Goal: Task Accomplishment & Management: Manage account settings

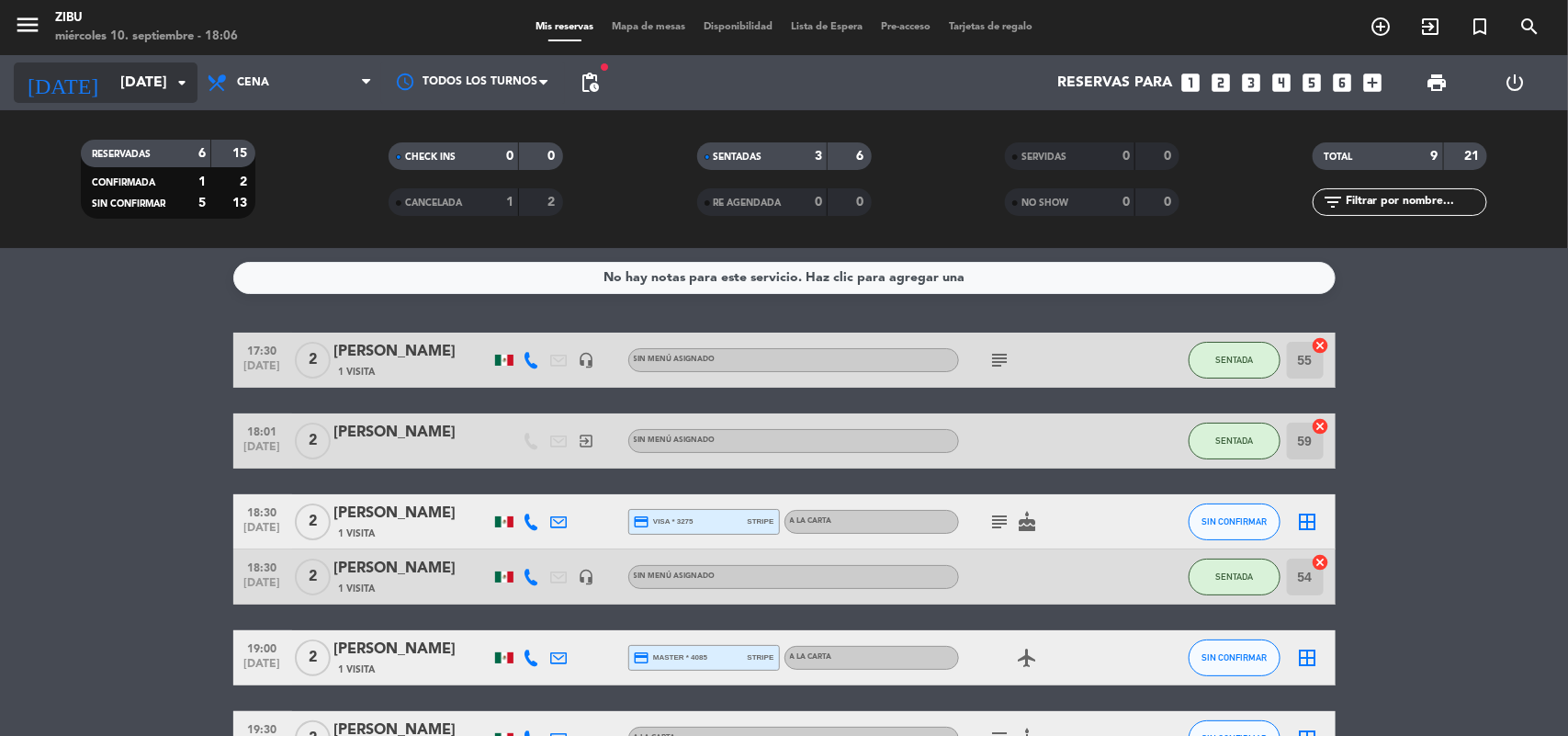
click at [111, 99] on input "[DATE]" at bounding box center [208, 83] width 194 height 36
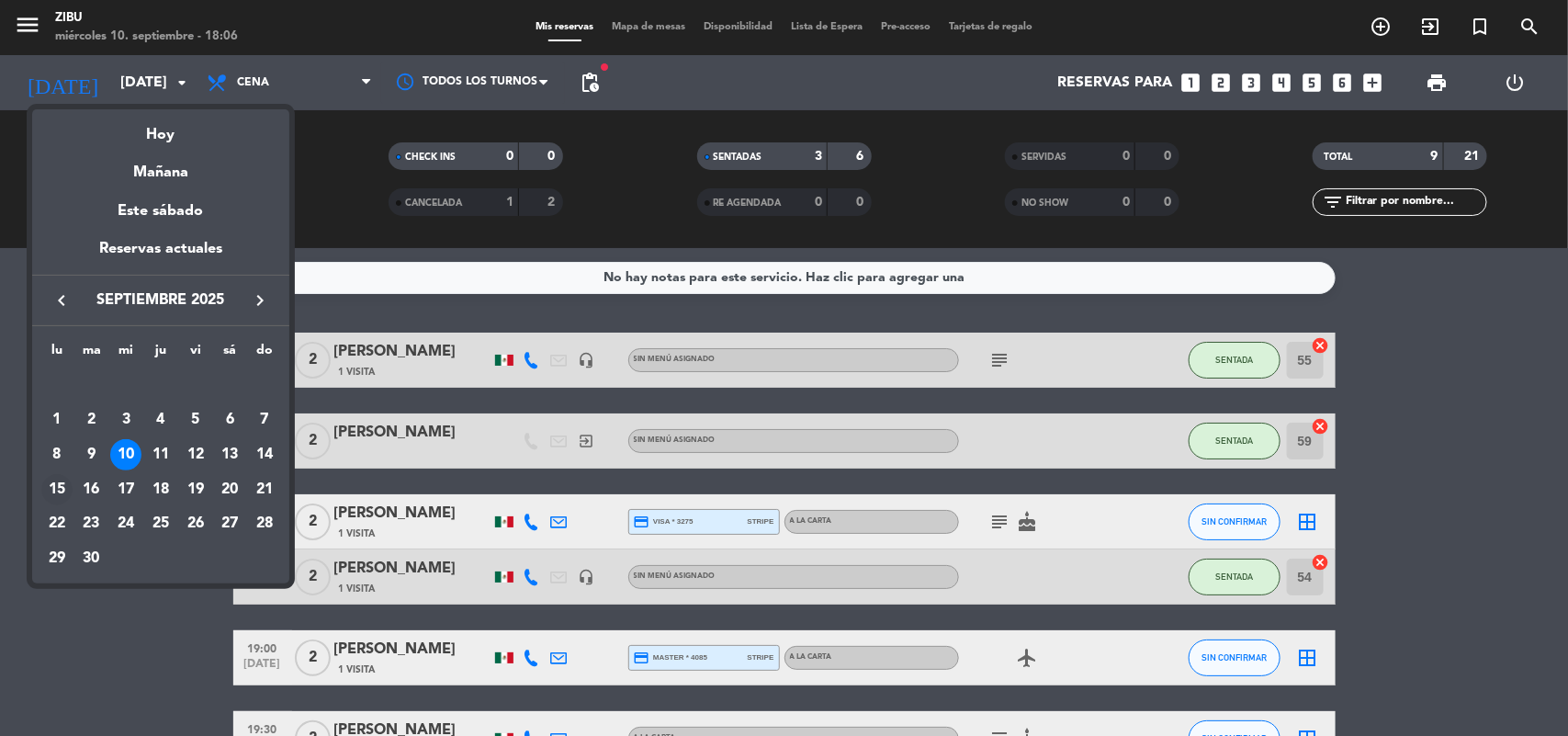
click at [47, 494] on div "15" at bounding box center [57, 490] width 31 height 31
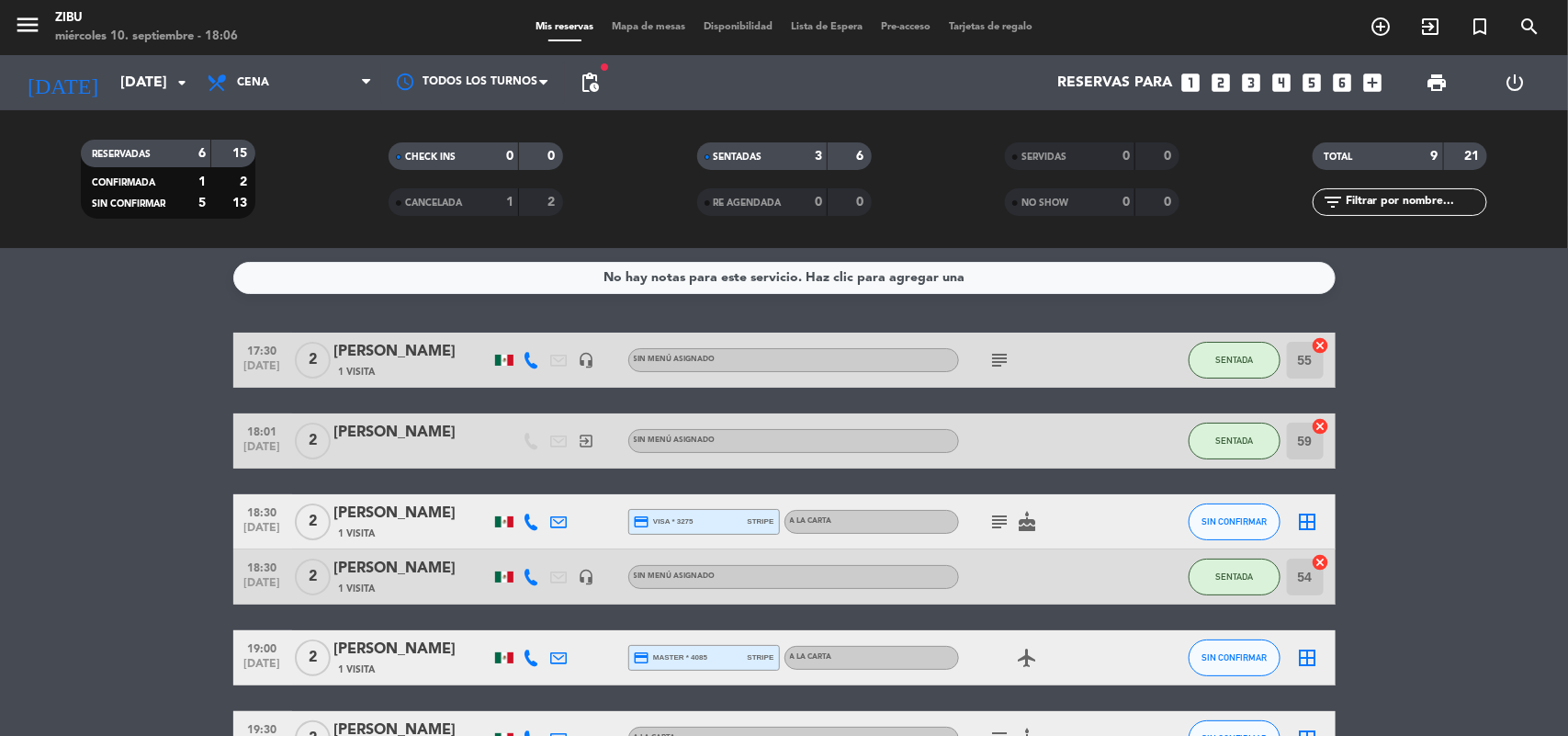
type input "[DATE]"
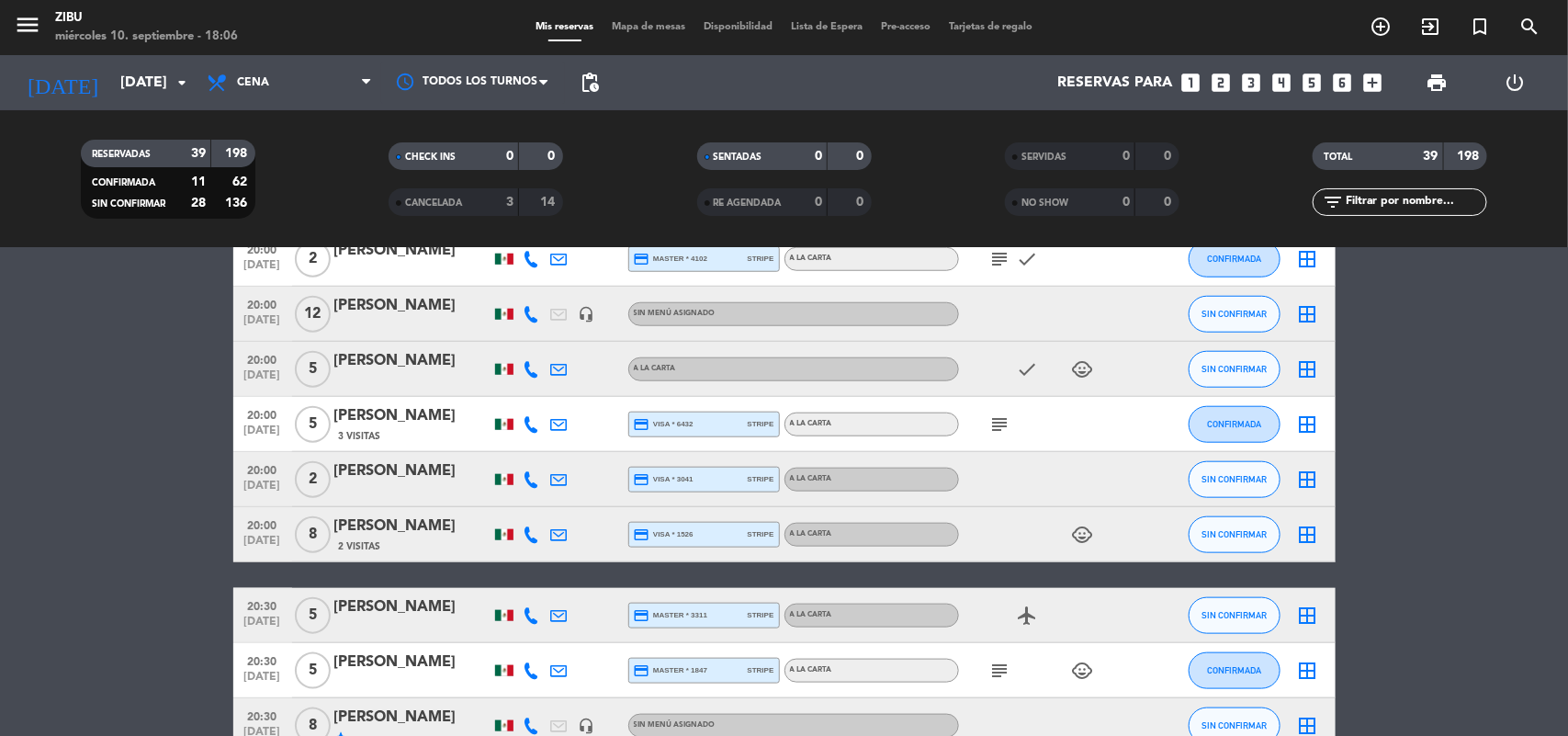
scroll to position [827, 0]
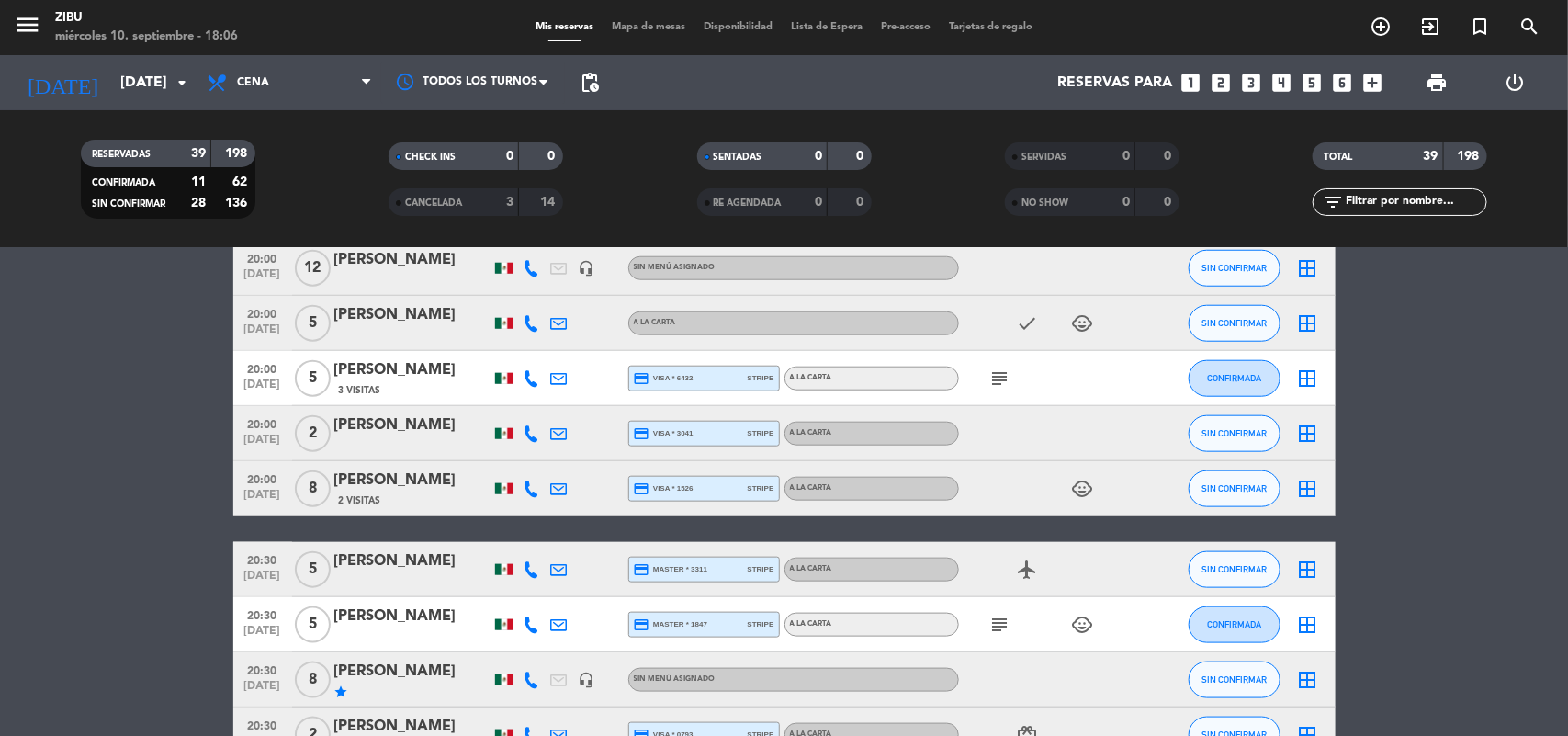
click at [989, 373] on icon "subject" at bounding box center [1000, 378] width 22 height 22
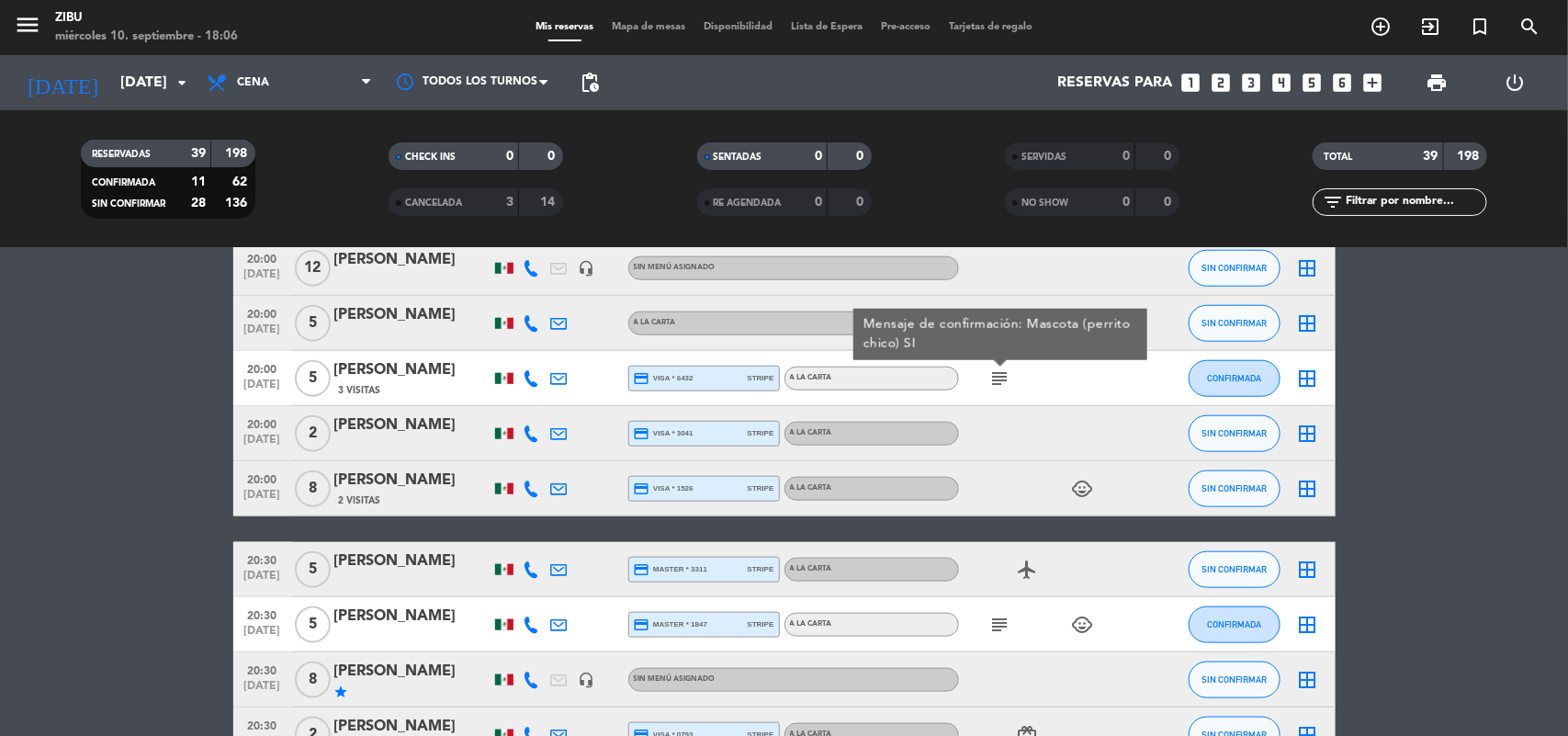
click at [429, 381] on div "[PERSON_NAME]" at bounding box center [412, 370] width 156 height 24
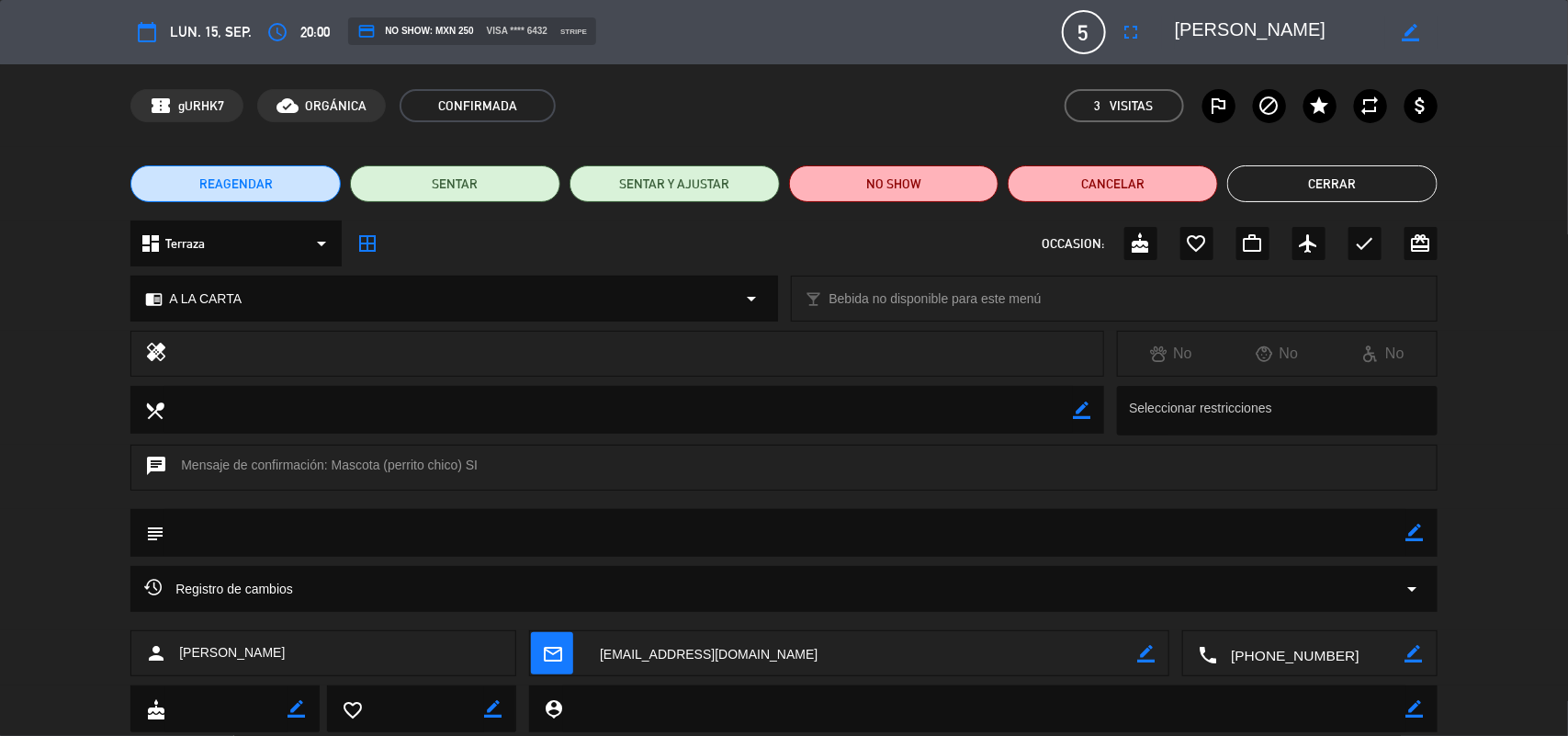
click at [1341, 180] on button "Cerrar" at bounding box center [1332, 184] width 211 height 37
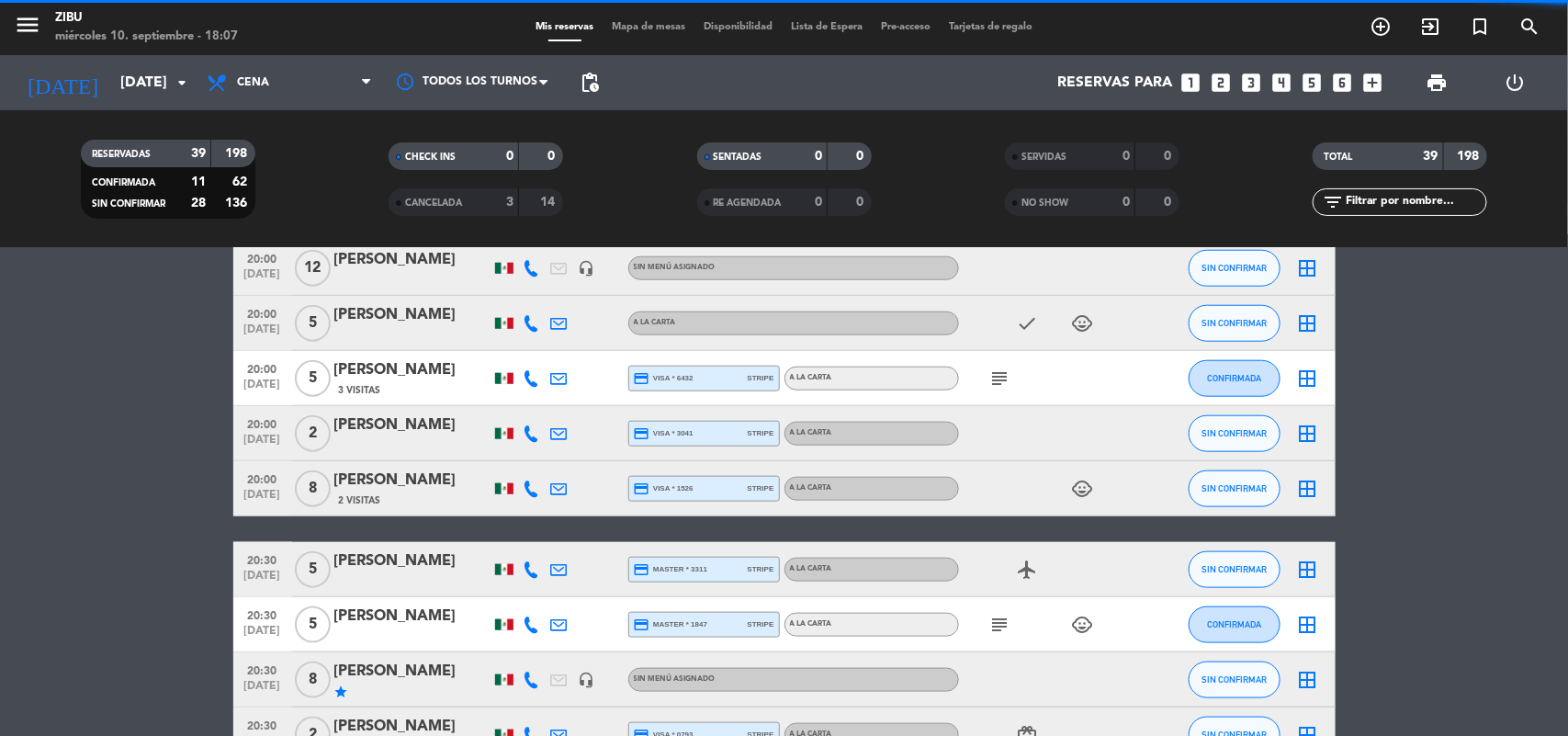
click at [85, 506] on bookings-row "17:30 [DATE] 2 [PERSON_NAME] headset_mic Sin menú asignado subject SIN CONFIRMA…" at bounding box center [784, 683] width 1568 height 2355
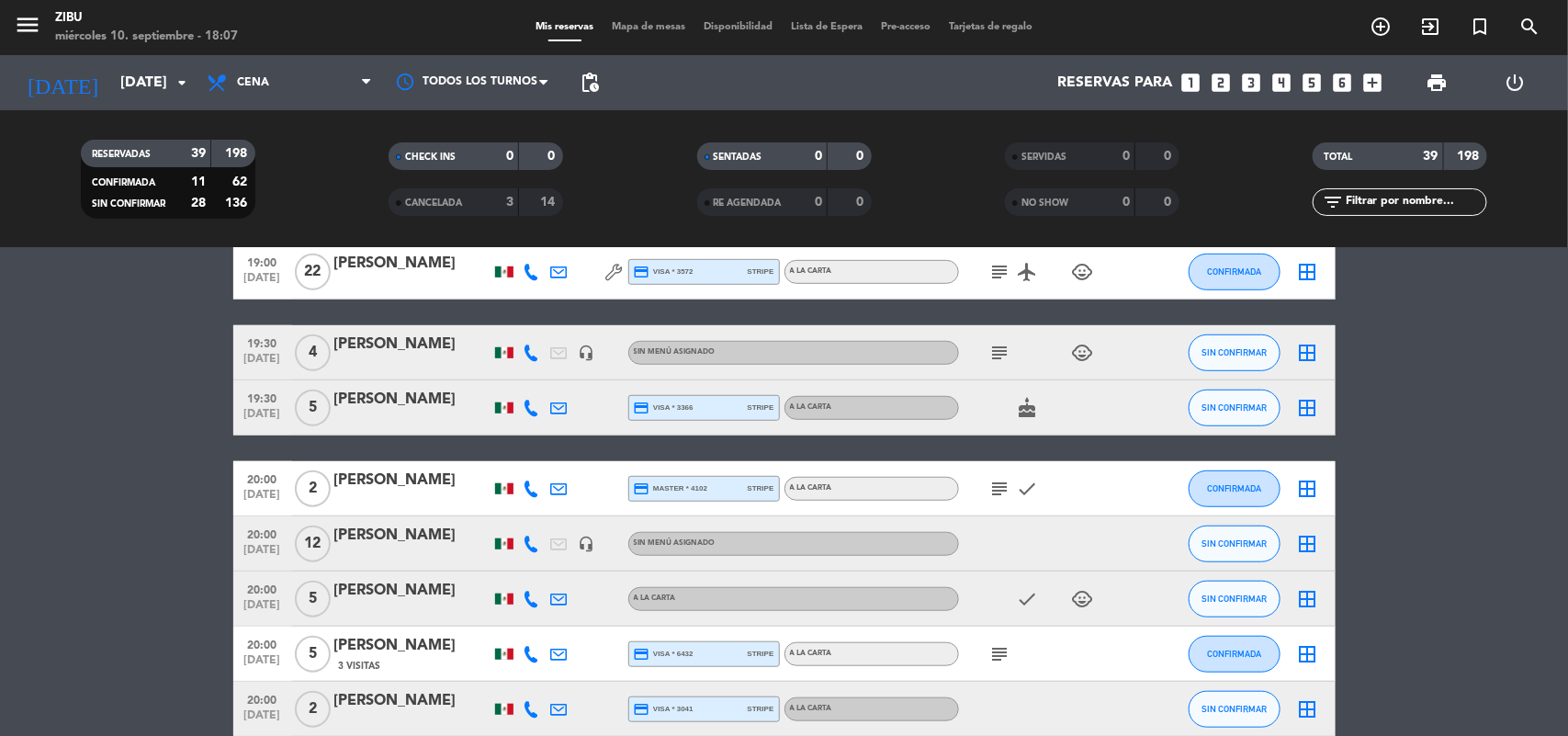
scroll to position [597, 0]
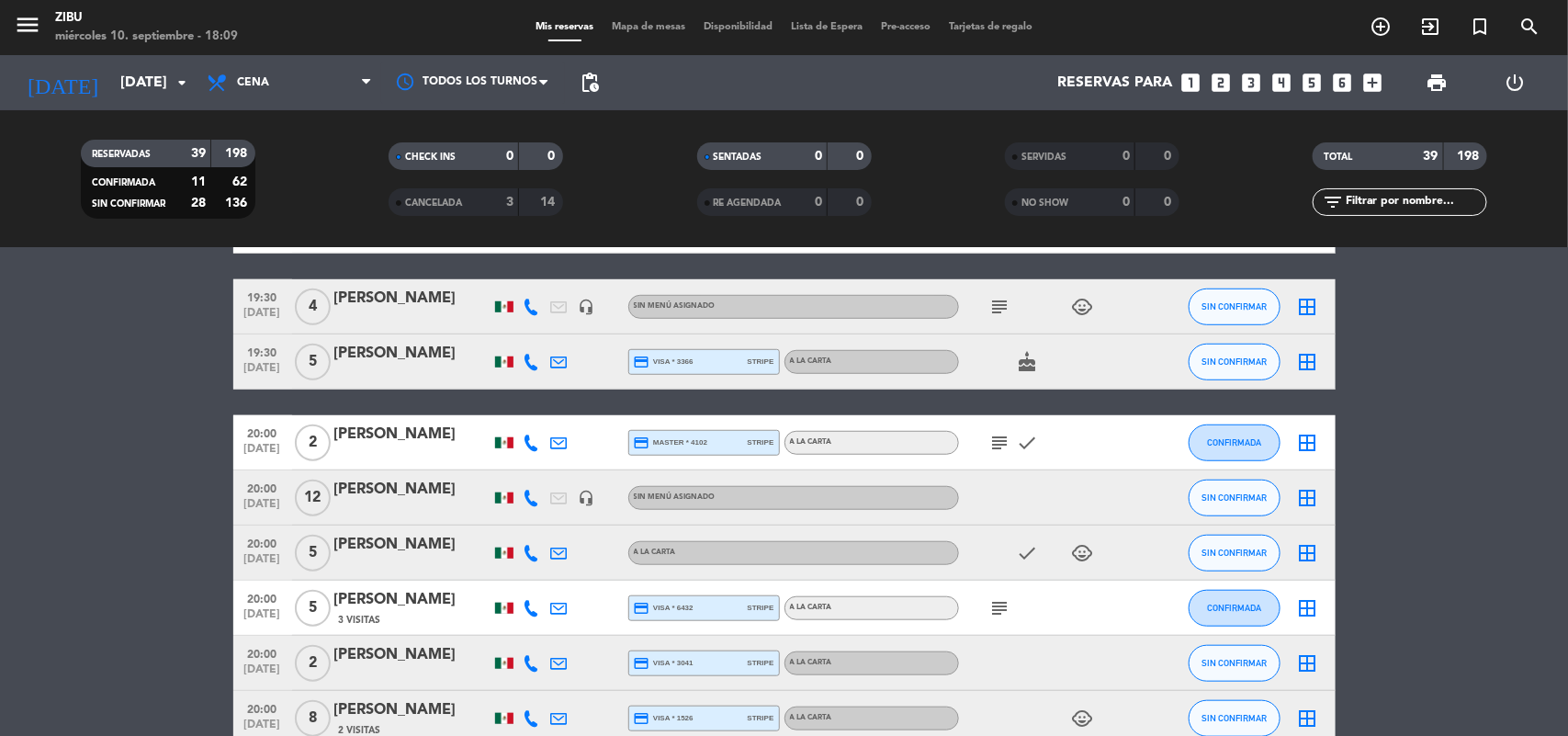
click at [424, 598] on div "[PERSON_NAME]" at bounding box center [412, 600] width 156 height 24
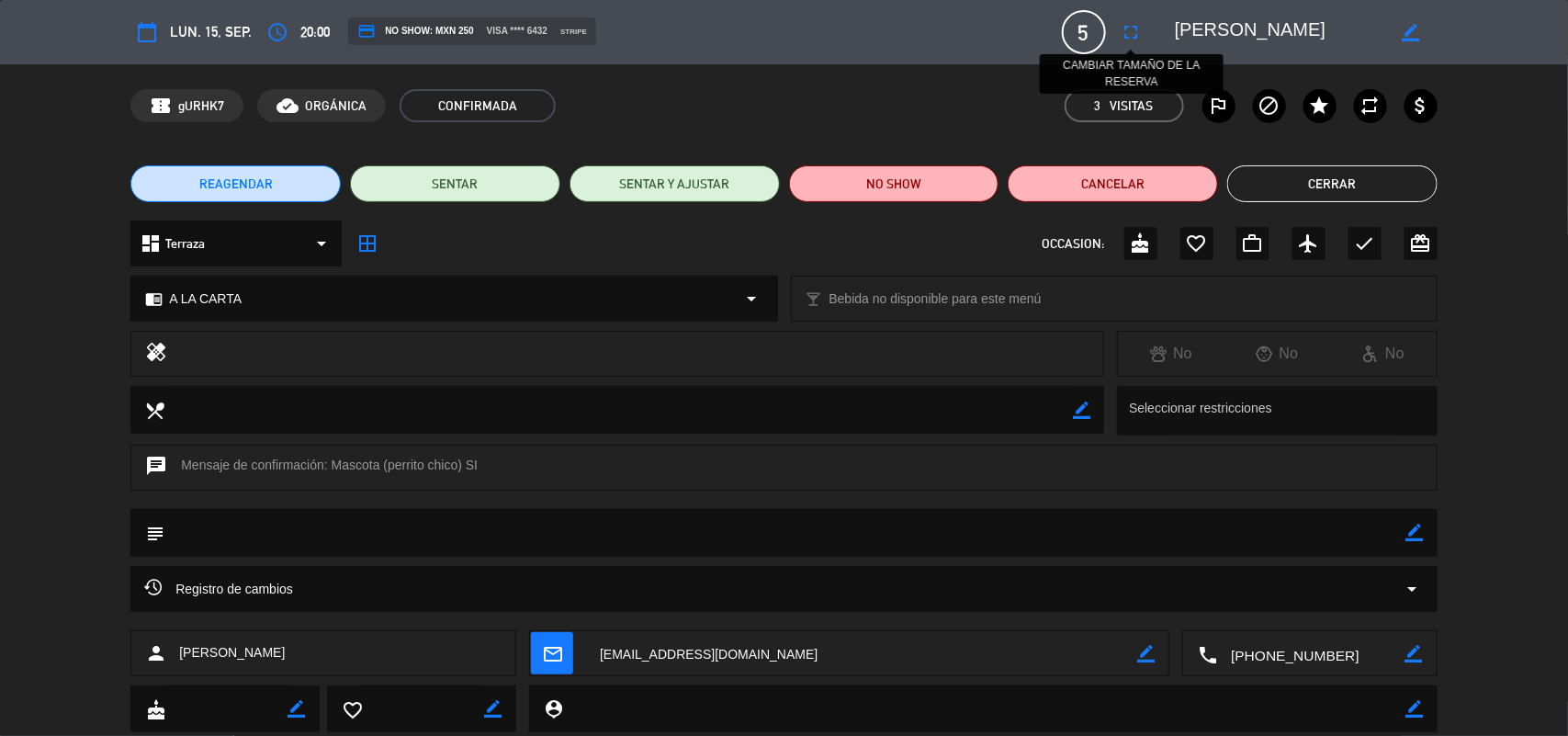
click at [1128, 30] on icon "fullscreen" at bounding box center [1132, 32] width 22 height 22
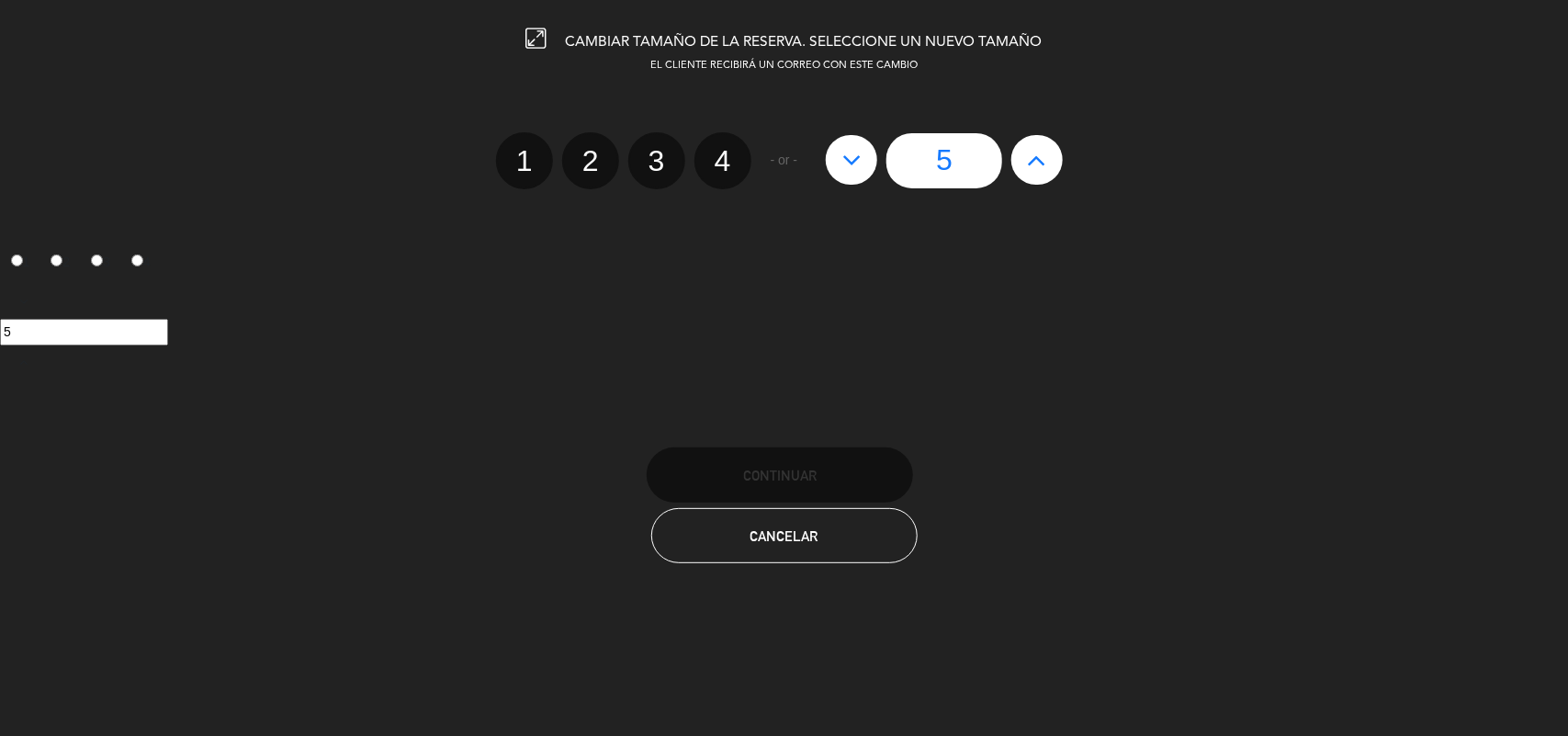
click at [1032, 156] on icon at bounding box center [1037, 160] width 19 height 30
type input "6"
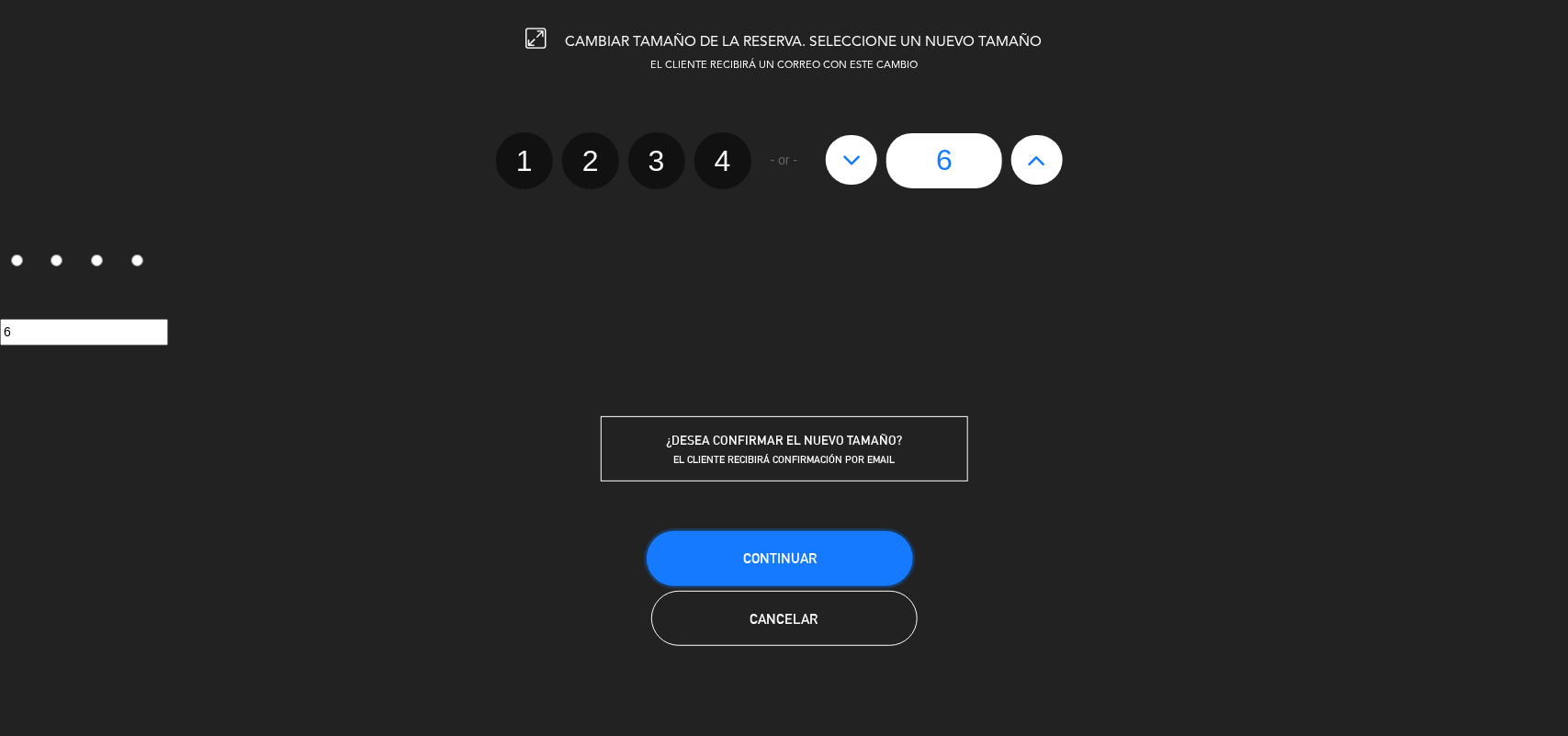
click at [774, 554] on span "Continuar" at bounding box center [779, 558] width 73 height 16
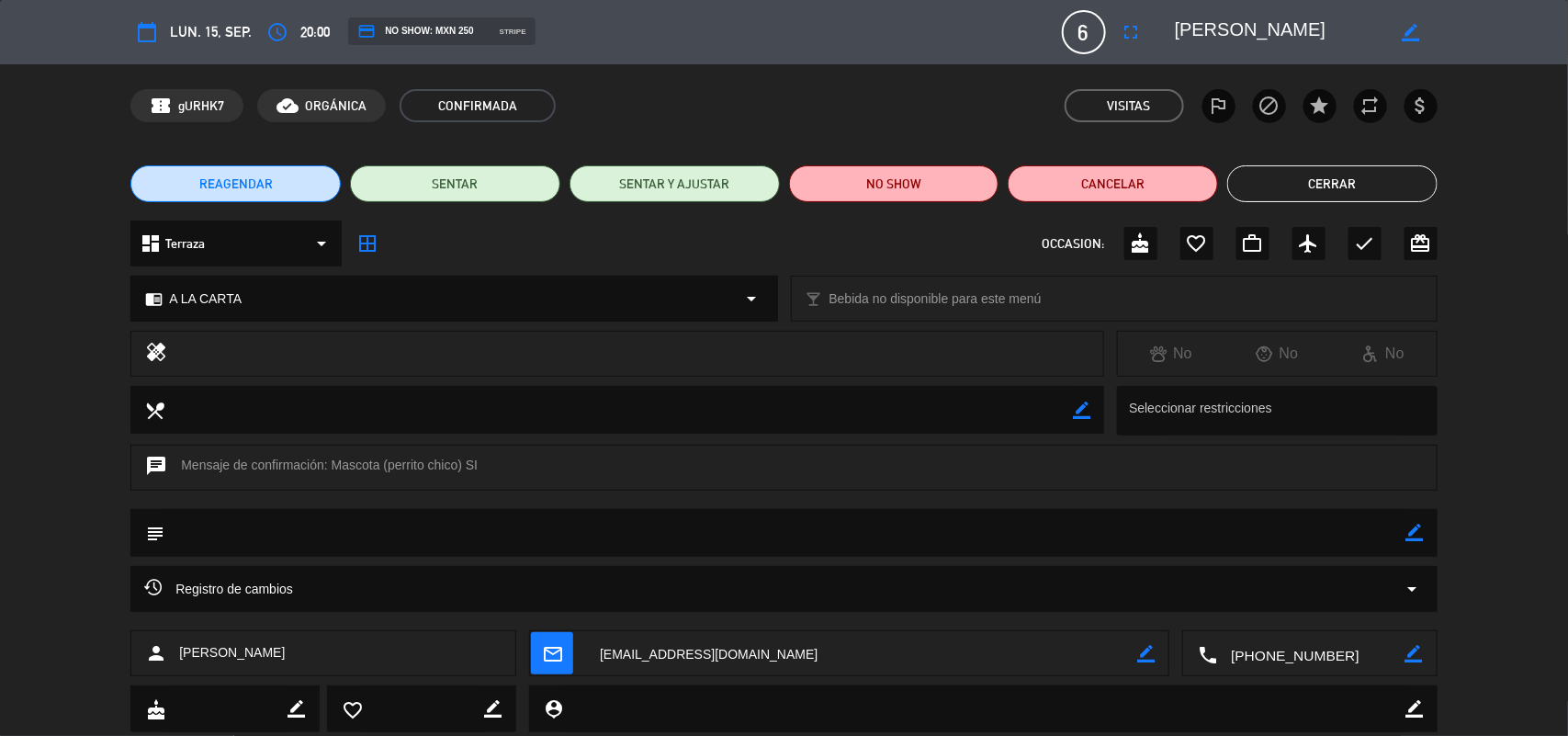
click at [1350, 182] on button "Cerrar" at bounding box center [1332, 184] width 211 height 37
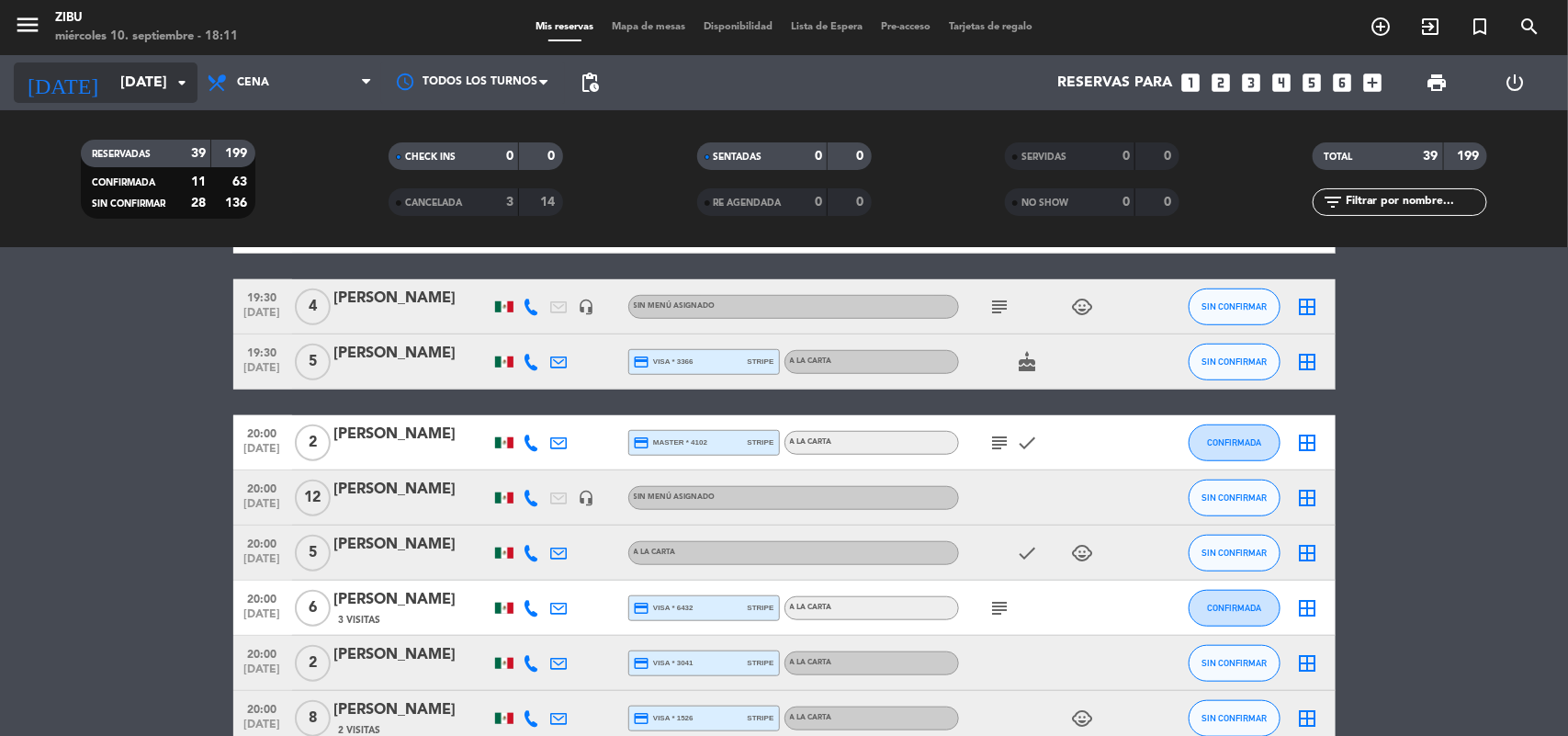
click at [129, 80] on input "[DATE]" at bounding box center [208, 83] width 194 height 36
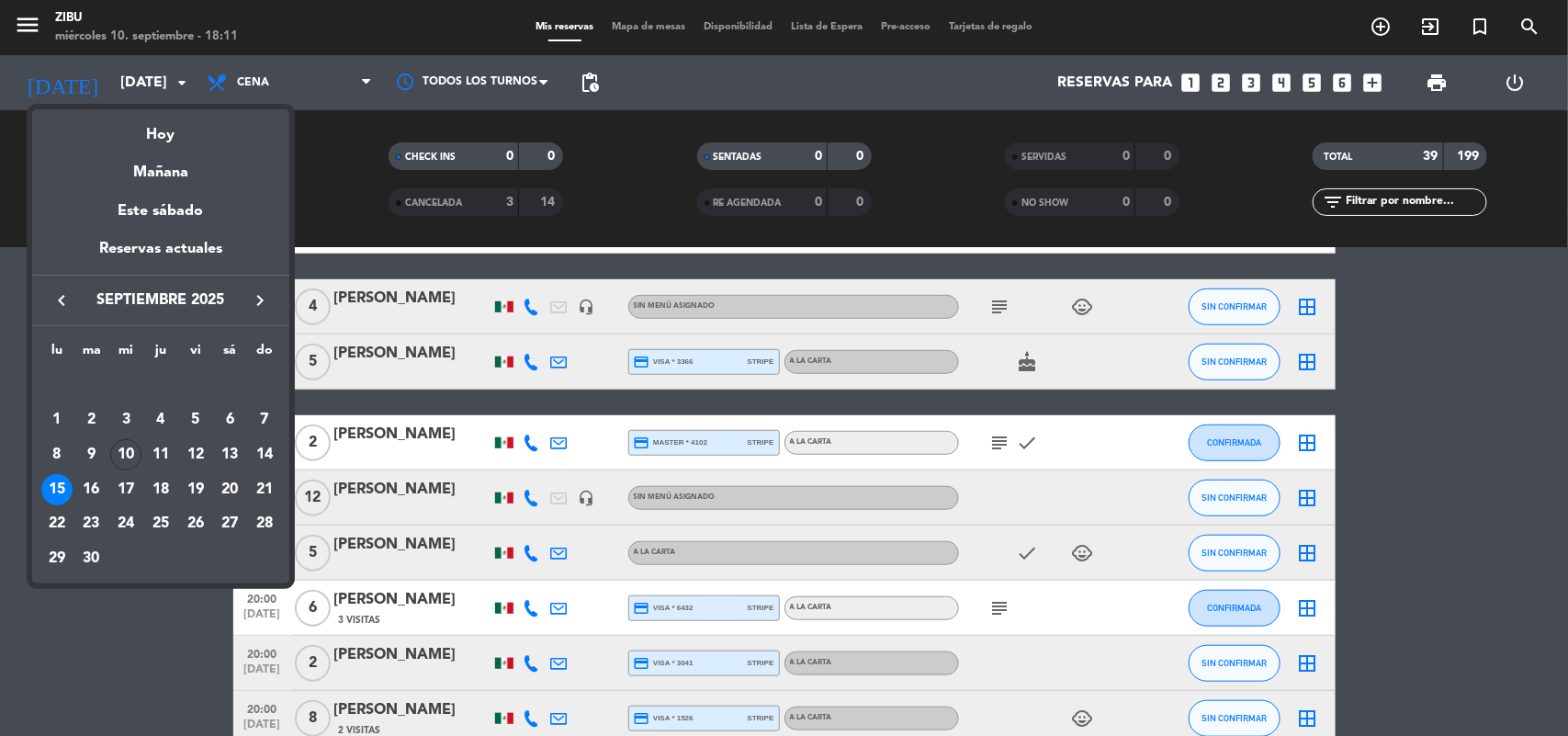
click at [1433, 74] on div at bounding box center [784, 368] width 1568 height 736
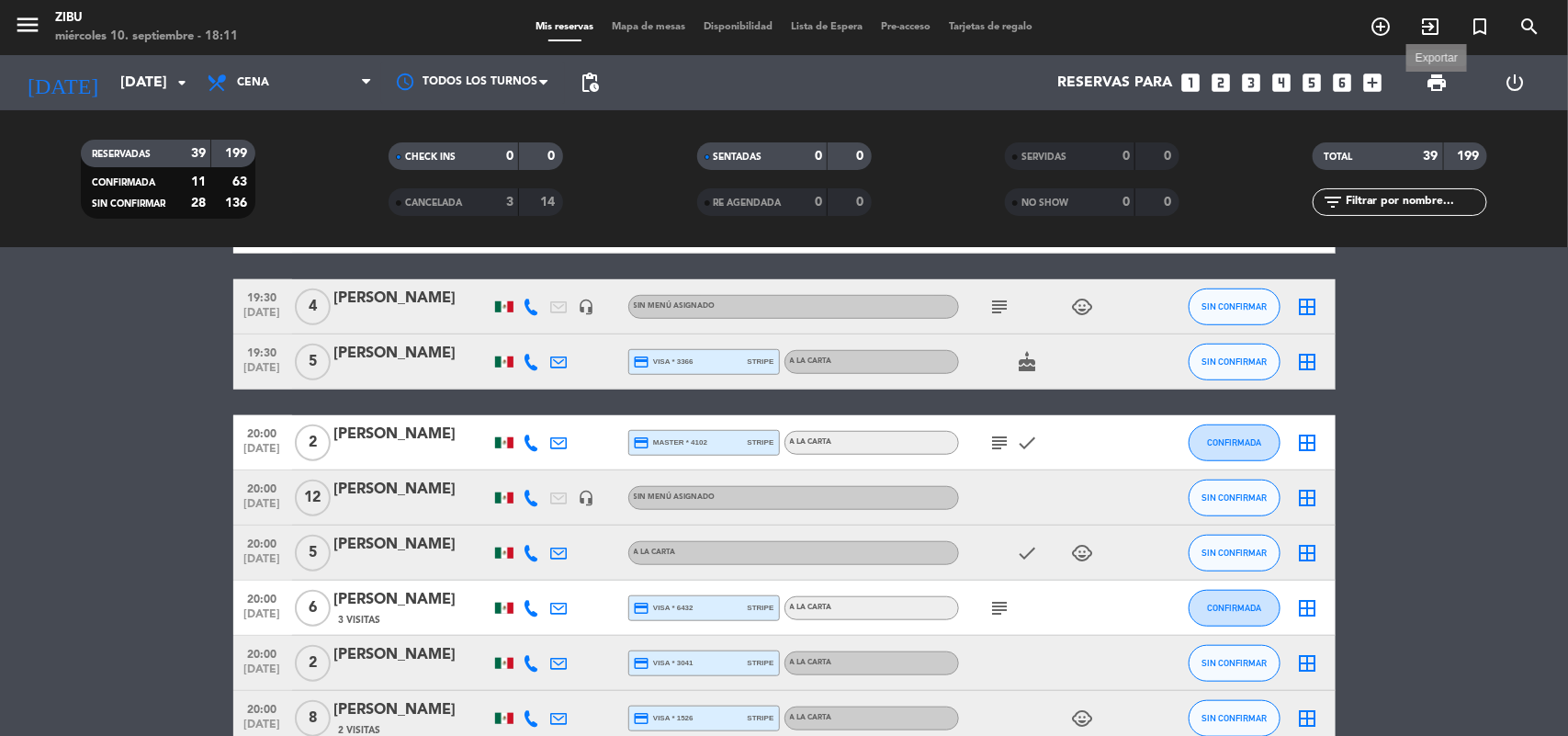
click at [1435, 80] on span "print" at bounding box center [1437, 82] width 22 height 22
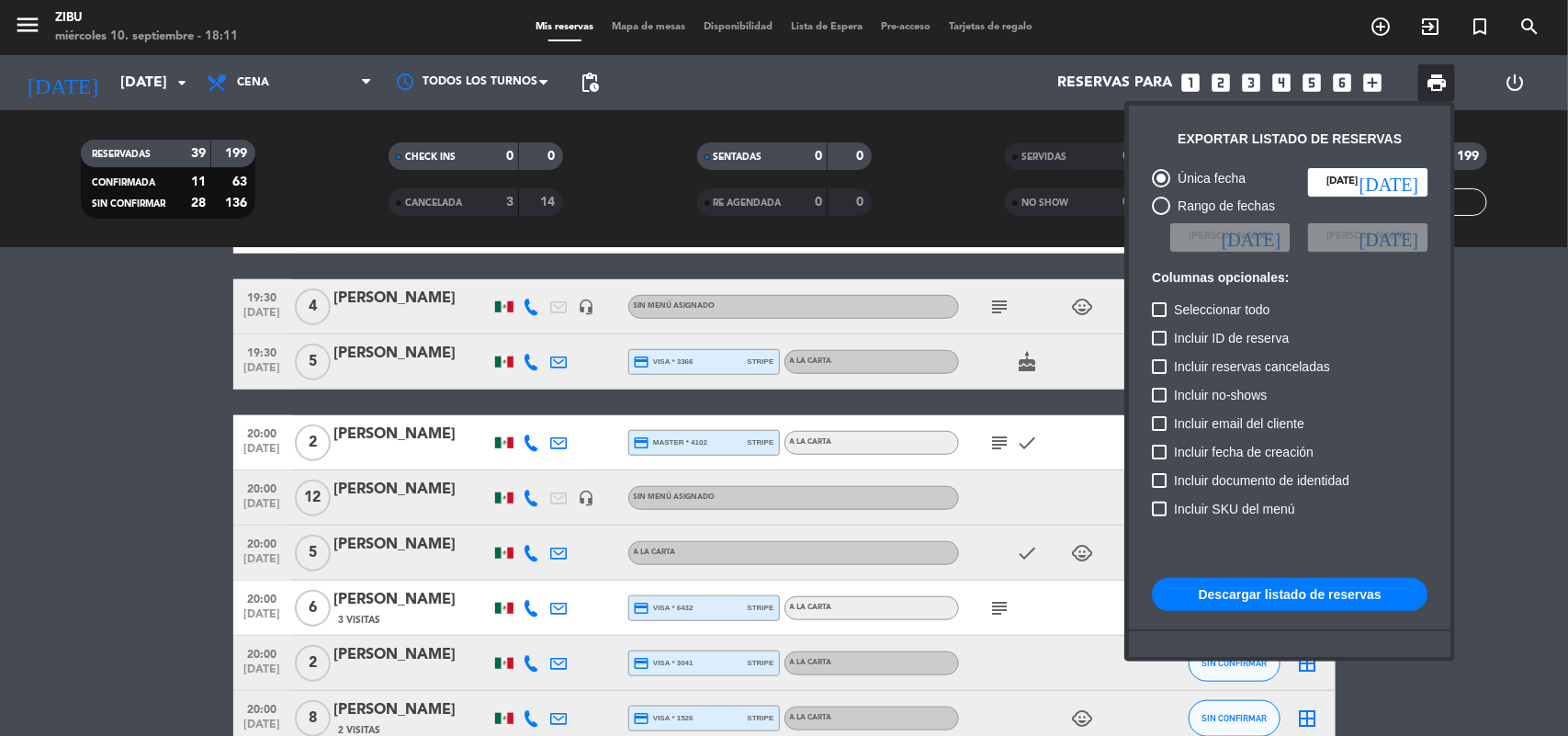
click at [1387, 337] on div "Incluir ID de reserva" at bounding box center [1290, 341] width 276 height 29
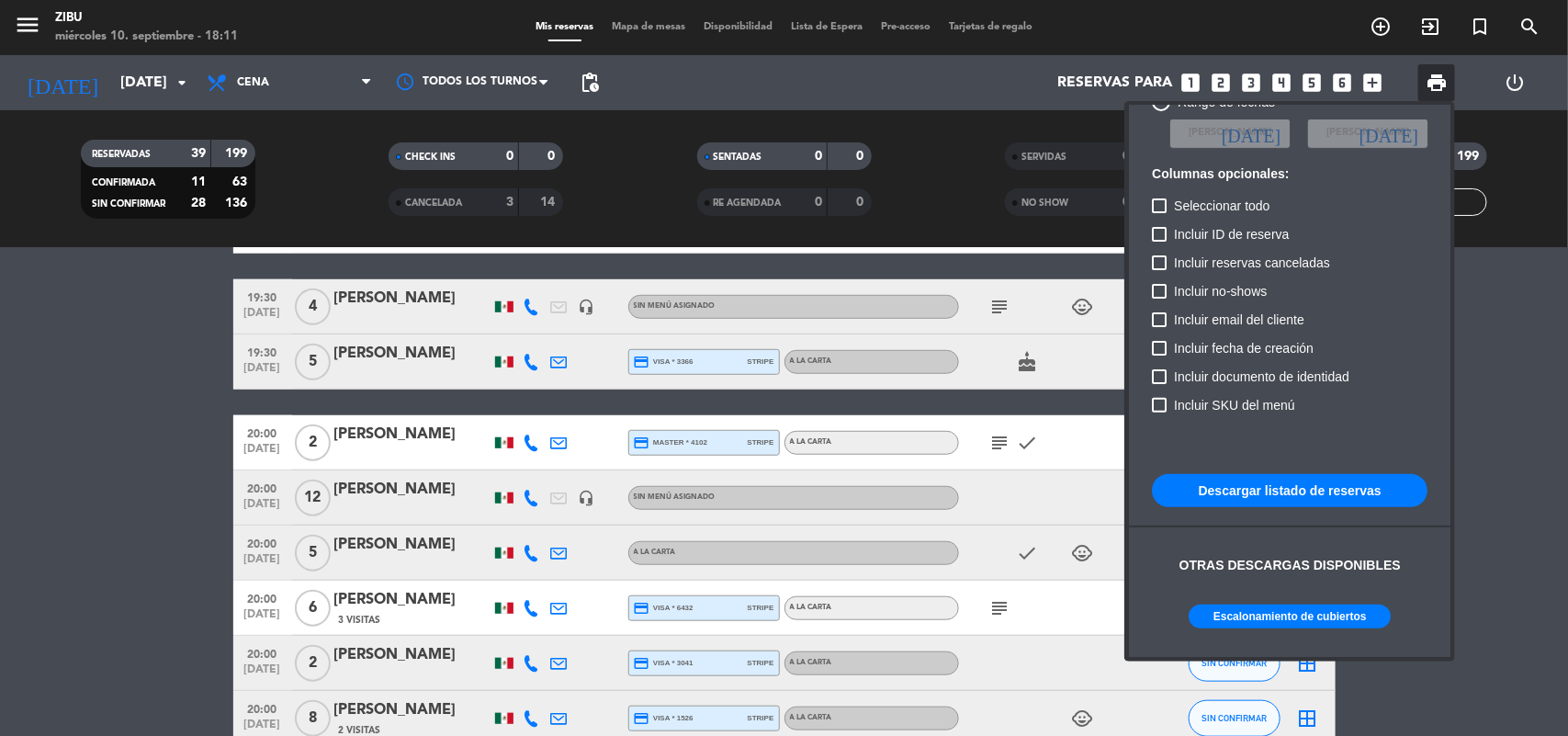
scroll to position [112, 0]
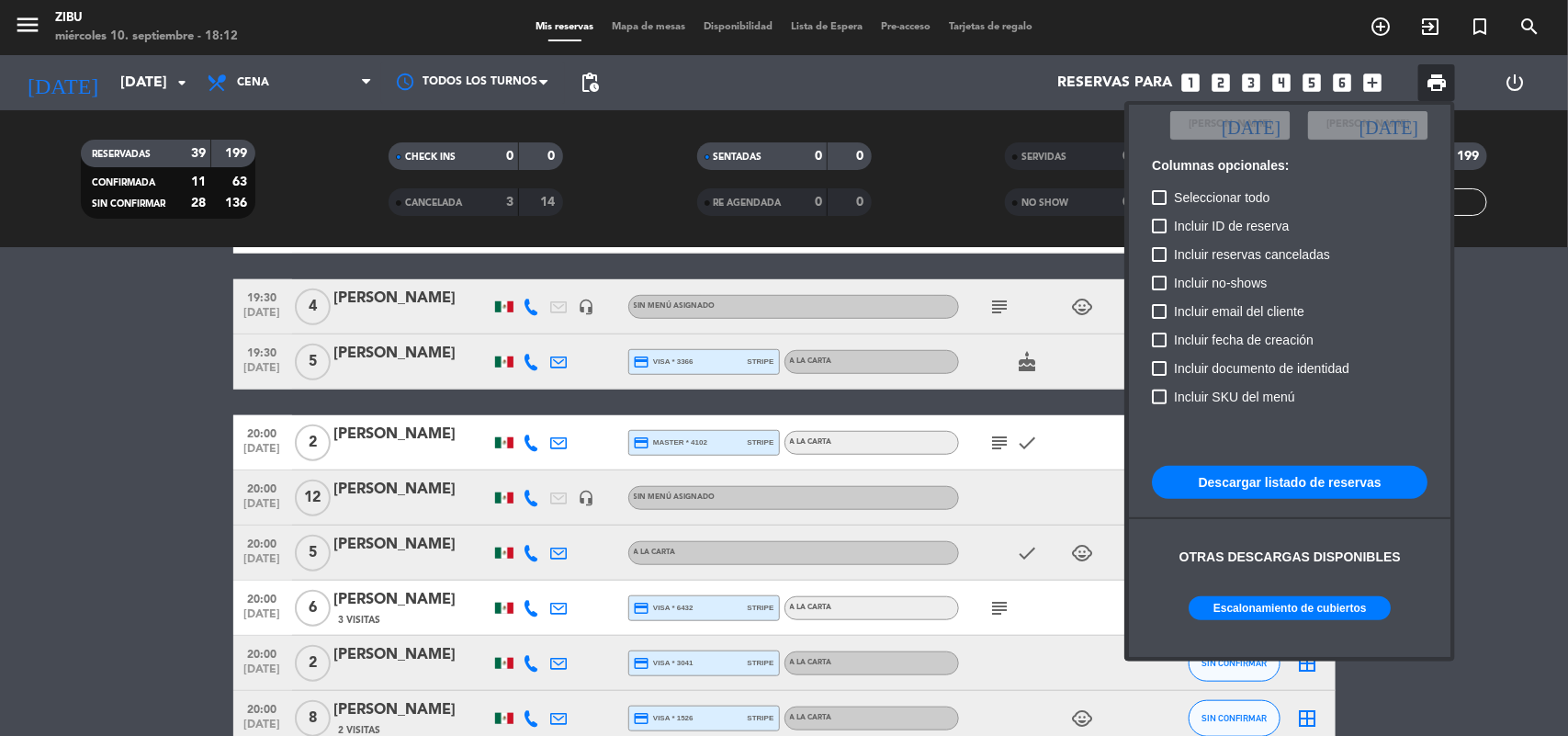
click at [1241, 616] on button "Escalonamiento de cubiertos" at bounding box center [1290, 608] width 202 height 24
click at [141, 87] on div at bounding box center [784, 368] width 1568 height 736
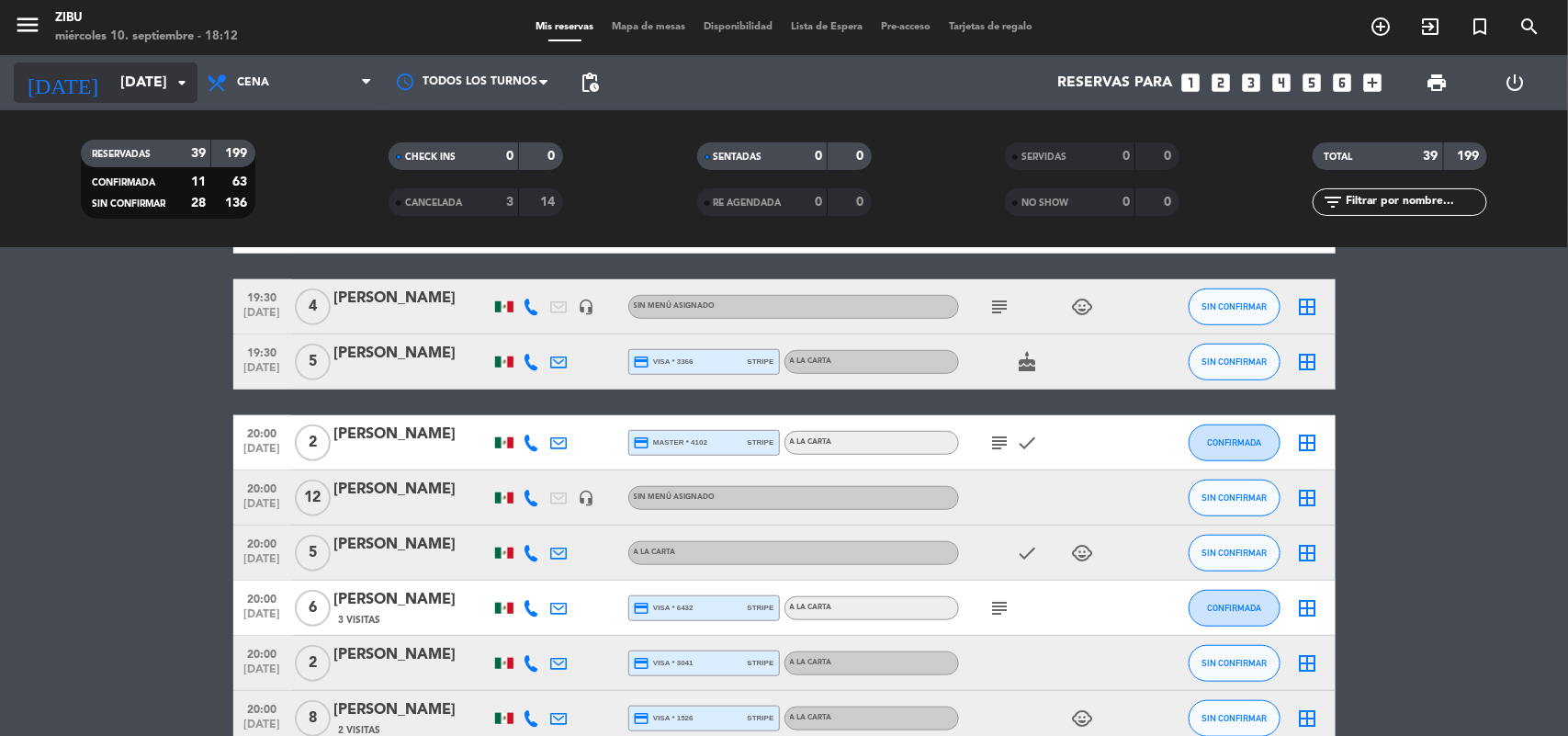
click at [142, 87] on input "[DATE]" at bounding box center [208, 83] width 194 height 36
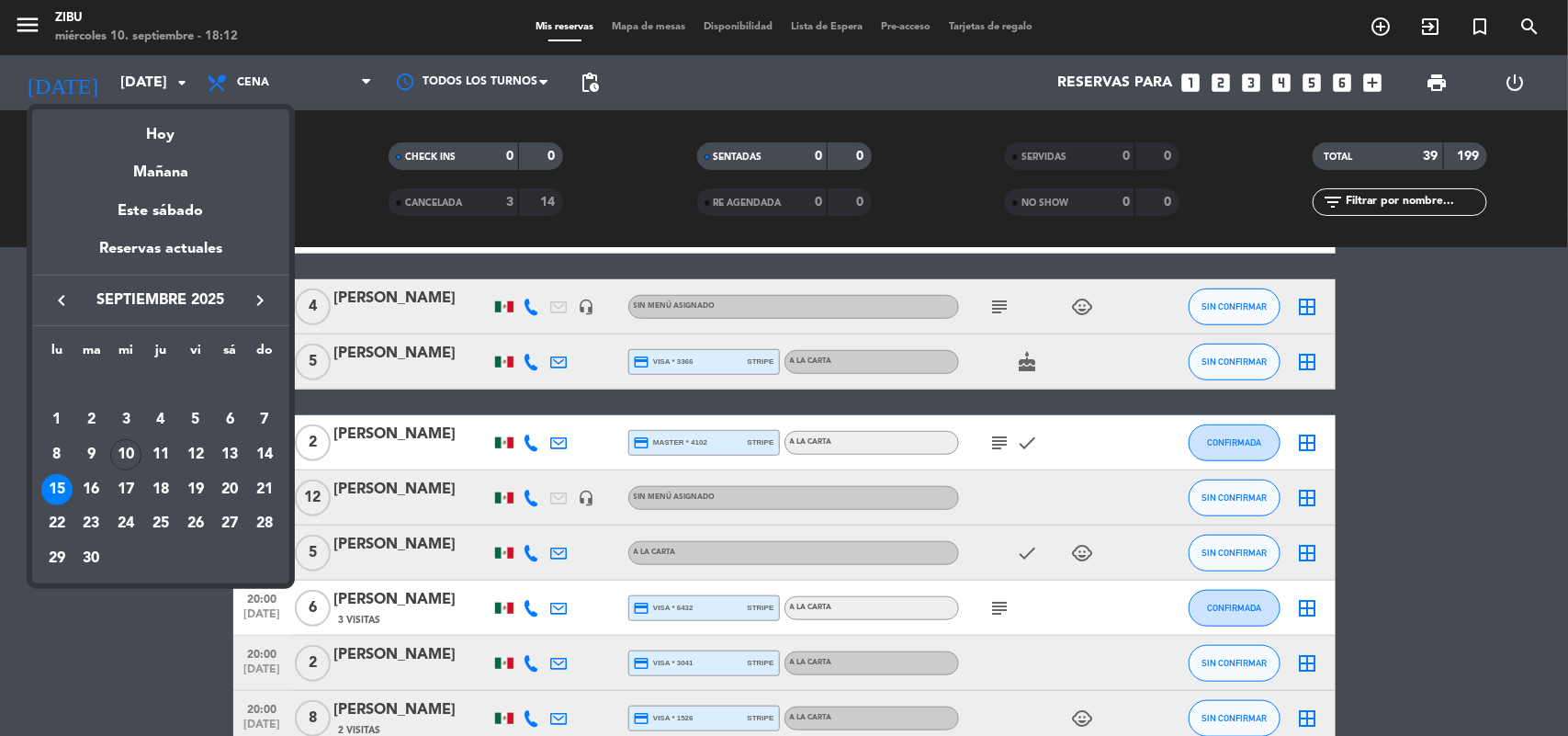
click at [594, 82] on div at bounding box center [784, 368] width 1568 height 736
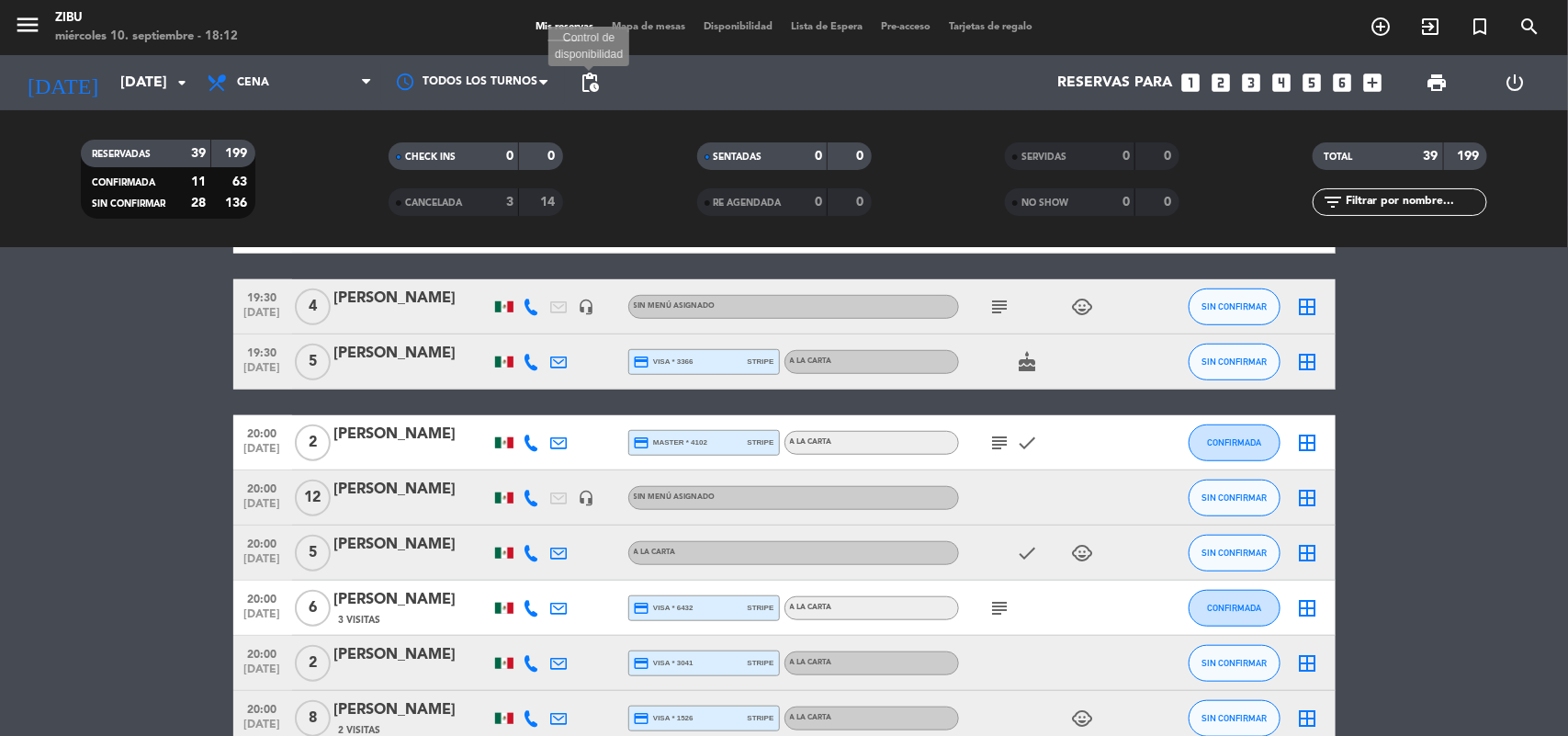
click at [594, 82] on span "pending_actions" at bounding box center [590, 82] width 22 height 22
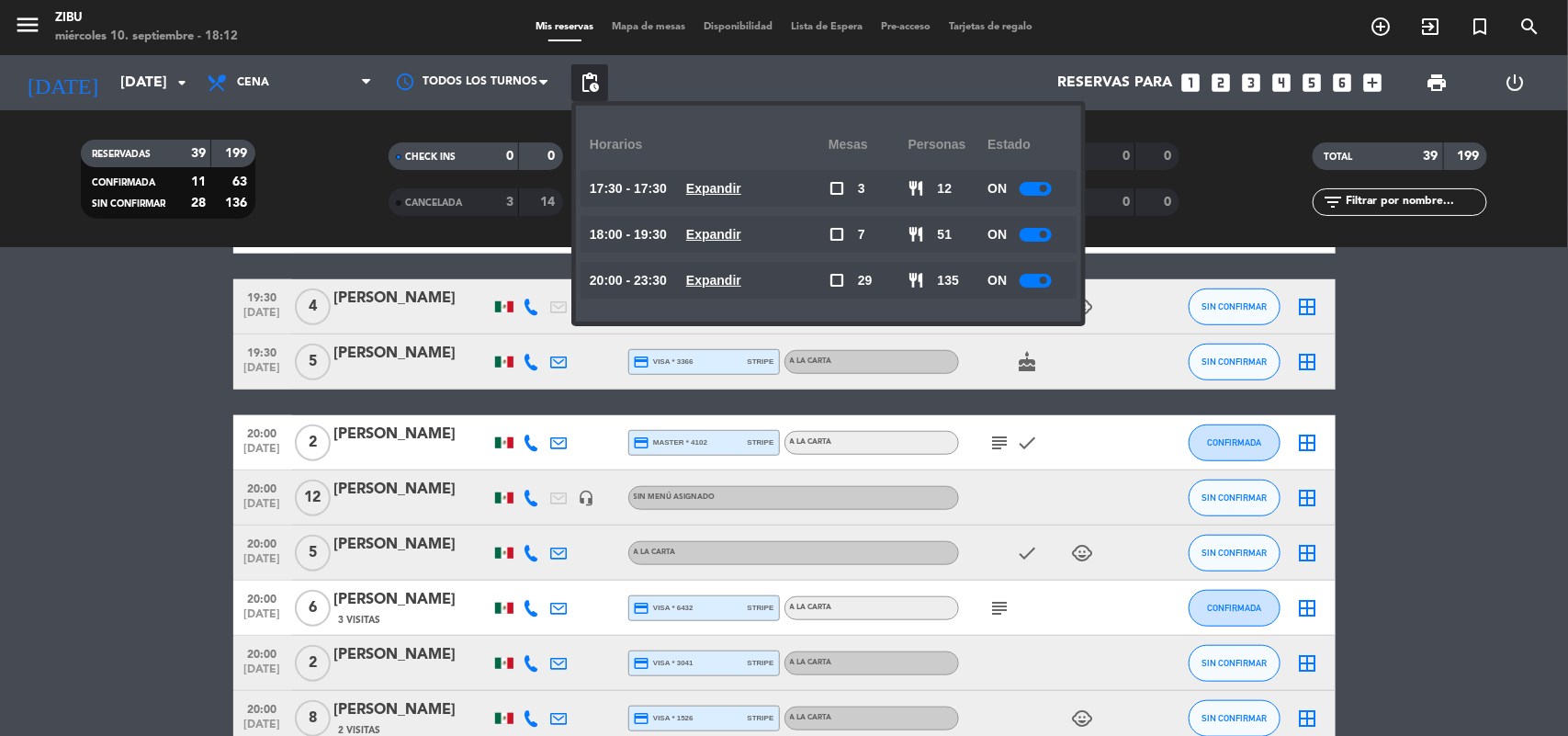
click at [717, 287] on u "Expandir" at bounding box center [714, 280] width 55 height 15
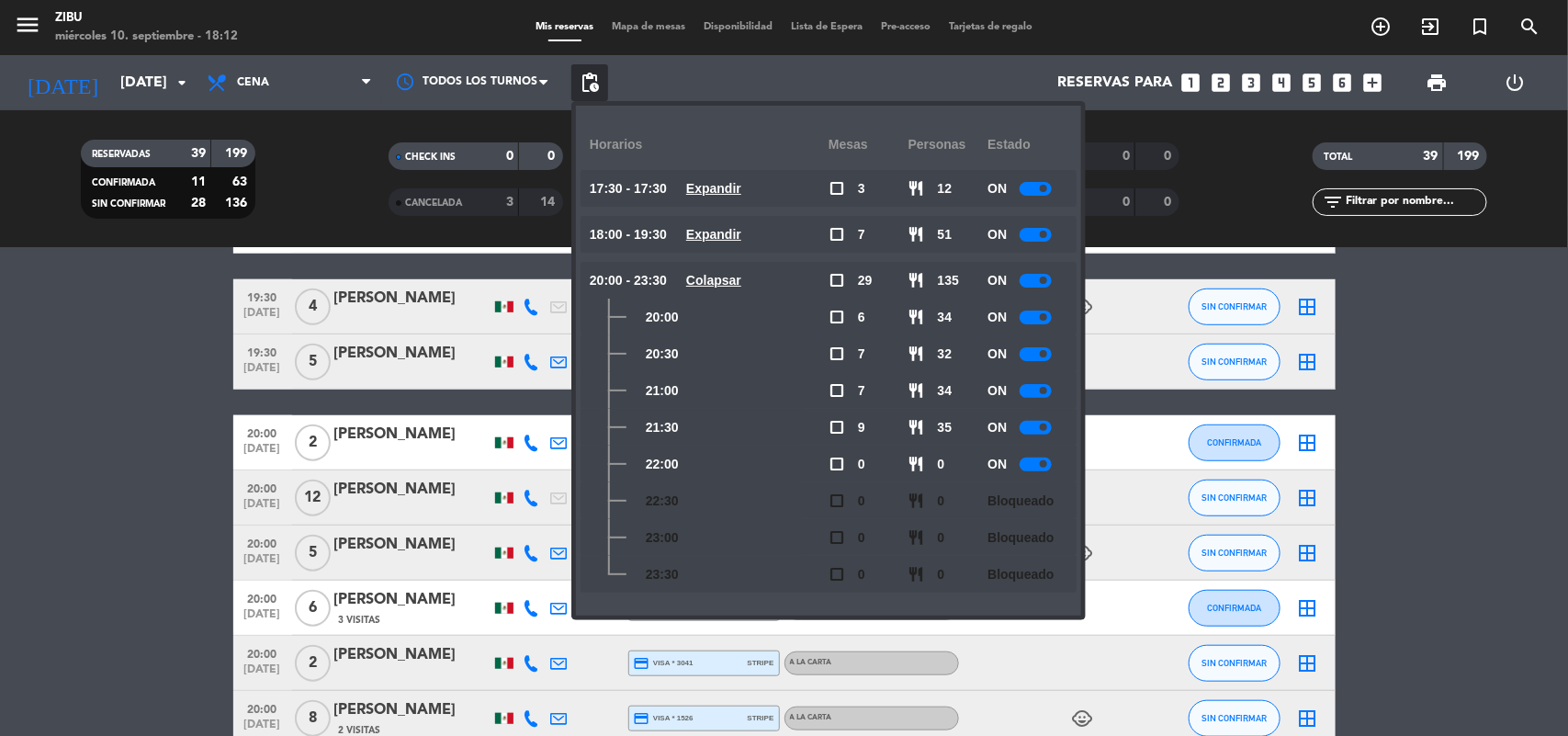
click at [1035, 314] on div at bounding box center [1035, 317] width 32 height 14
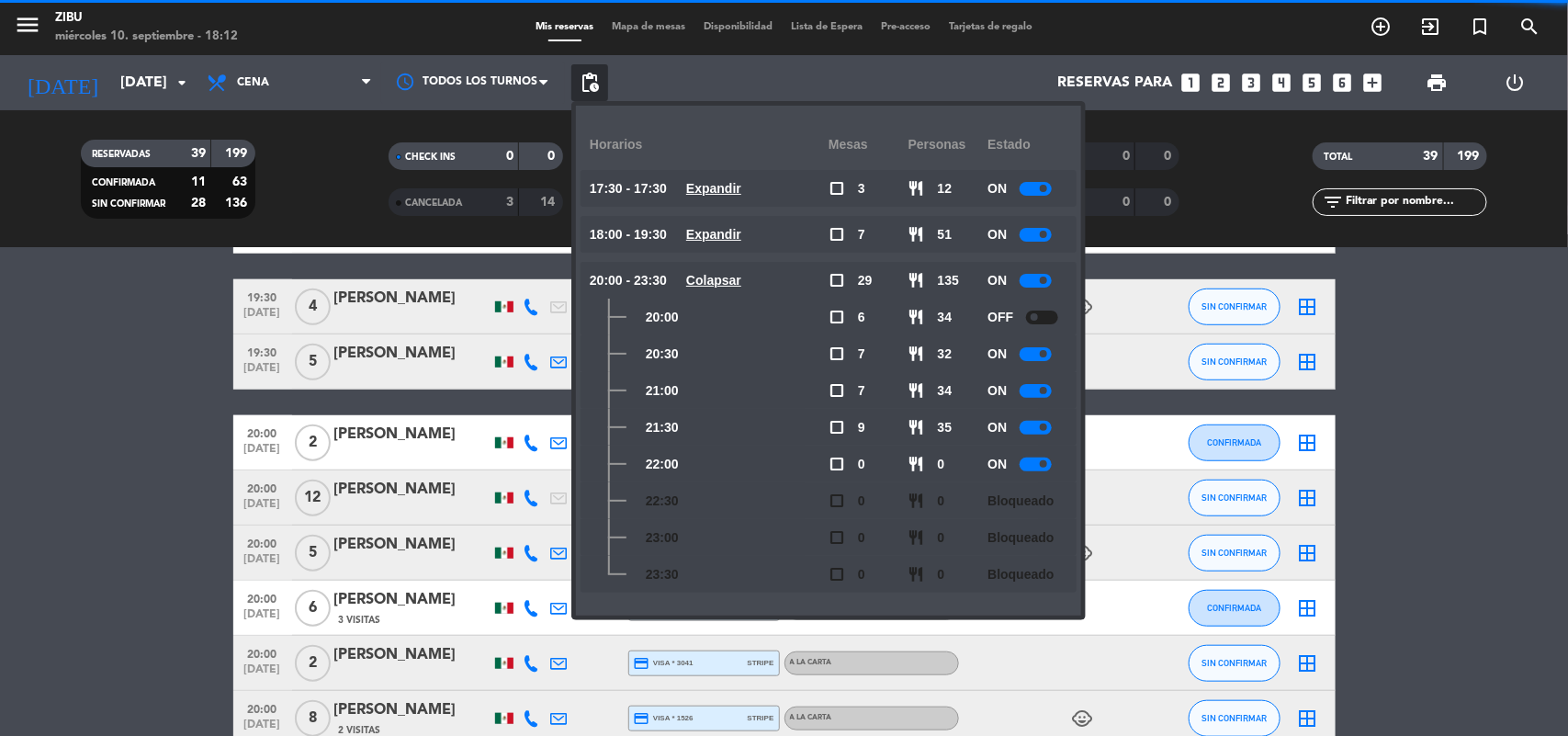
click at [1046, 350] on span at bounding box center [1044, 354] width 7 height 7
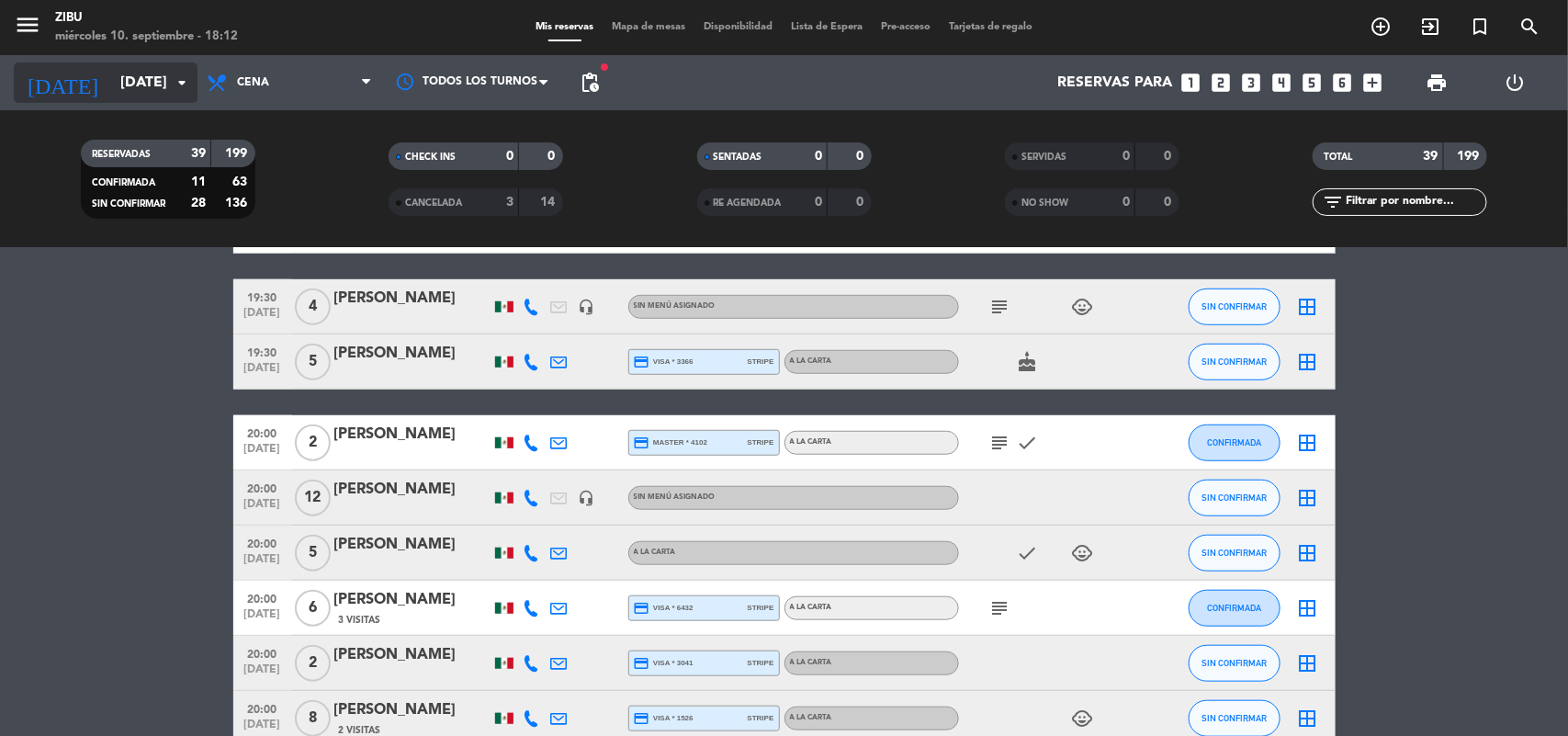
click at [124, 76] on input "[DATE]" at bounding box center [208, 83] width 194 height 36
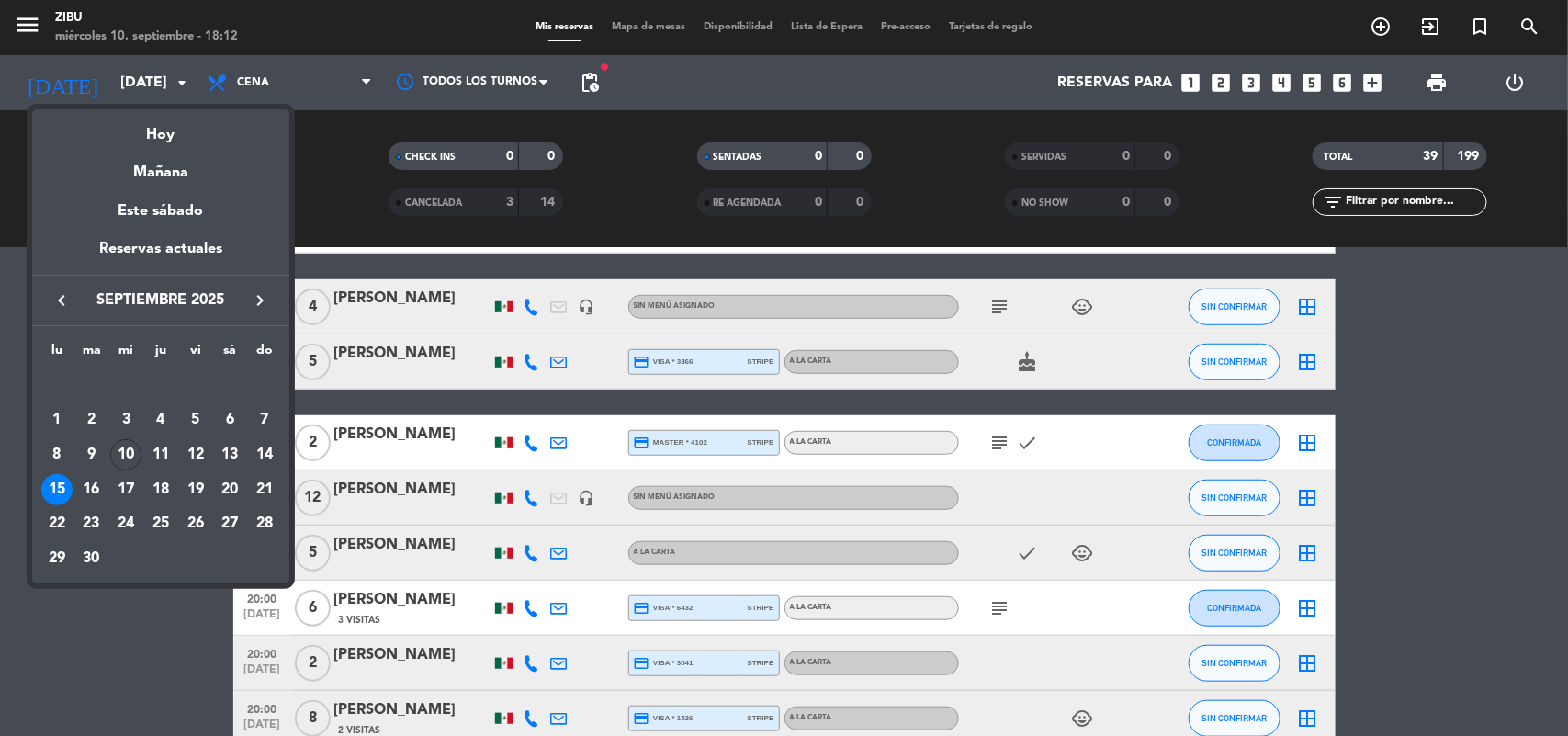
click at [0, 420] on div at bounding box center [784, 368] width 1568 height 736
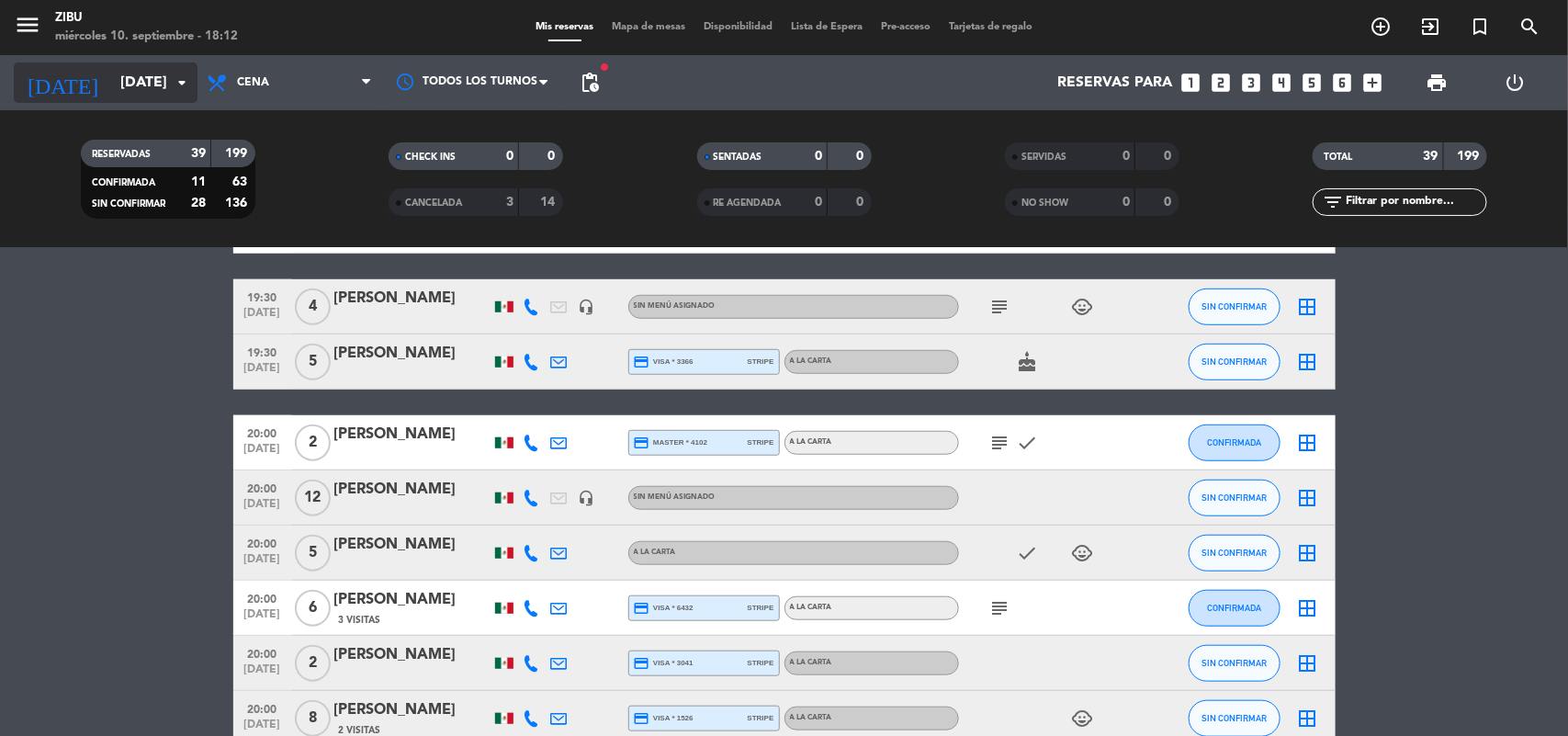
click at [145, 83] on input "[DATE]" at bounding box center [208, 83] width 194 height 36
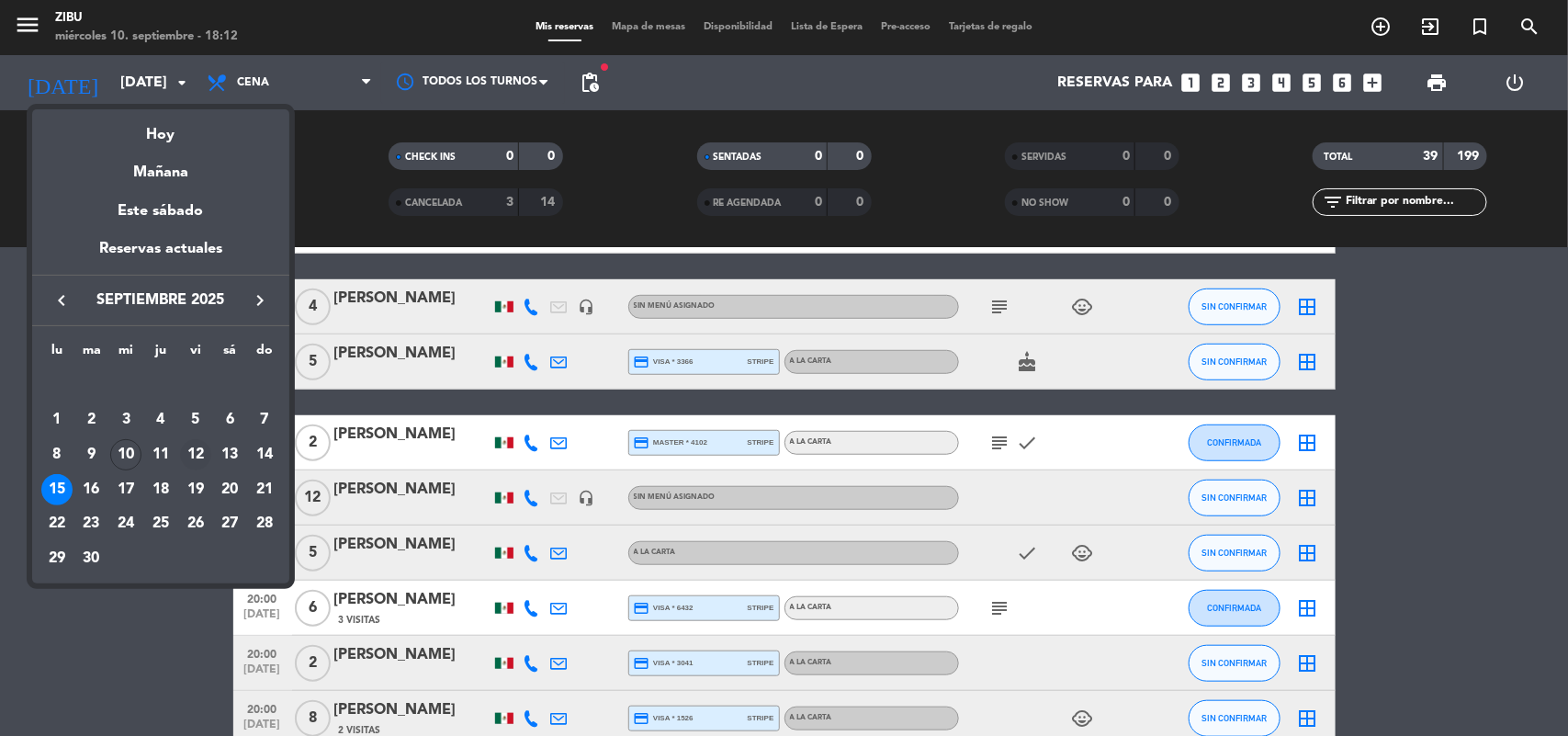
click at [200, 443] on div "12" at bounding box center [196, 455] width 31 height 31
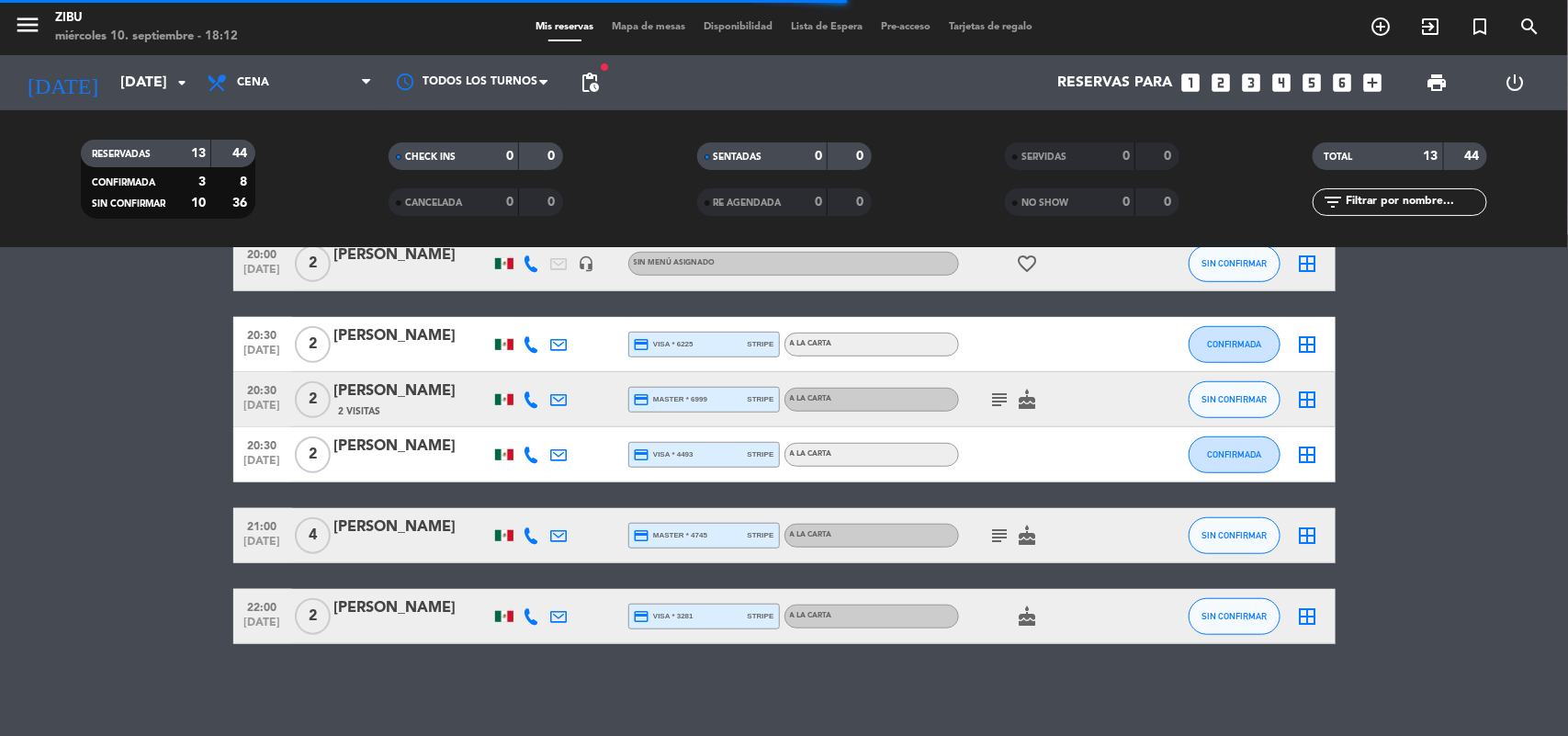
scroll to position [558, 0]
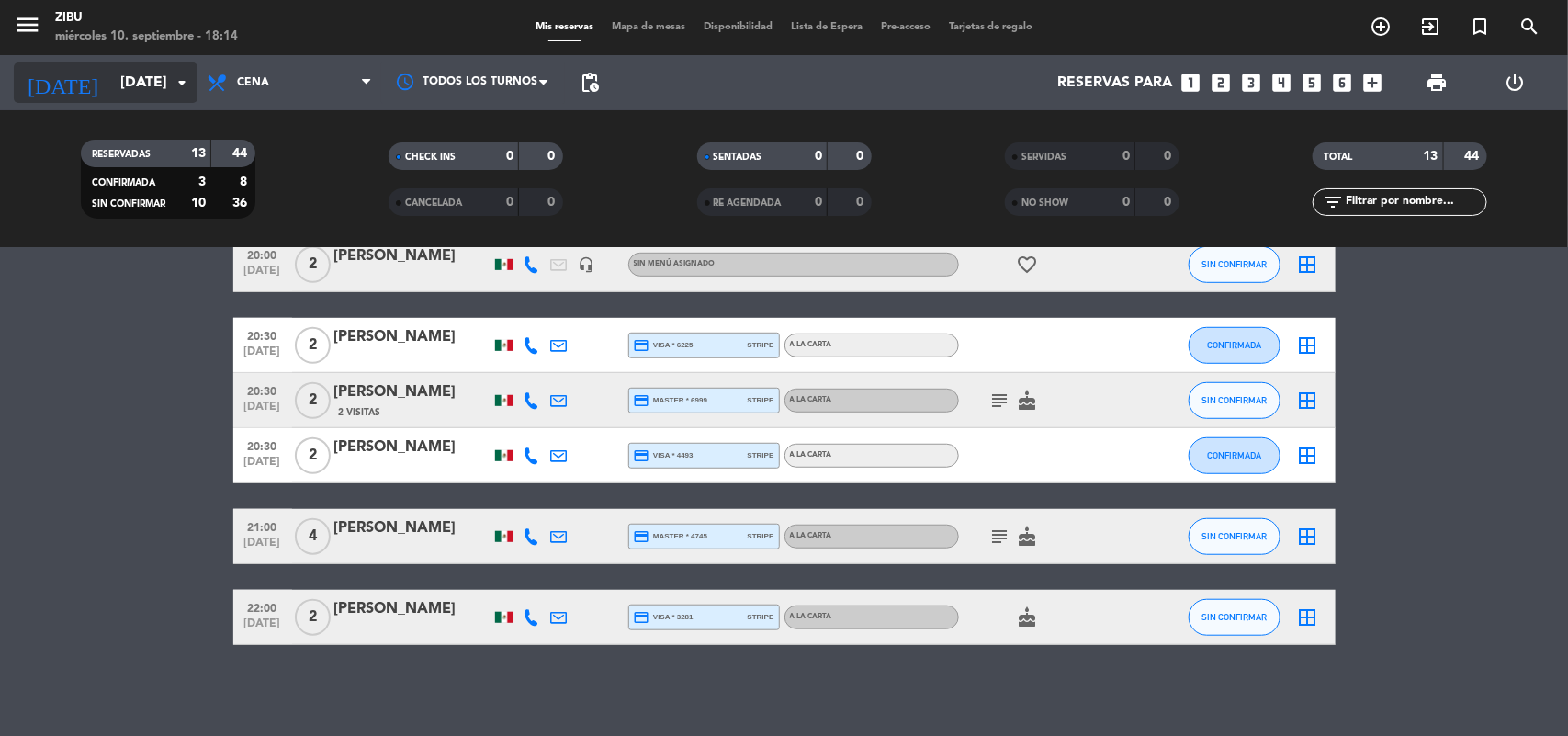
click at [111, 78] on input "[DATE]" at bounding box center [208, 83] width 194 height 36
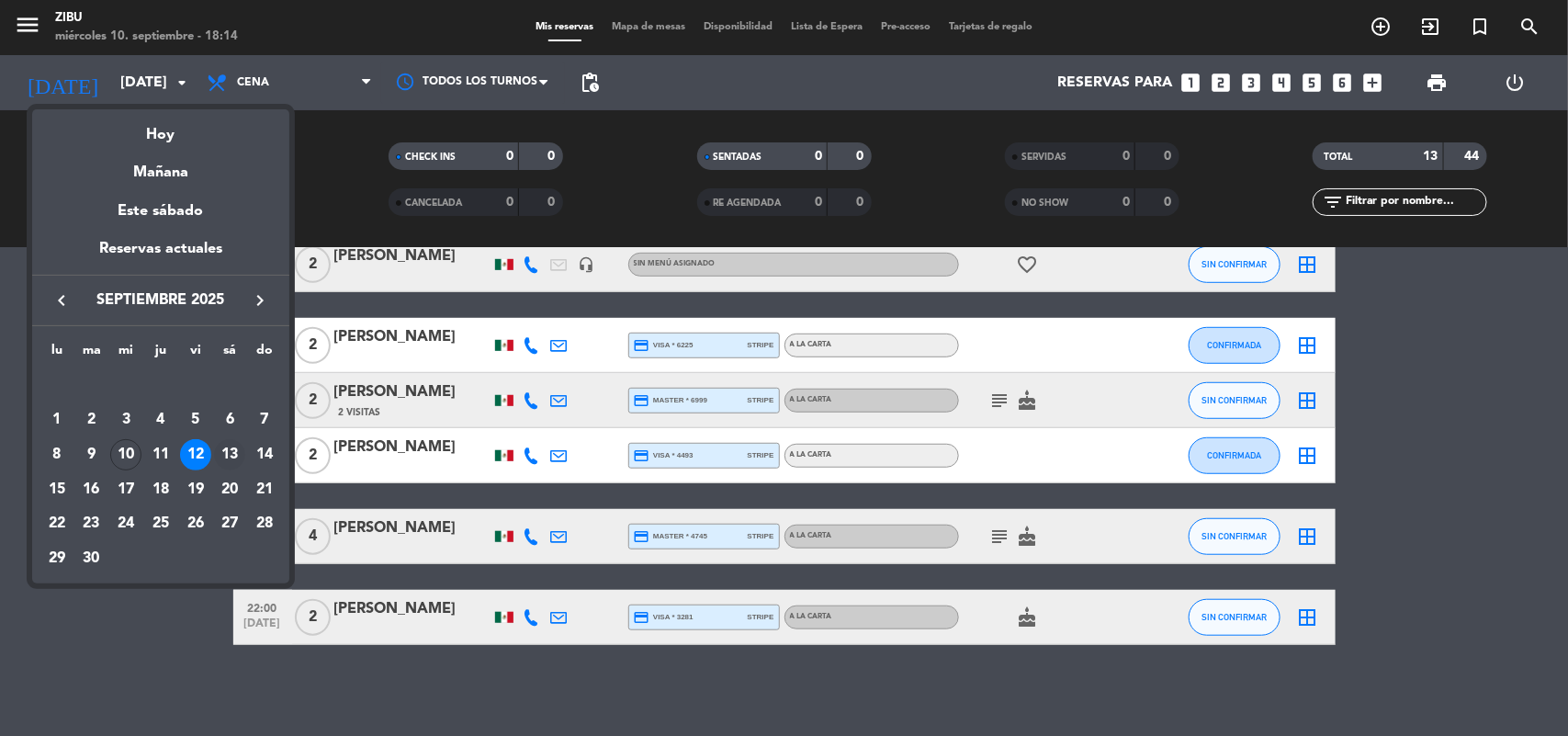
click at [229, 442] on div "13" at bounding box center [229, 455] width 31 height 31
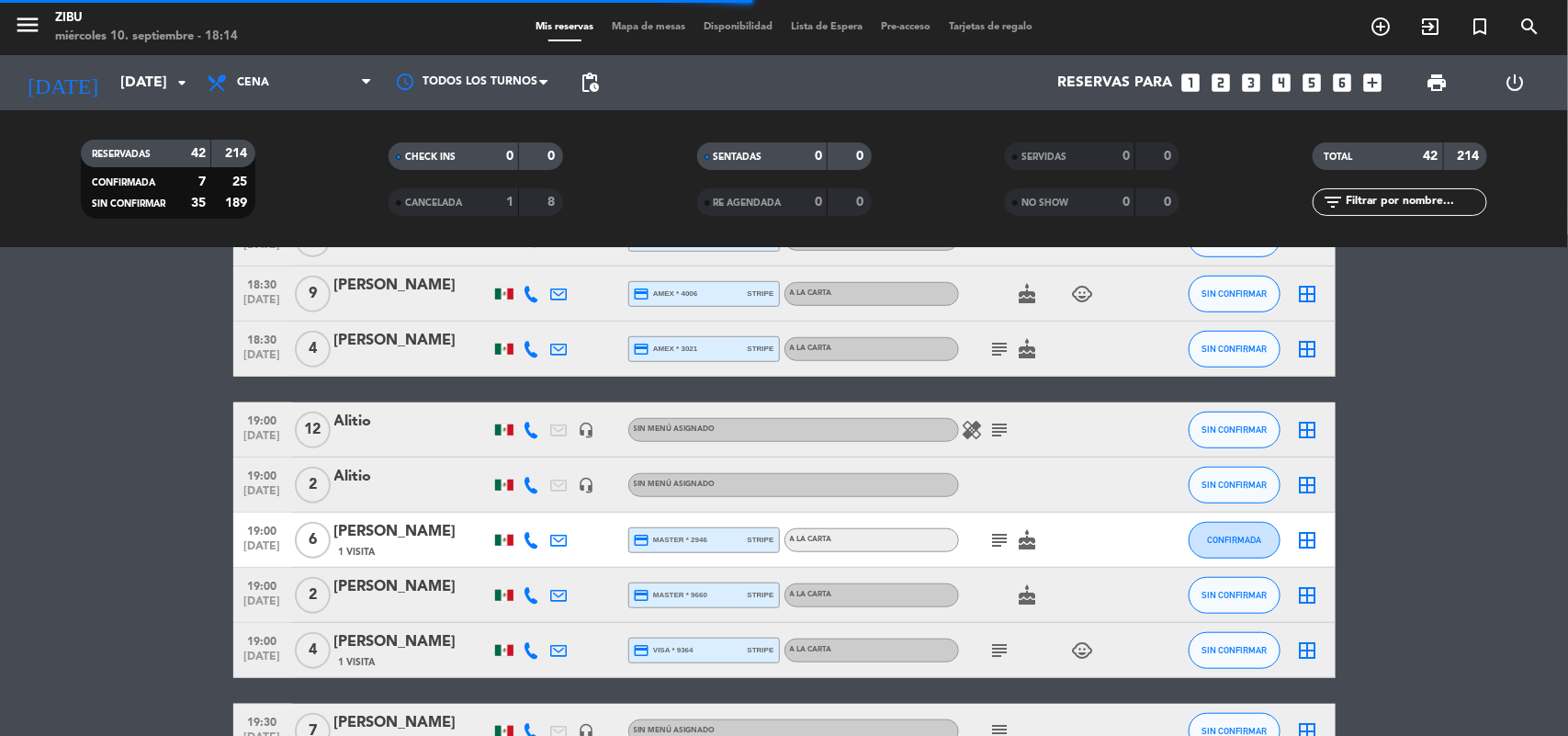
scroll to position [597, 0]
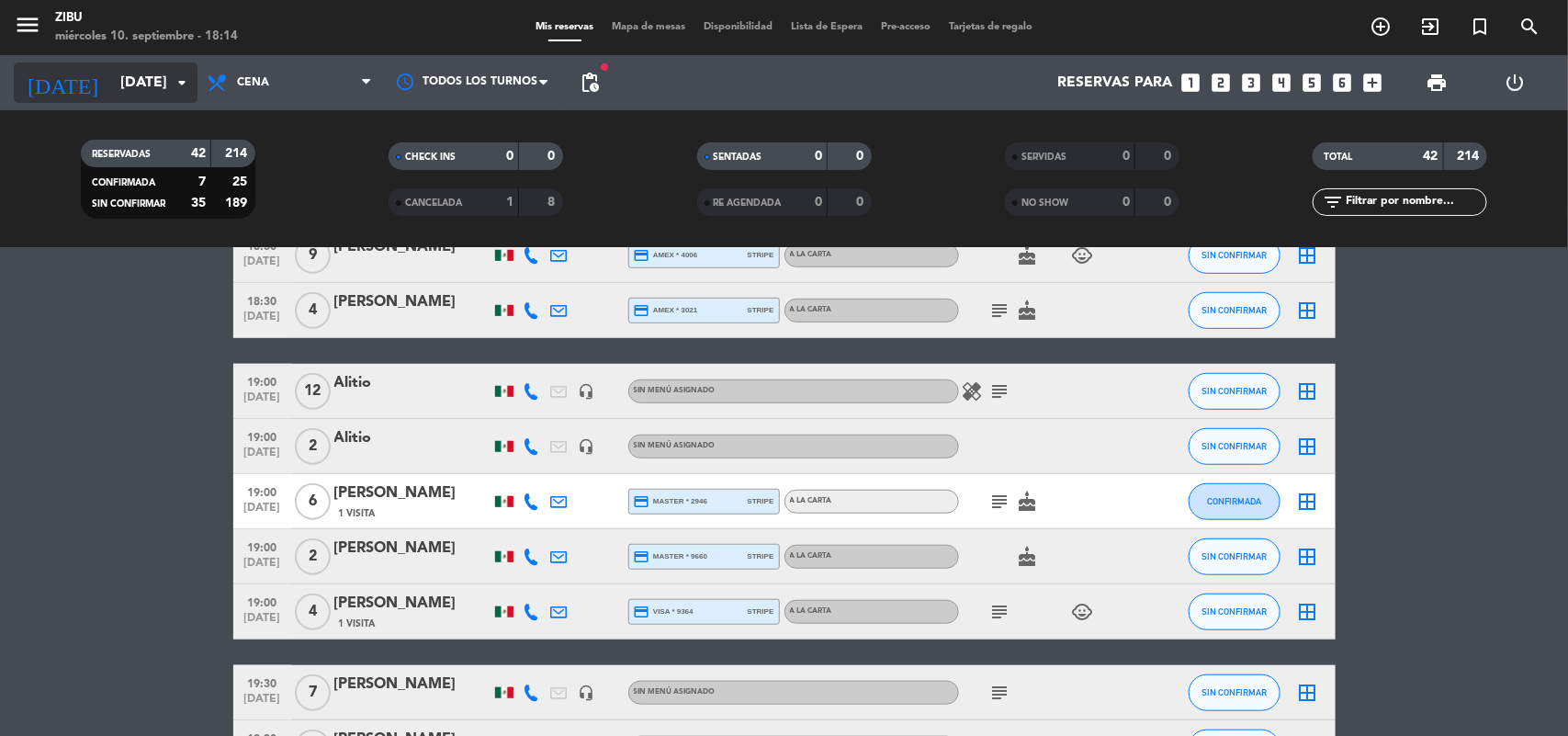
click at [111, 83] on input "[DATE]" at bounding box center [208, 83] width 194 height 36
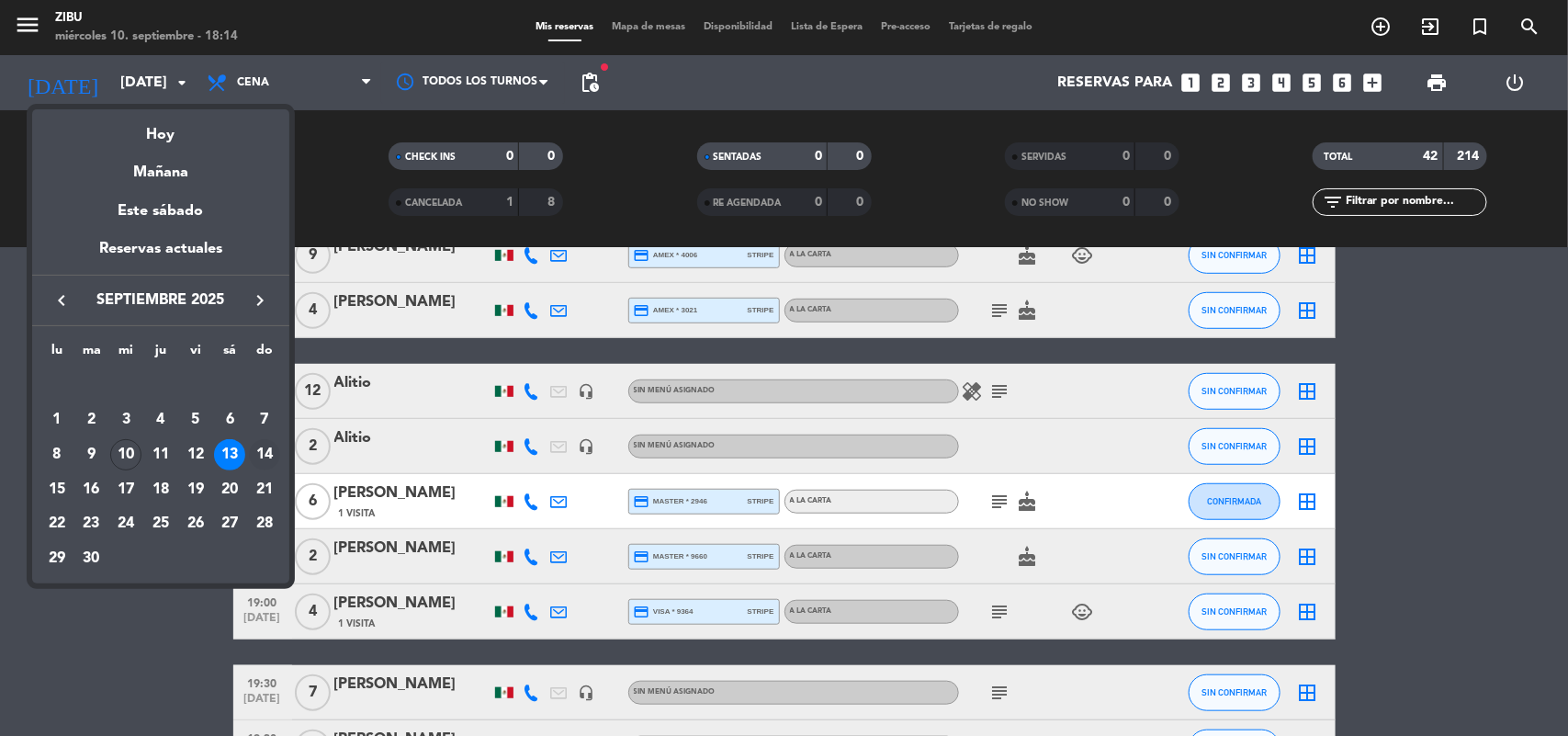
click at [276, 455] on div "14" at bounding box center [264, 455] width 31 height 31
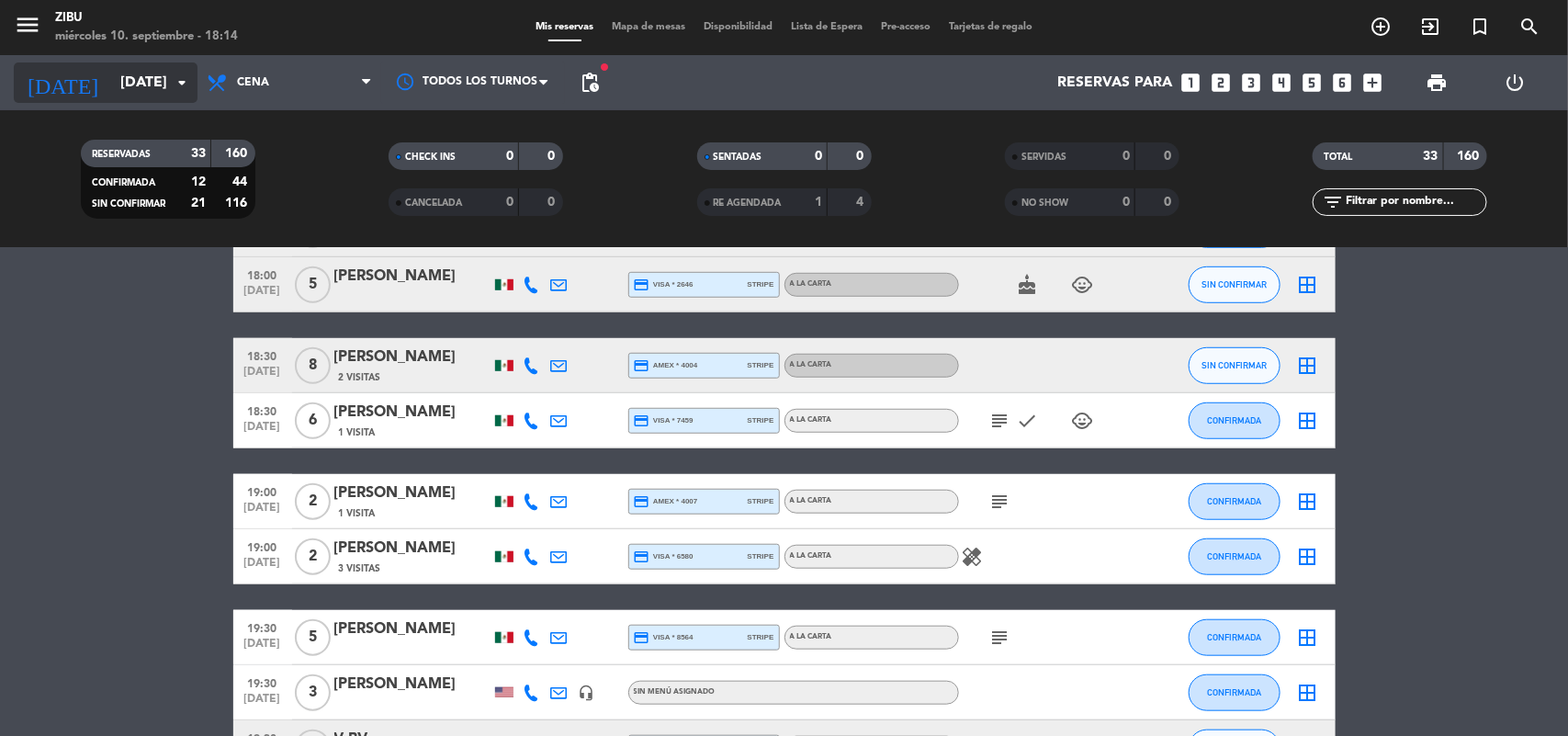
click at [122, 84] on input "[DATE]" at bounding box center [208, 83] width 194 height 36
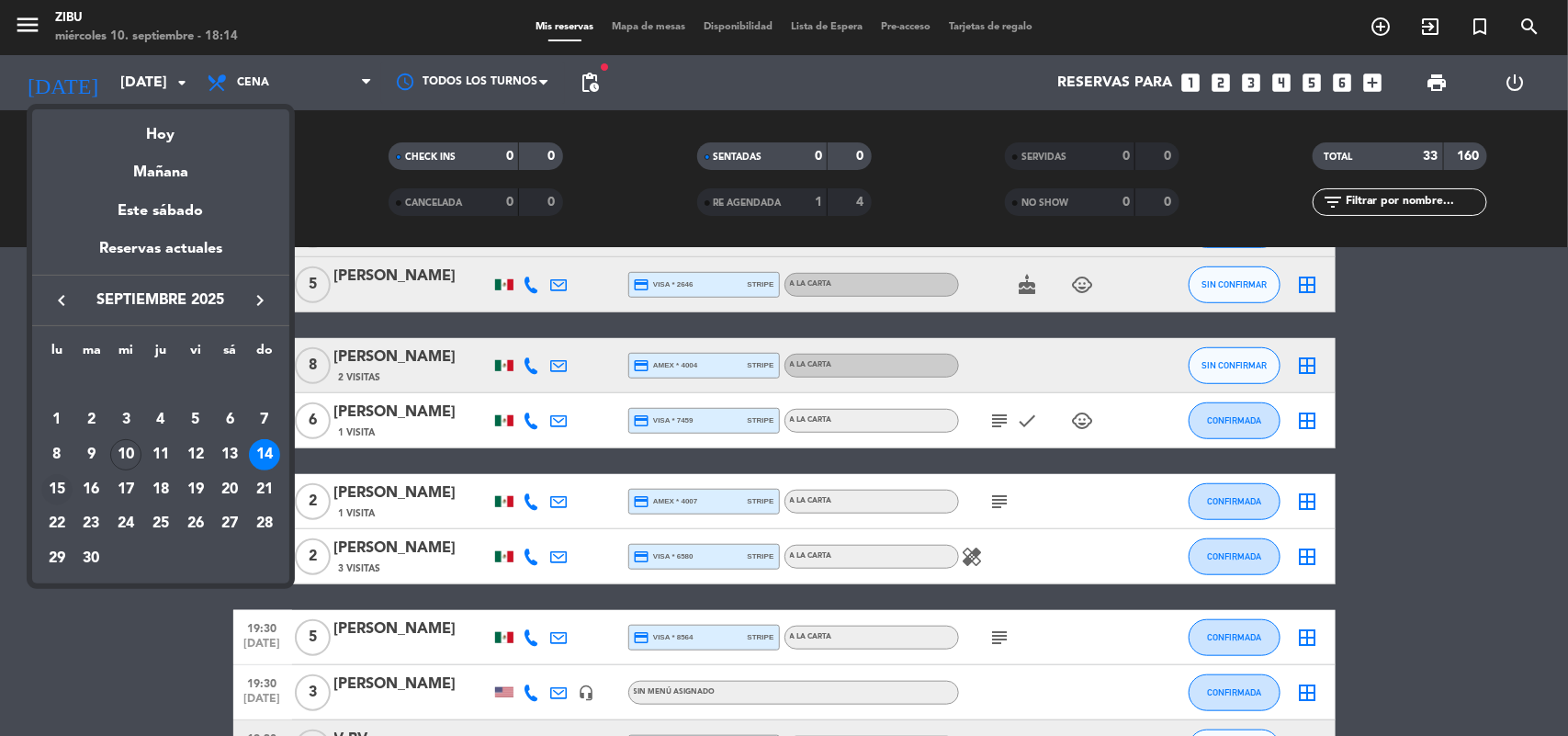
click at [63, 484] on div "15" at bounding box center [57, 490] width 31 height 31
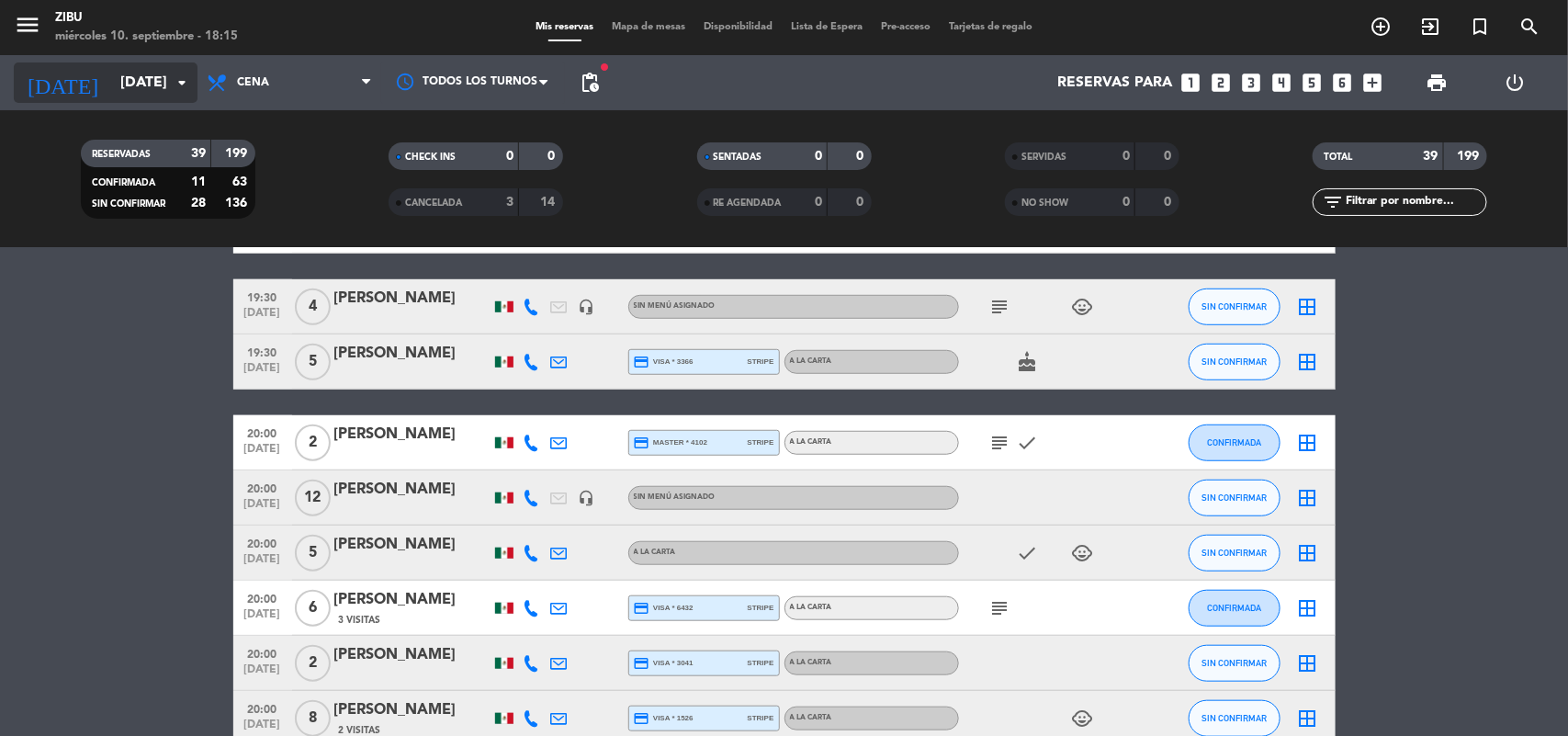
click at [111, 76] on input "[DATE]" at bounding box center [208, 83] width 194 height 36
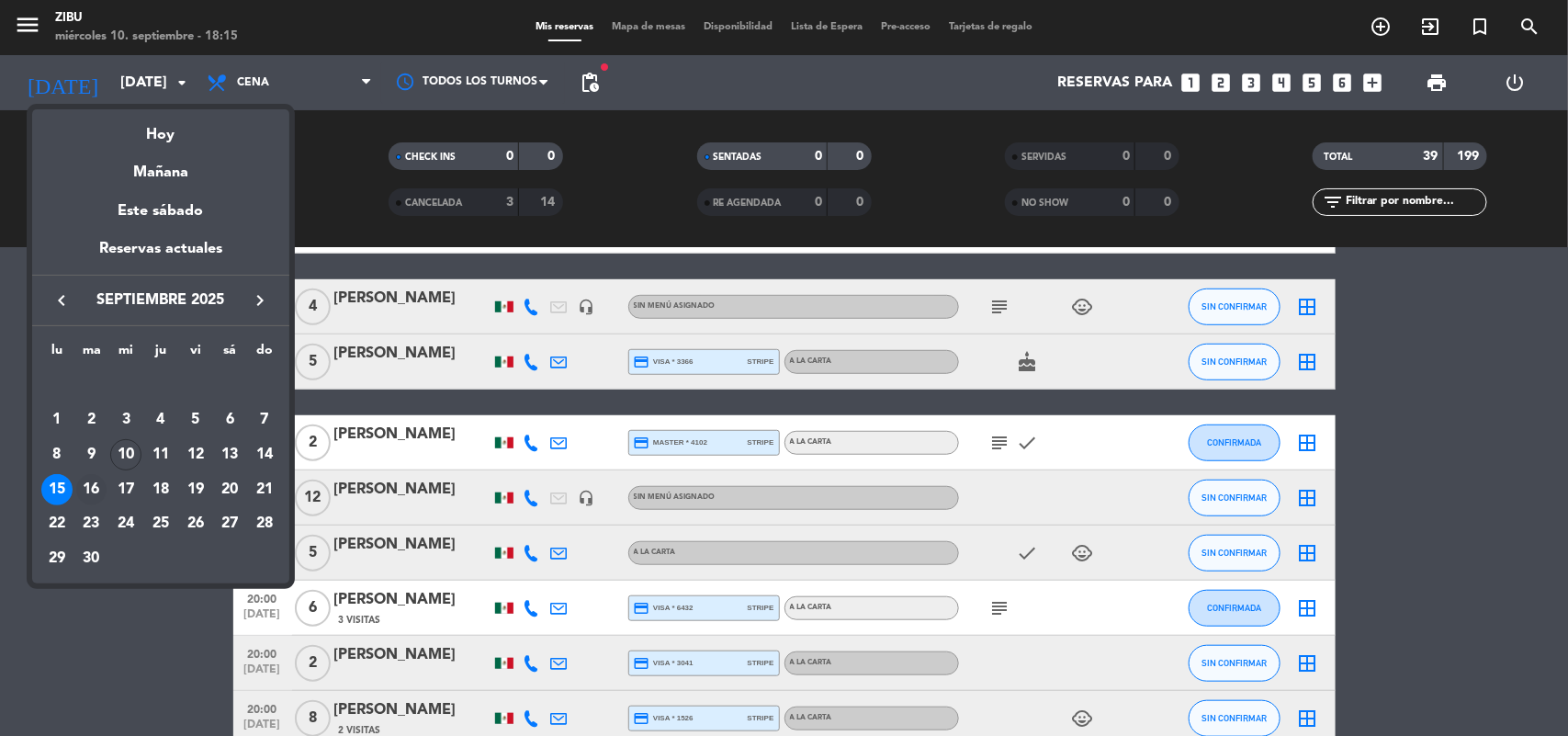
click at [92, 485] on div "16" at bounding box center [92, 490] width 31 height 31
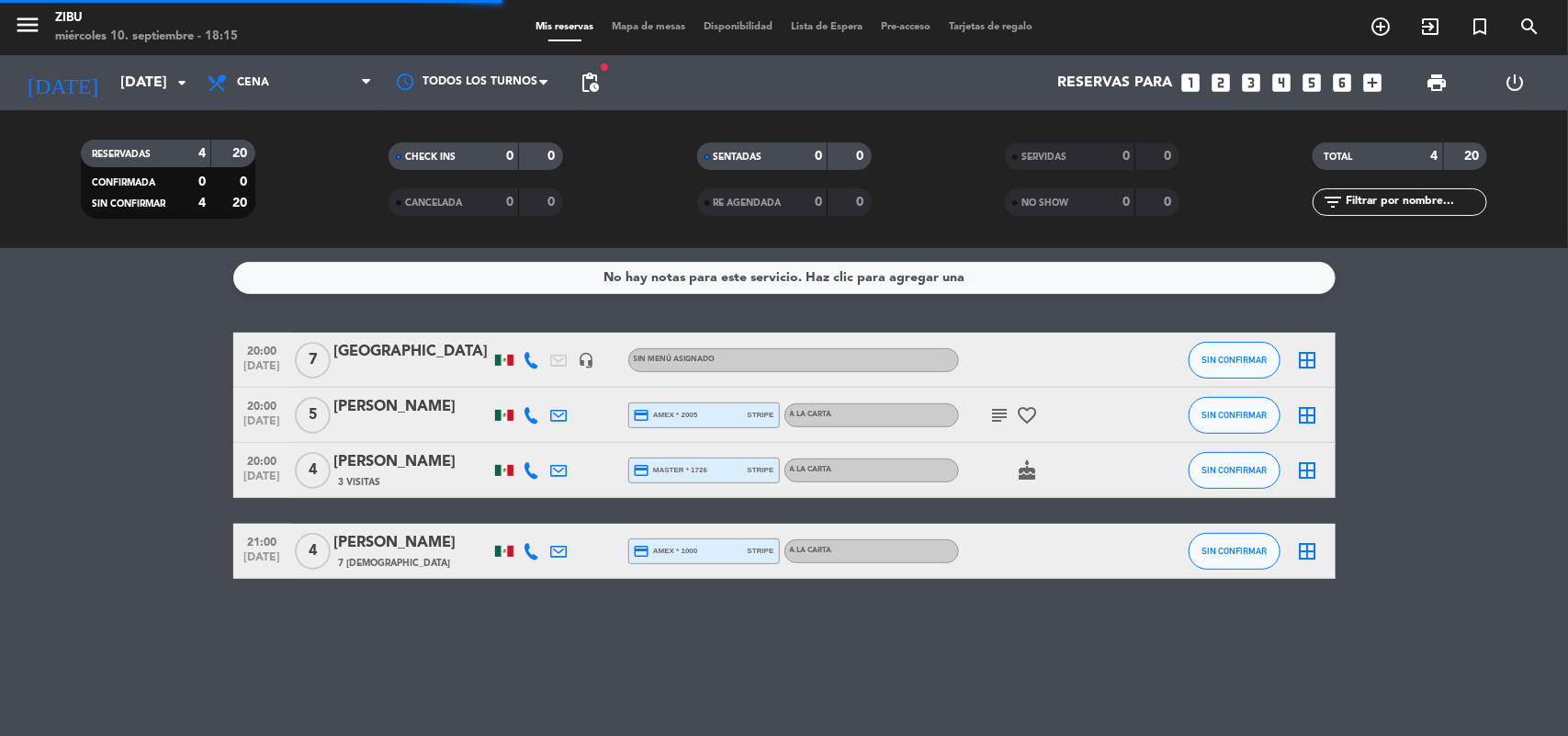
scroll to position [0, 0]
click at [111, 96] on input "[DATE]" at bounding box center [208, 83] width 194 height 36
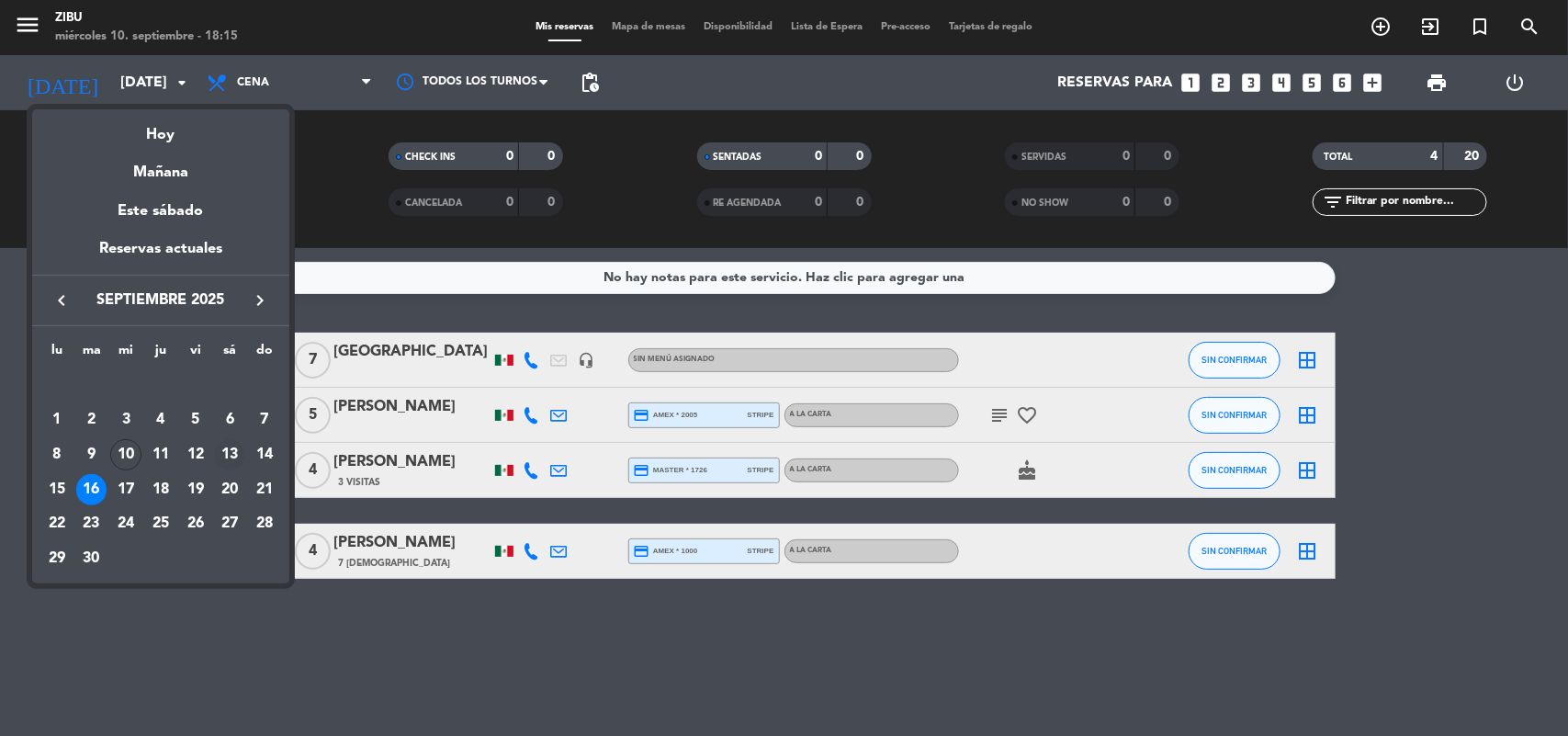
click at [221, 452] on div "13" at bounding box center [229, 455] width 31 height 31
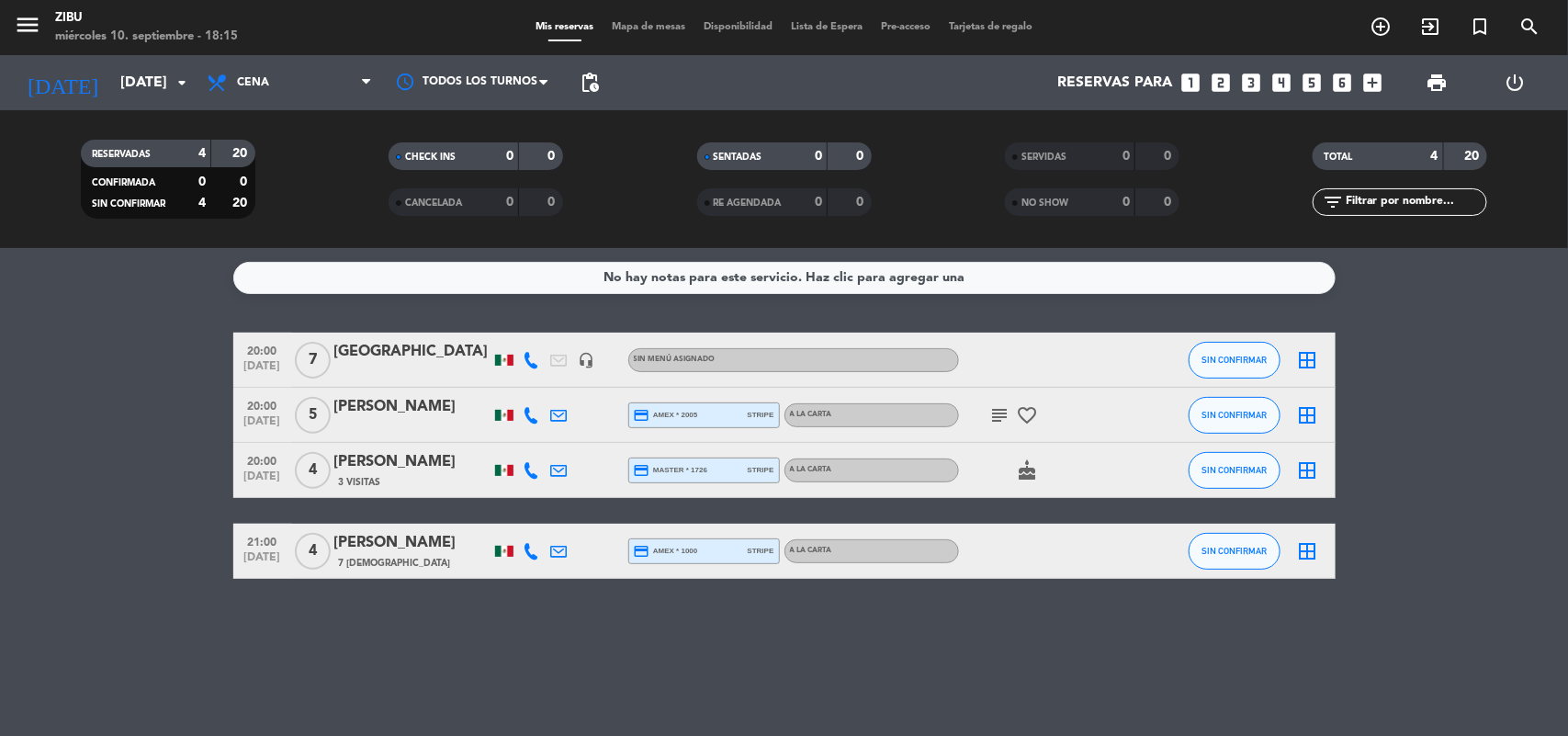
type input "[DATE]"
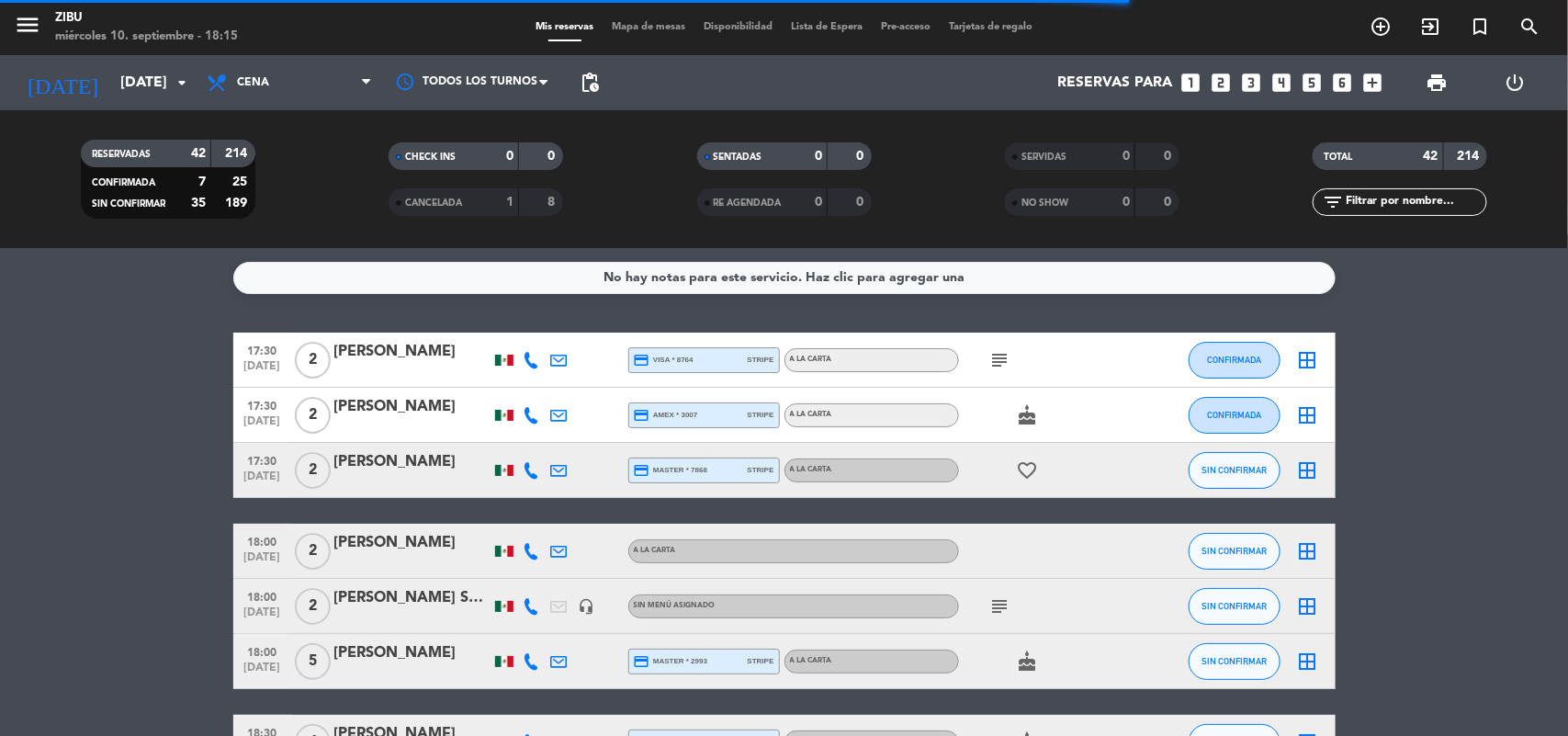
click at [1430, 83] on span "print" at bounding box center [1437, 82] width 22 height 22
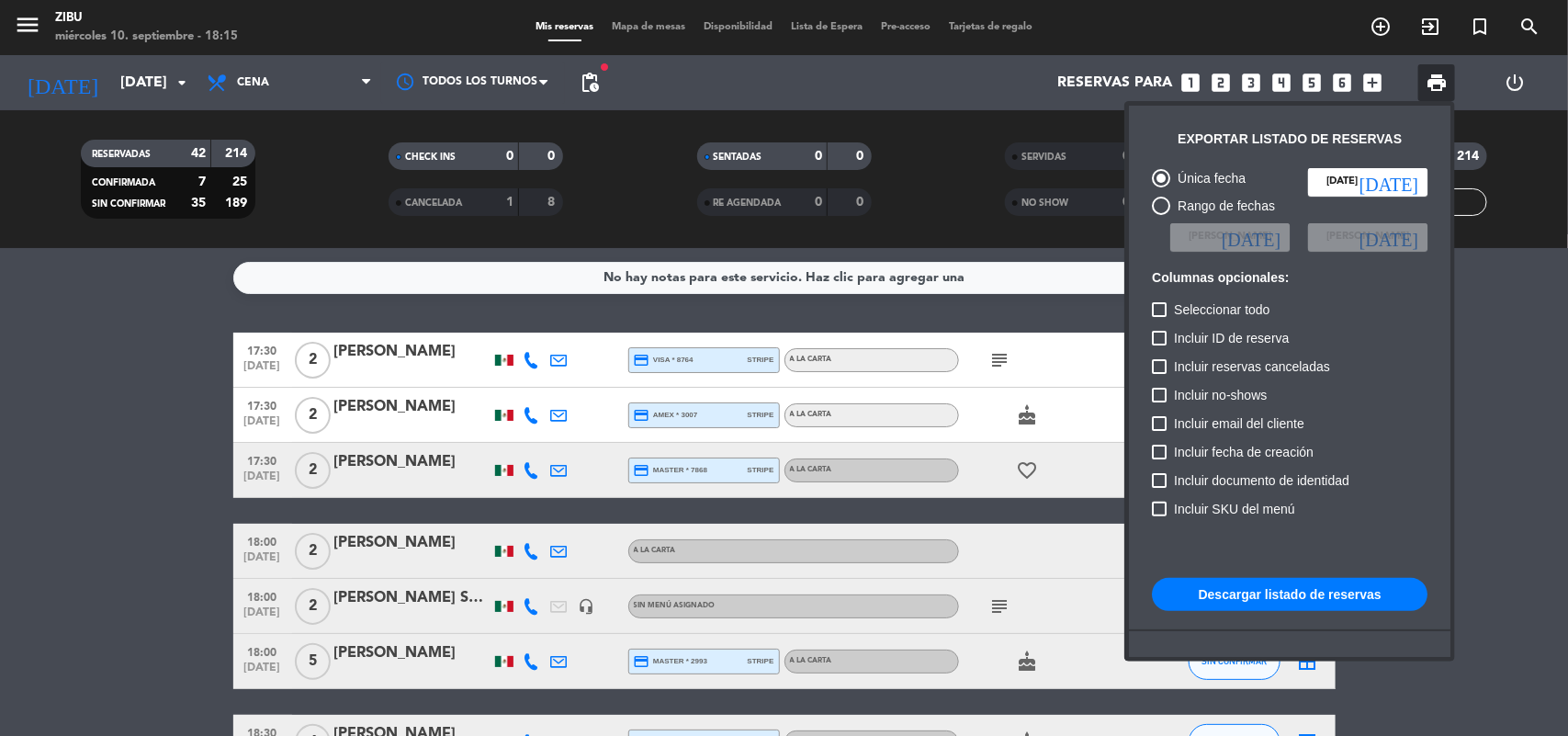
click at [1332, 480] on span "Incluir documento de identidad" at bounding box center [1262, 481] width 176 height 22
click at [1159, 488] on input "Incluir documento de identidad" at bounding box center [1158, 488] width 1 height 1
checkbox input "true"
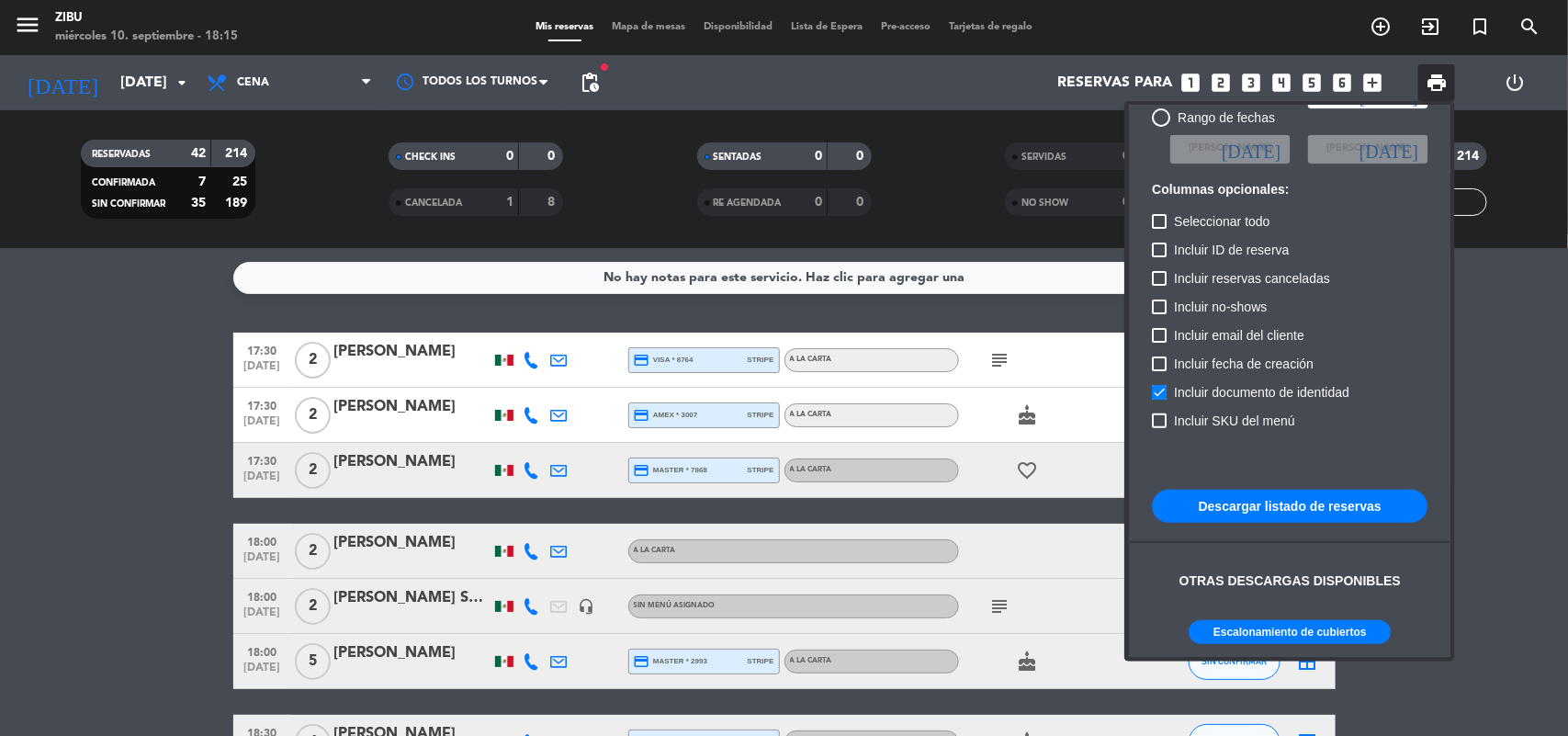
scroll to position [112, 0]
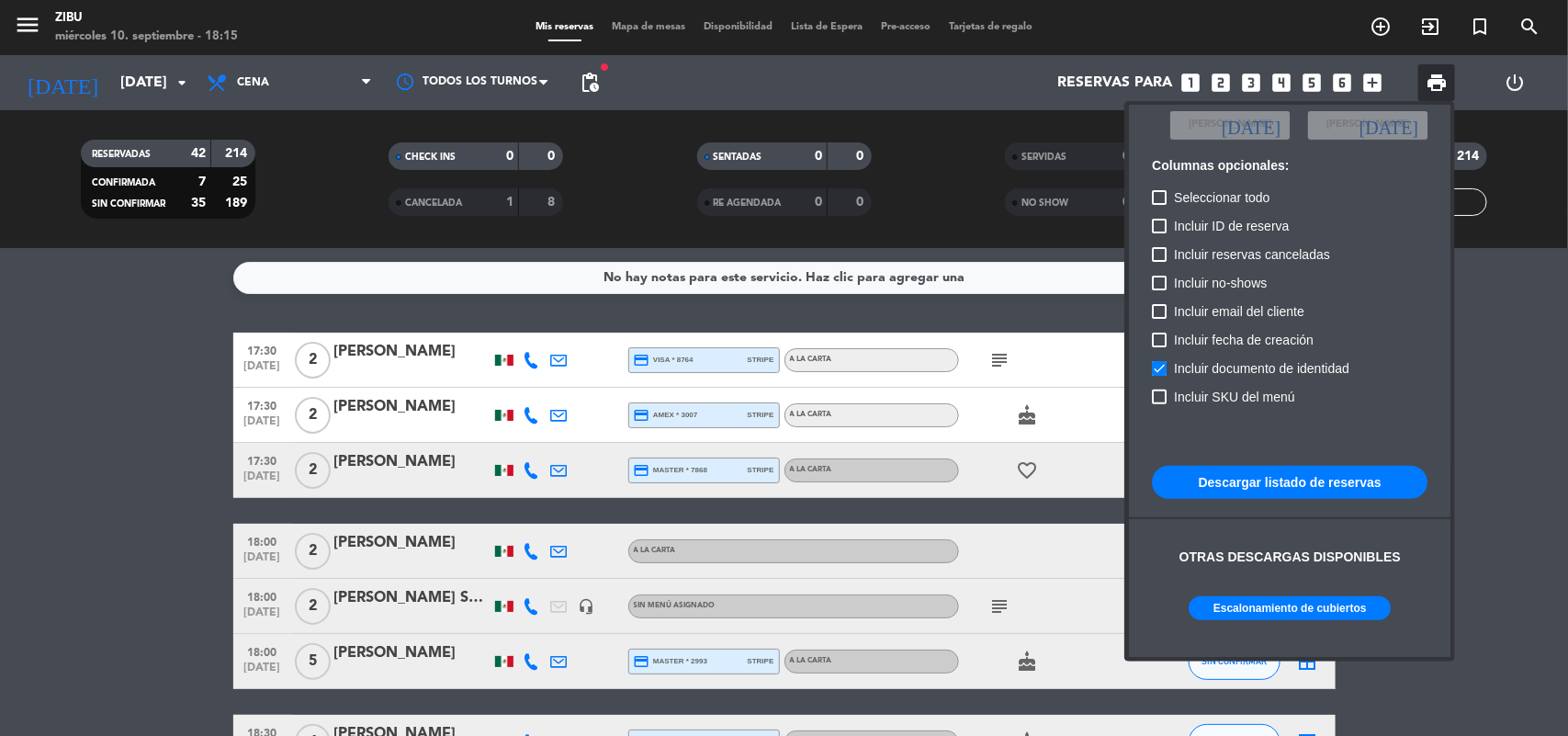
click at [1281, 597] on button "Escalonamiento de cubiertos" at bounding box center [1290, 608] width 202 height 24
click at [593, 79] on span "pending_actions" at bounding box center [590, 82] width 22 height 22
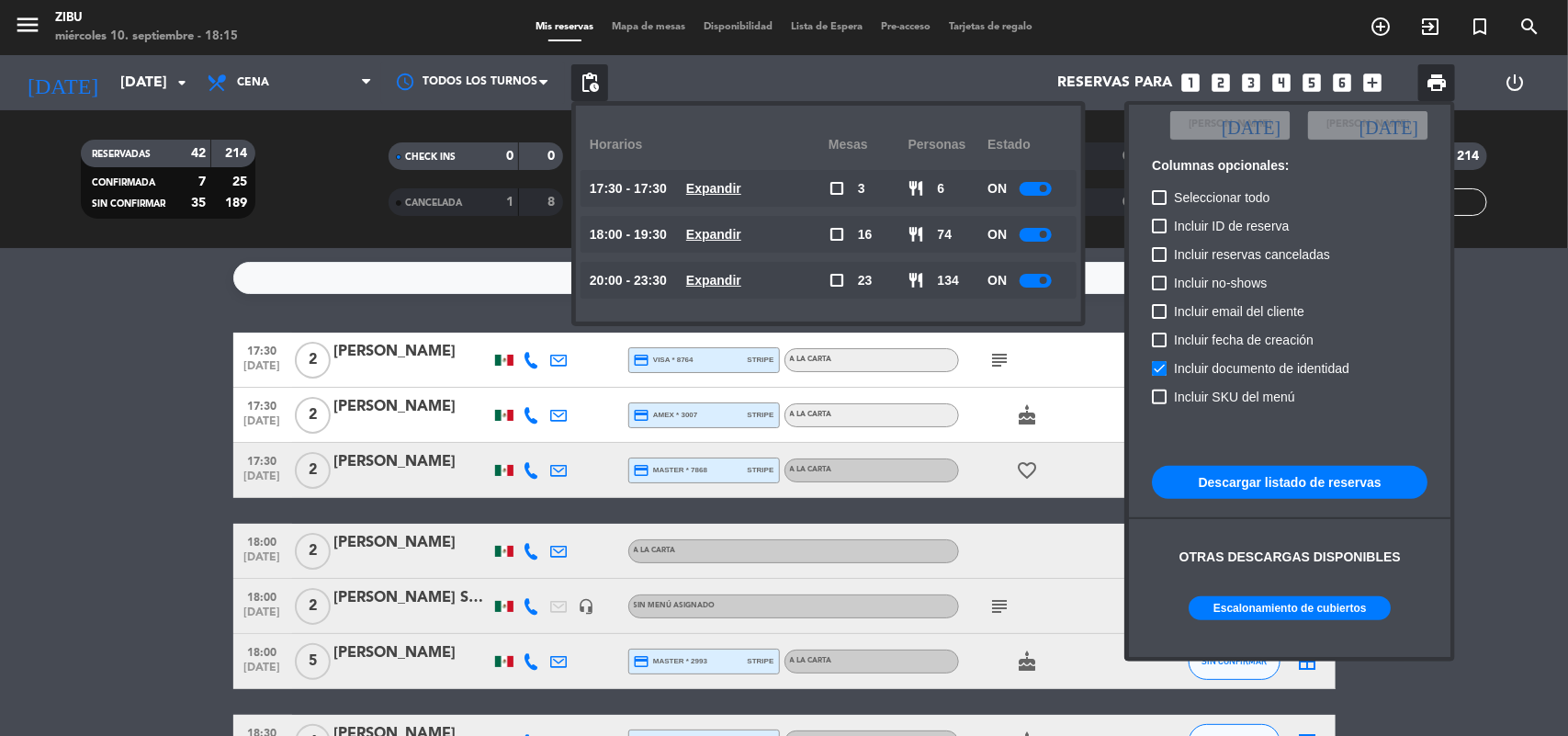
click at [717, 278] on u "Expandir" at bounding box center [714, 280] width 55 height 15
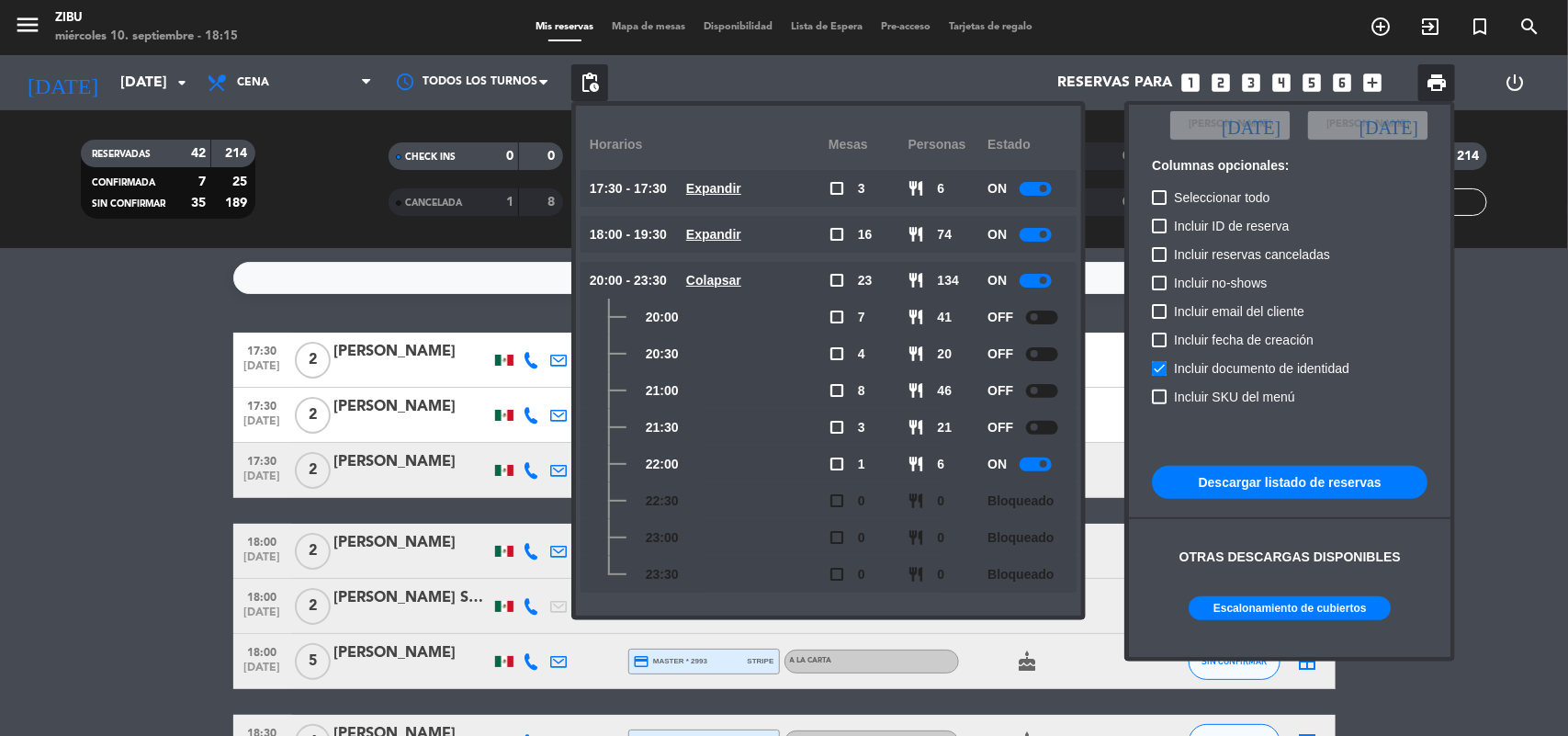
click at [47, 432] on div at bounding box center [784, 368] width 1568 height 736
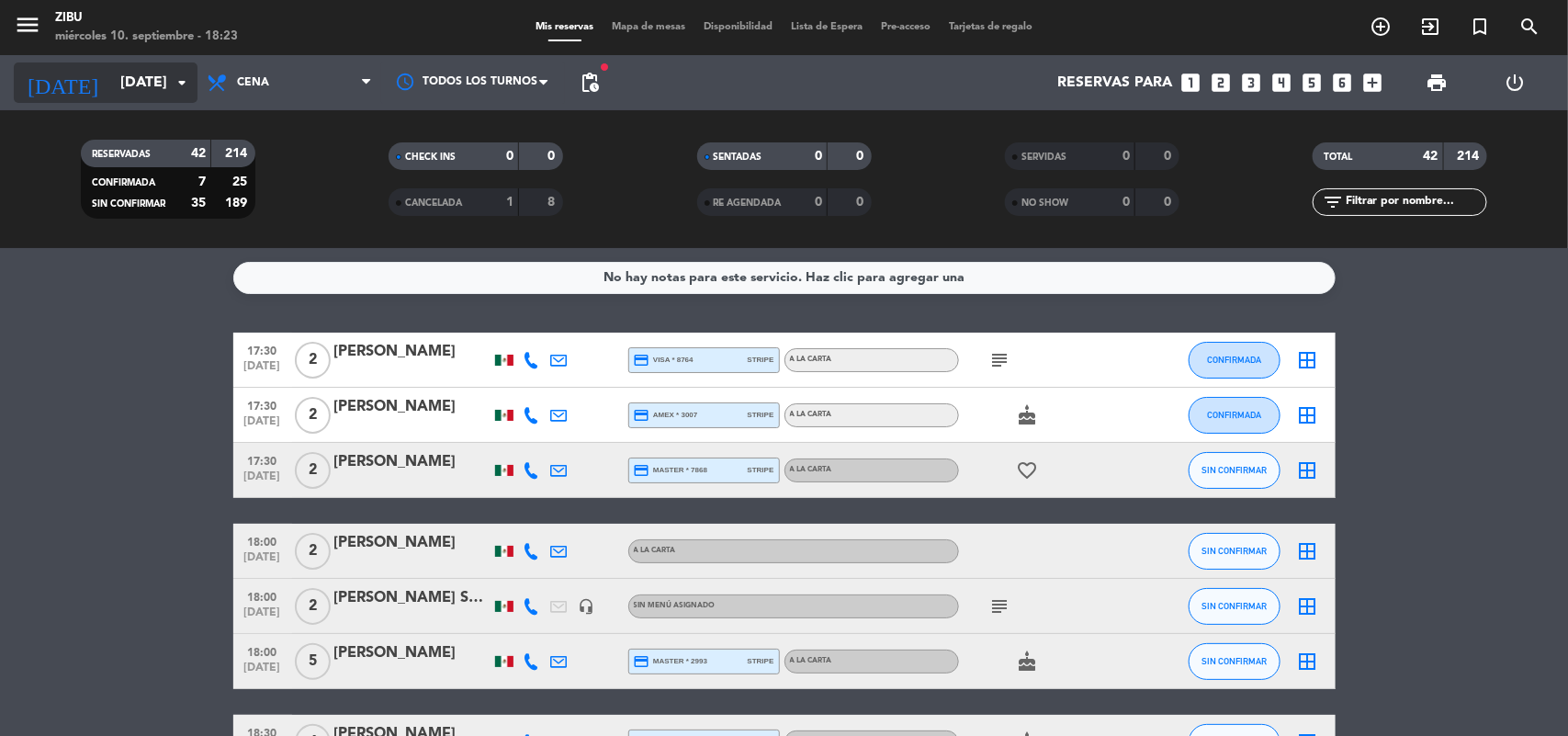
click at [148, 84] on input "[DATE]" at bounding box center [208, 83] width 194 height 36
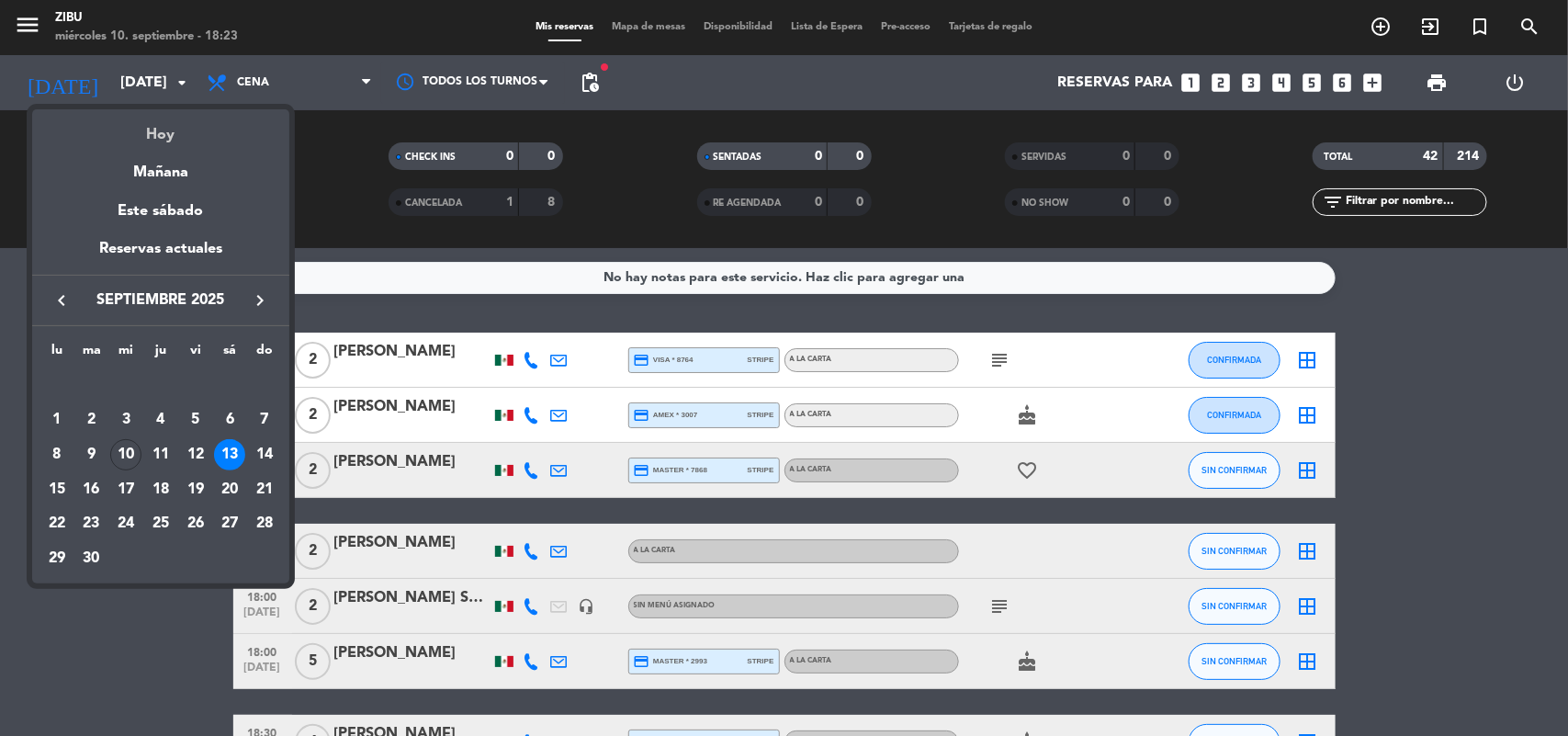
click at [185, 136] on div "Hoy" at bounding box center [161, 128] width 257 height 38
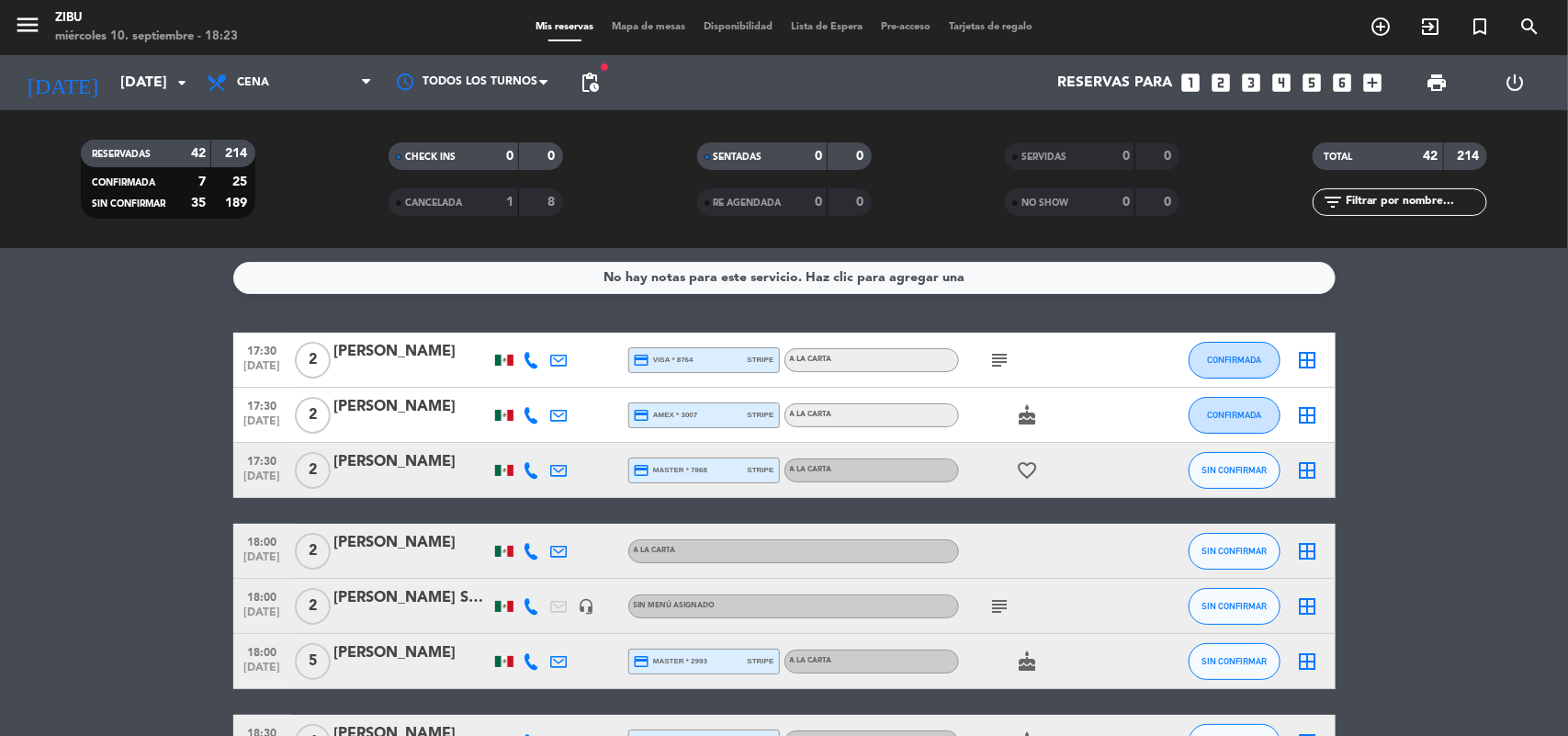
type input "[DATE]"
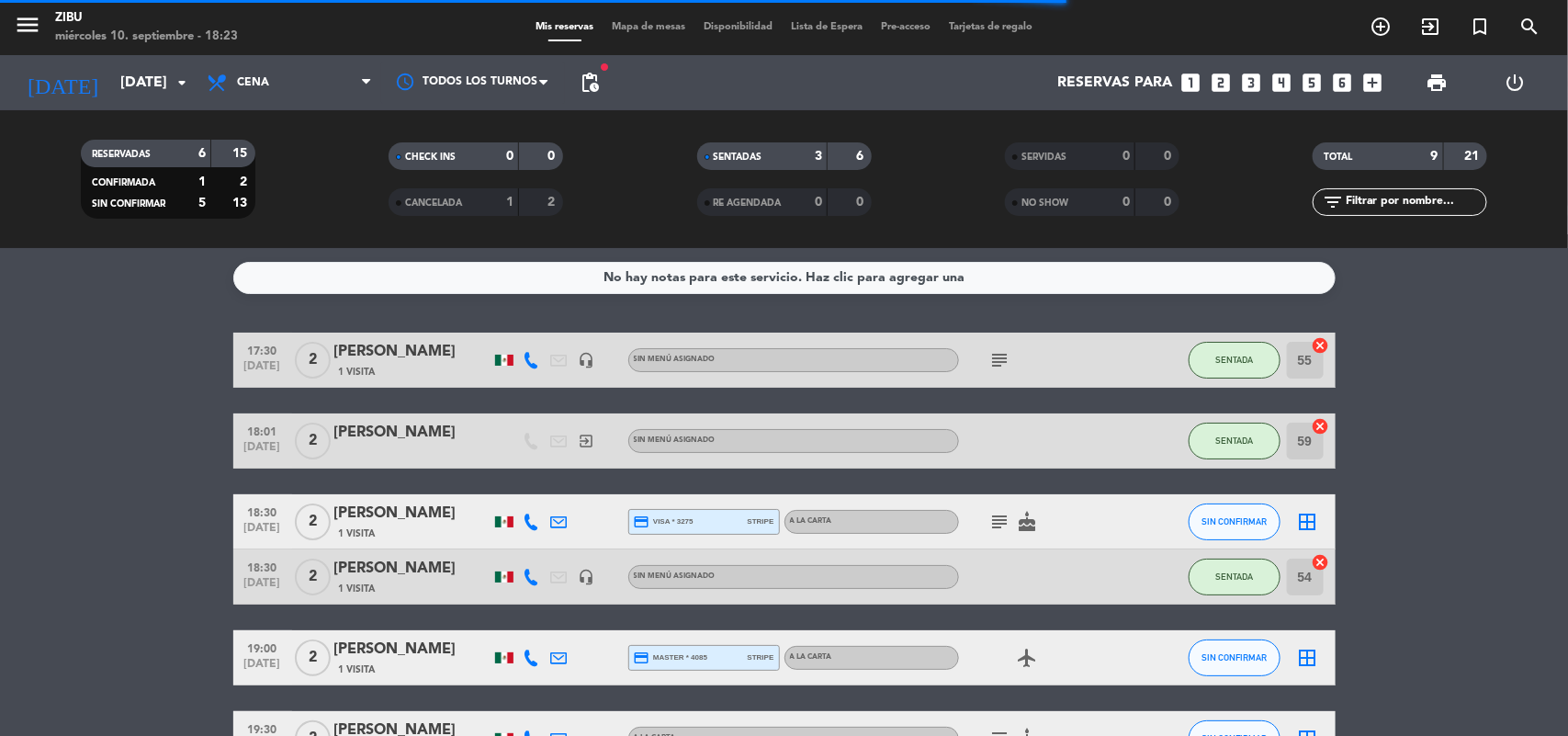
click at [409, 525] on div "1 Visita" at bounding box center [412, 533] width 156 height 16
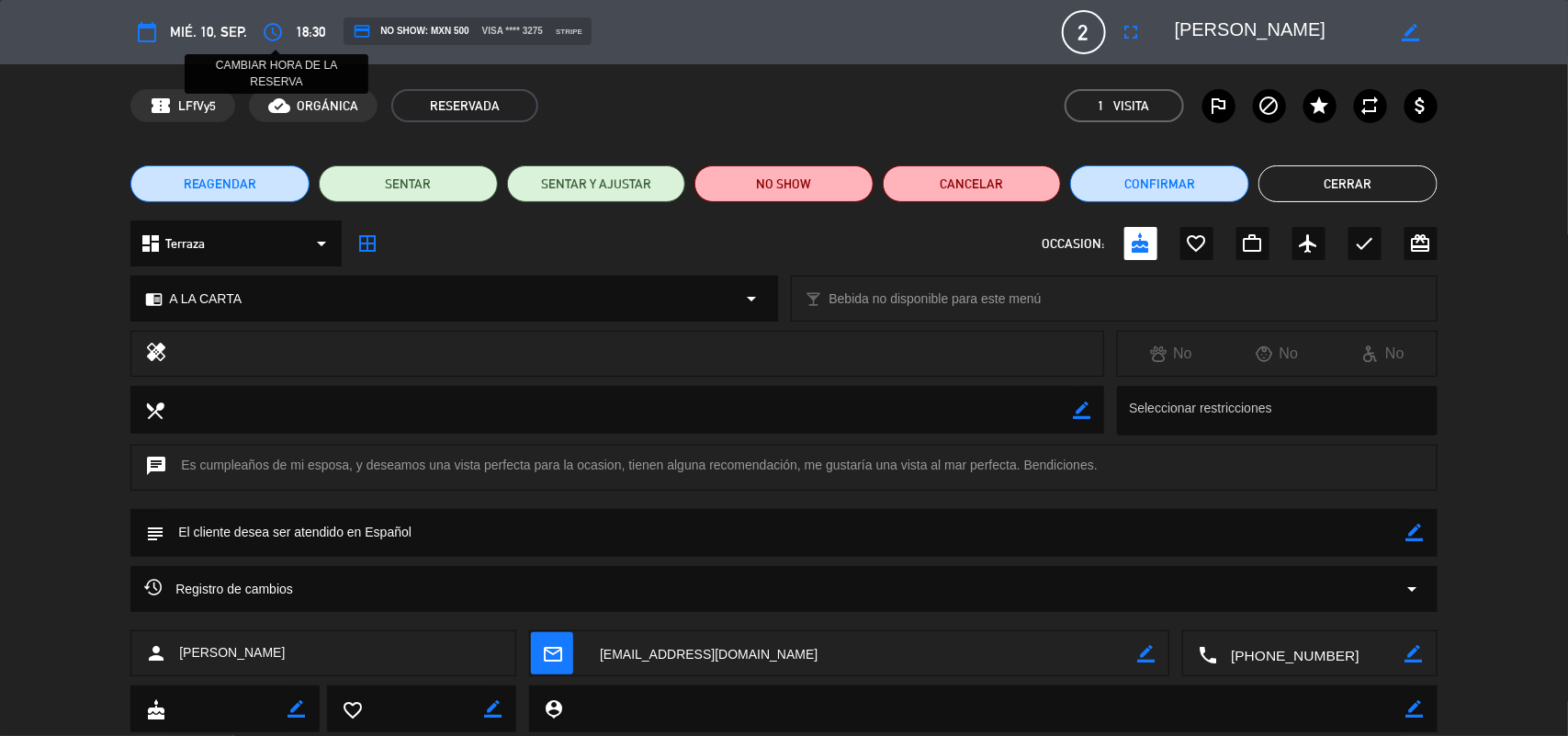
click at [287, 30] on button "access_time" at bounding box center [273, 32] width 33 height 33
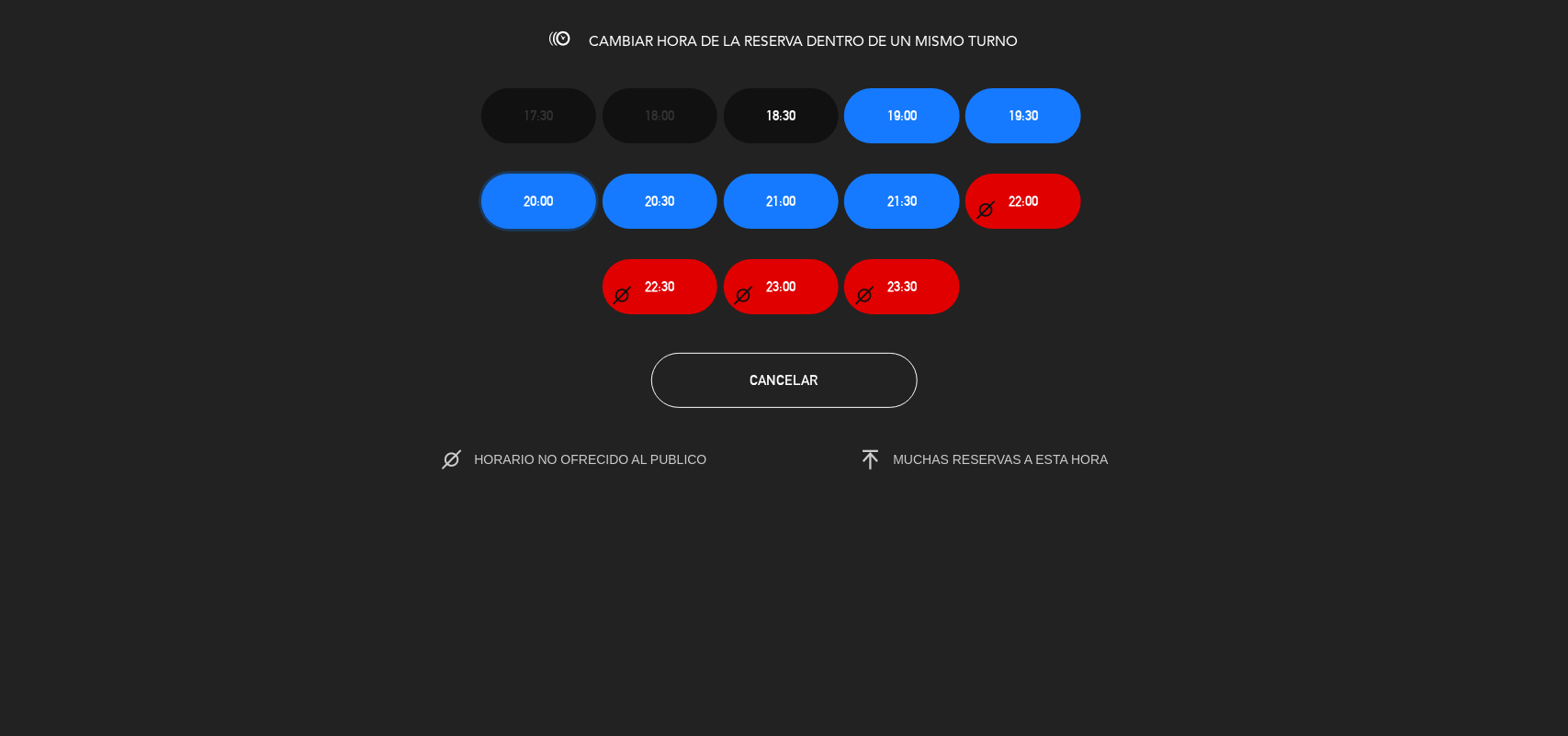
click at [540, 193] on span "20:00" at bounding box center [538, 201] width 30 height 21
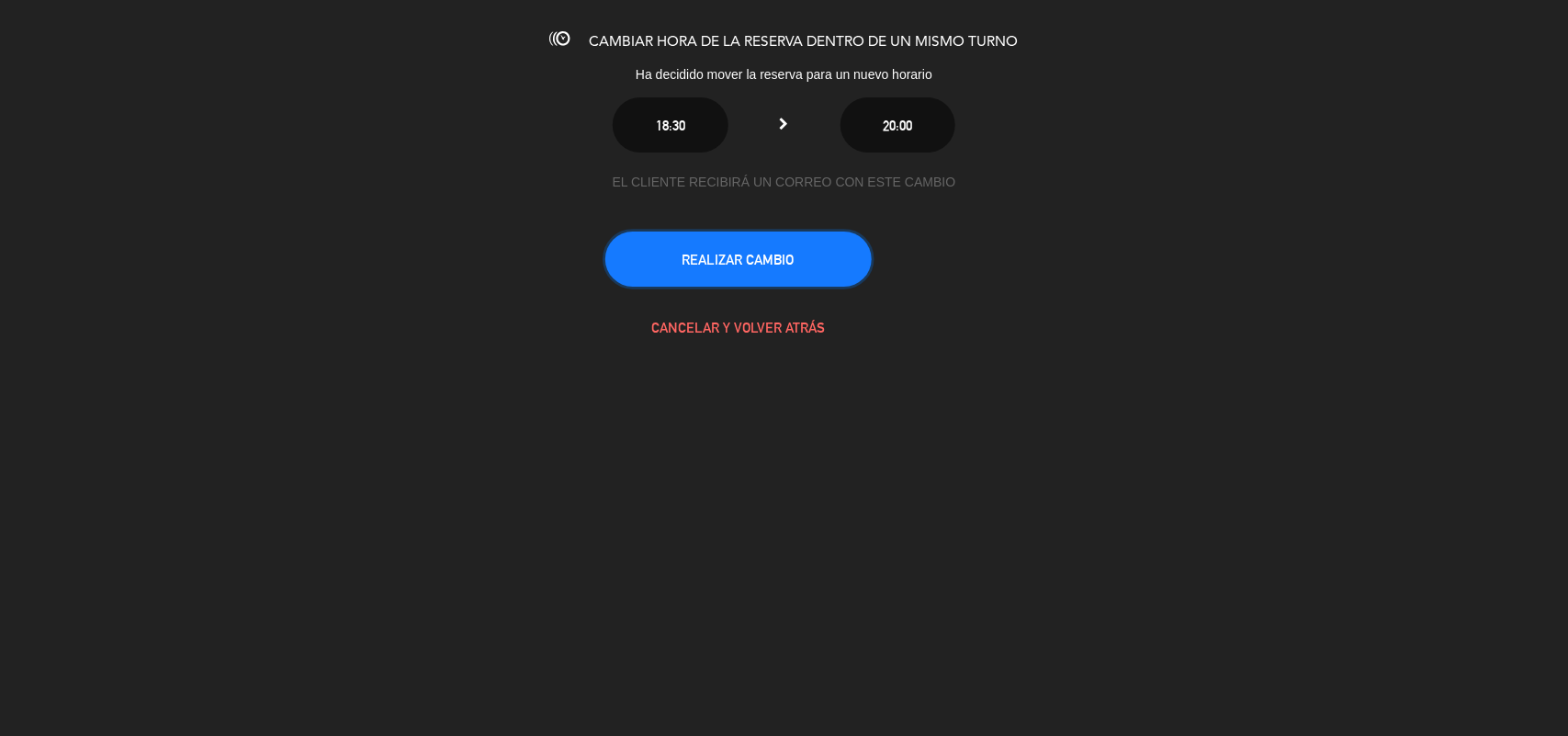
click at [662, 258] on button "REALIZAR CAMBIO" at bounding box center [739, 259] width 266 height 55
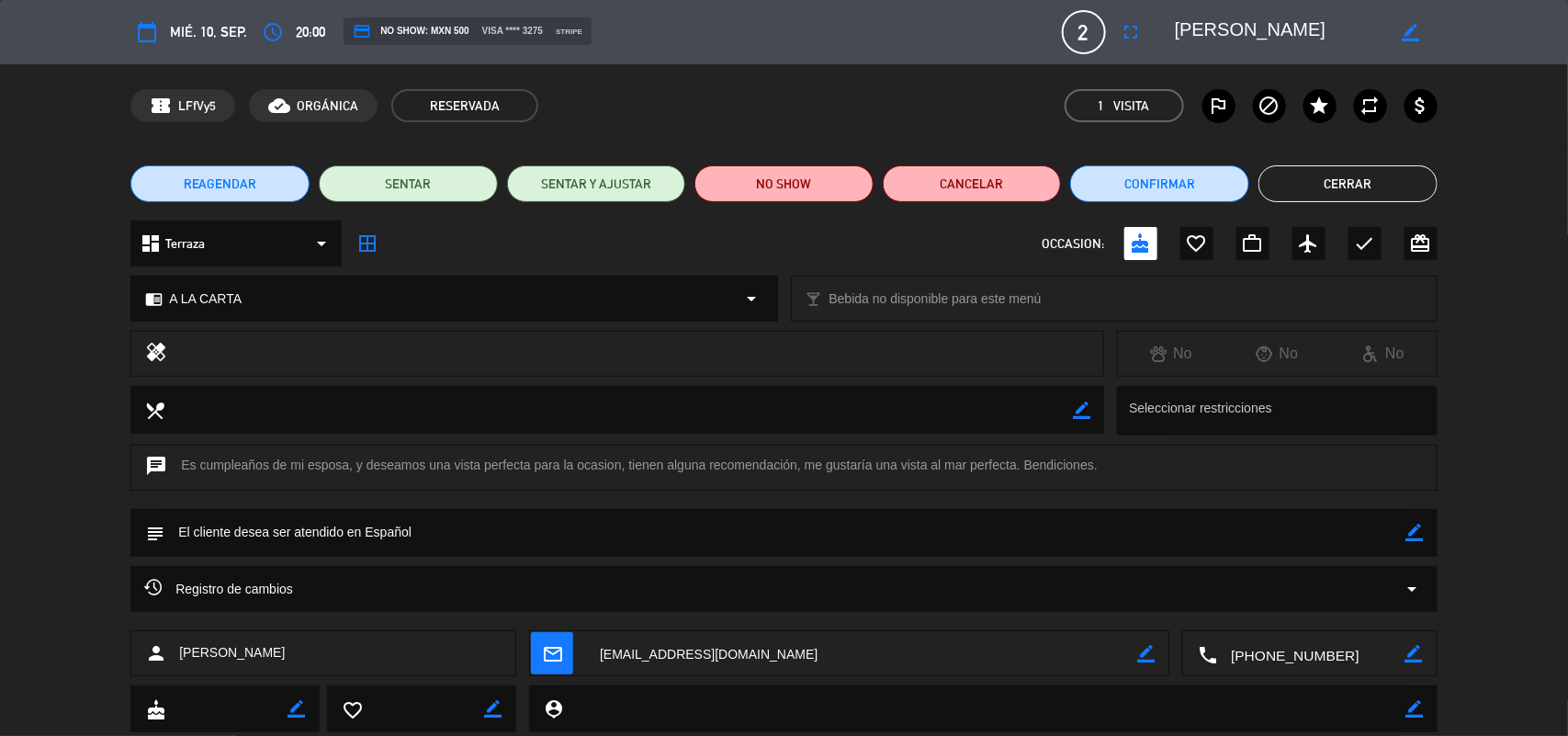
click at [1312, 173] on button "Cerrar" at bounding box center [1348, 184] width 179 height 37
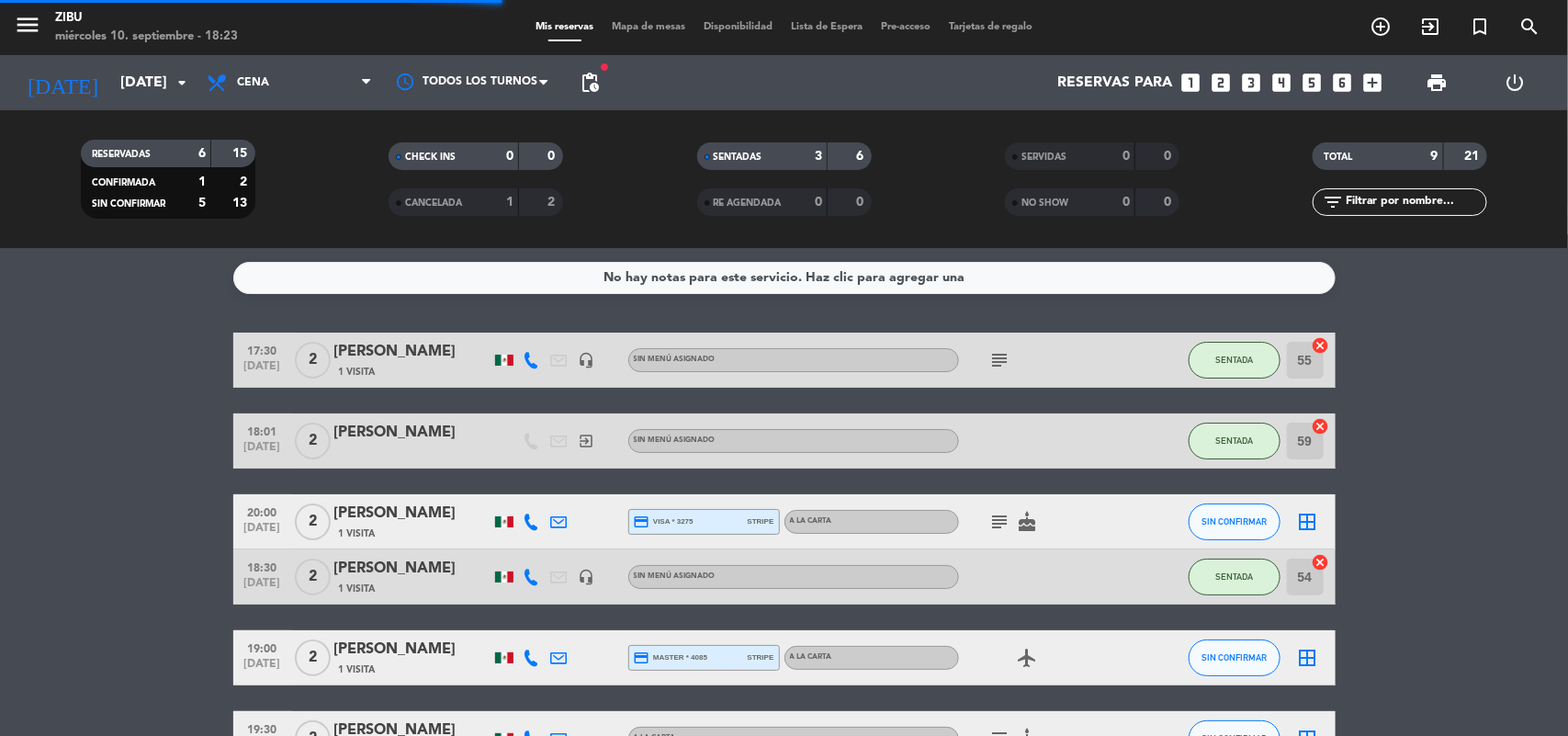
click at [2, 478] on bookings-row "17:30 [DATE] 2 [PERSON_NAME] 1 Visita headset_mic Sin menú asignado subject SEN…" at bounding box center [784, 645] width 1568 height 625
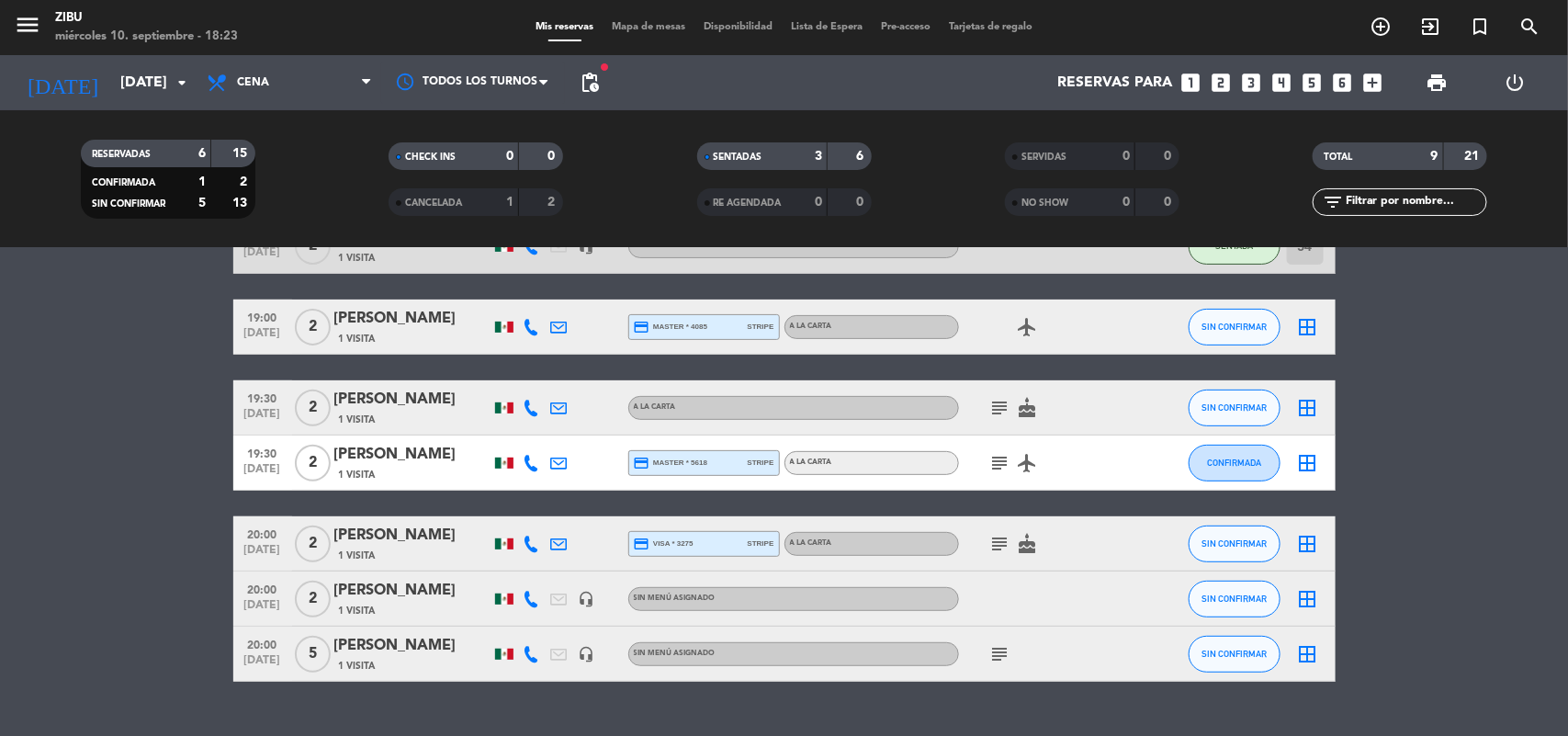
scroll to position [313, 0]
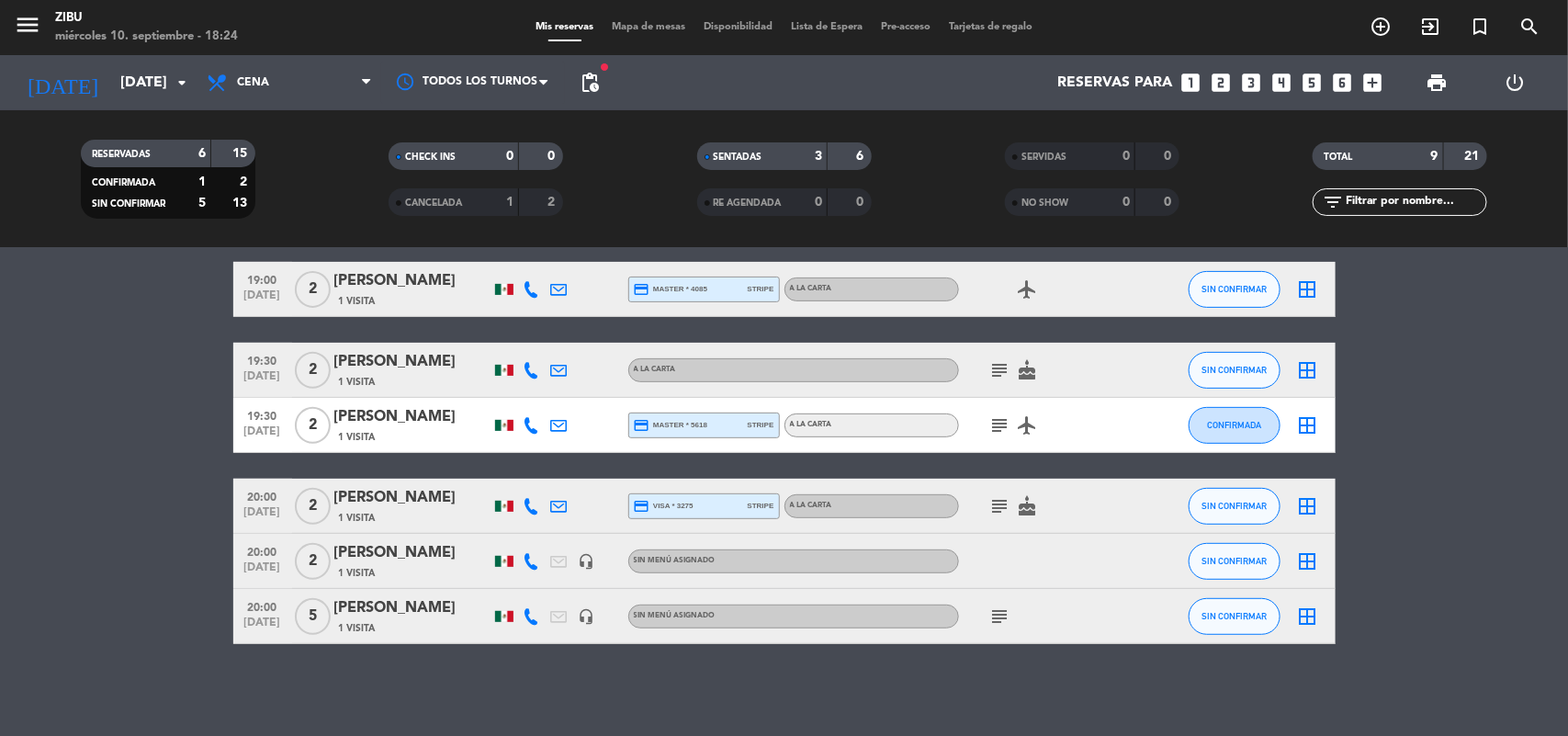
click at [21, 591] on bookings-row "17:30 [DATE] 2 [PERSON_NAME] 1 Visita headset_mic Sin menú asignado subject SEN…" at bounding box center [784, 332] width 1568 height 625
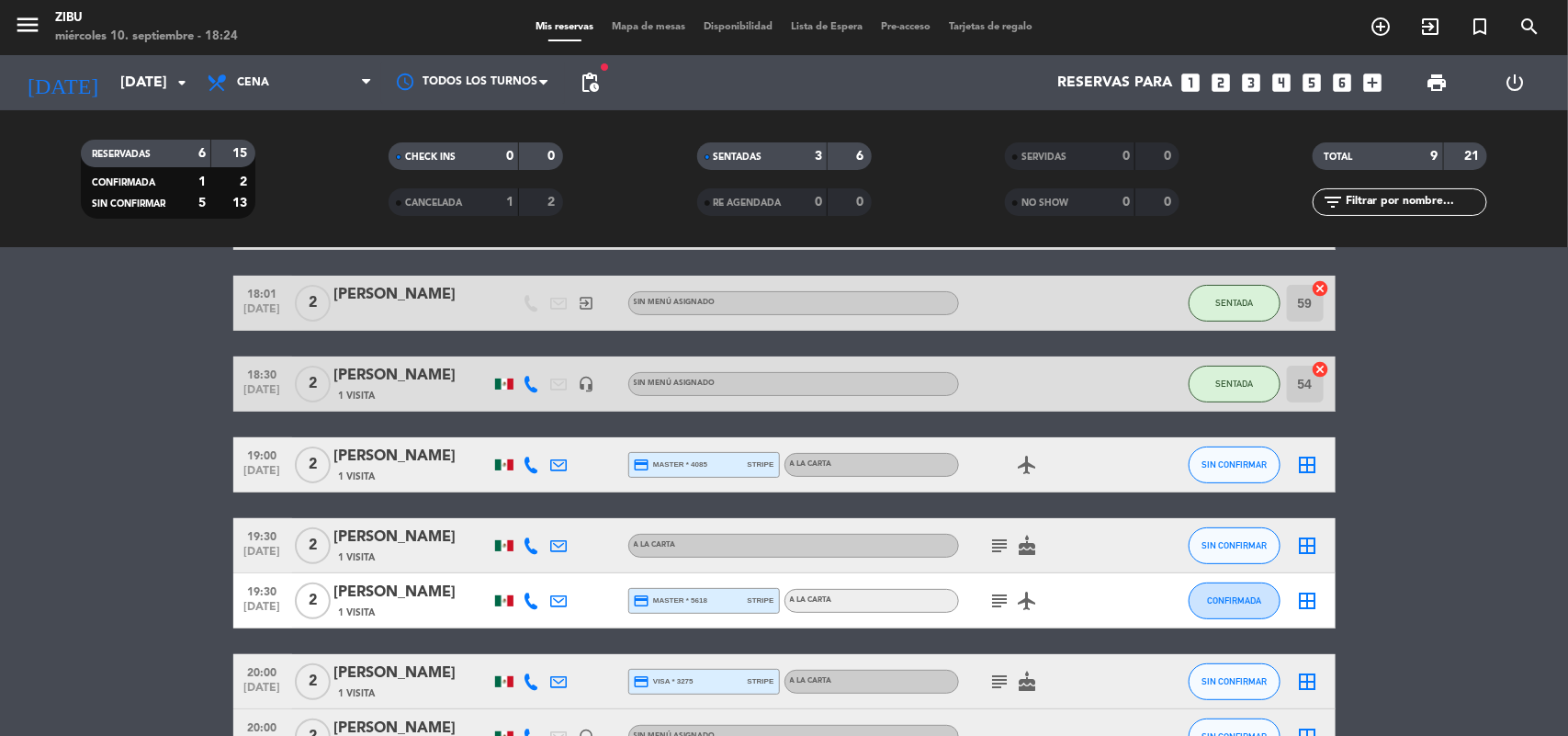
scroll to position [184, 0]
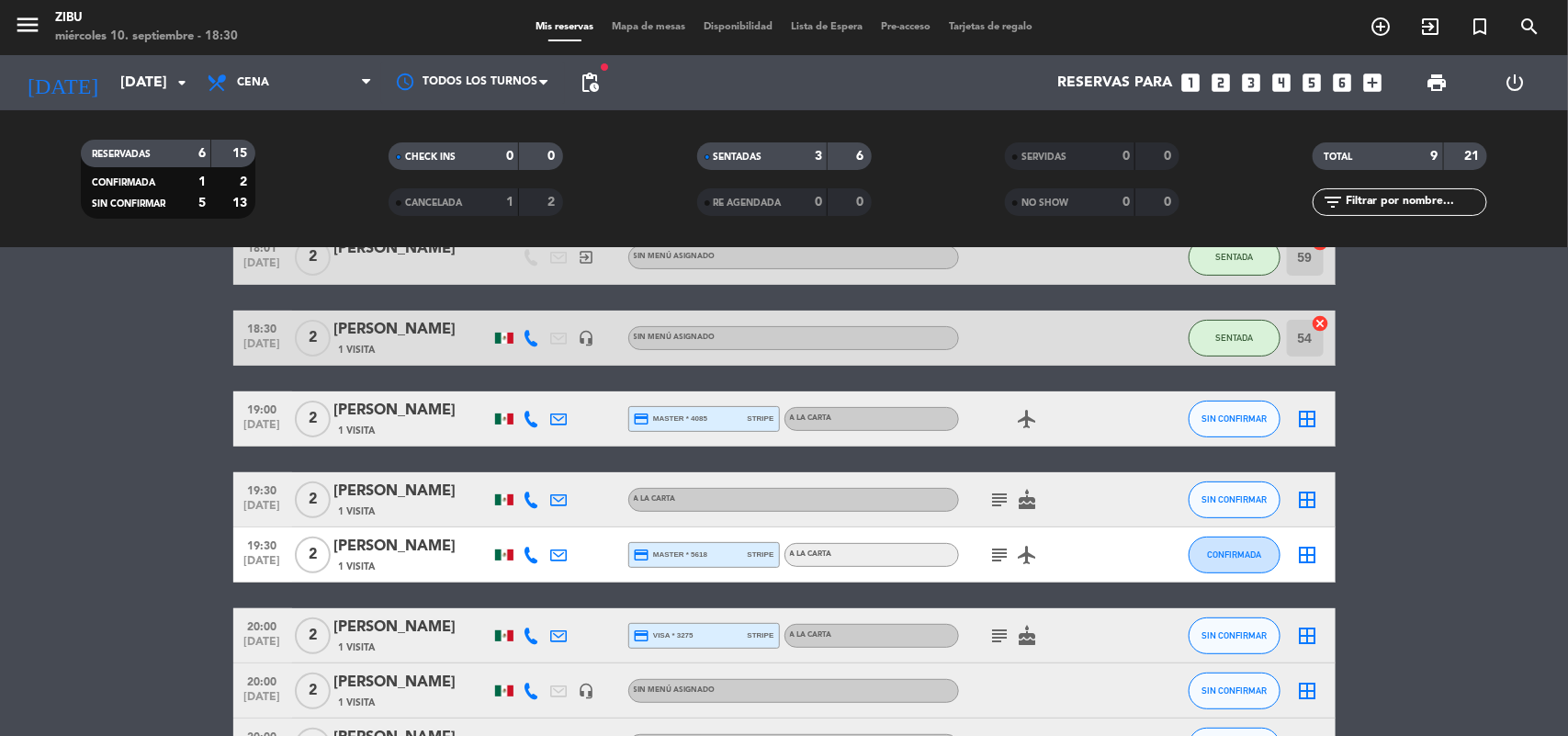
click at [85, 465] on bookings-row "17:30 [DATE] 2 [PERSON_NAME] 1 Visita headset_mic Sin menú asignado subject SEN…" at bounding box center [784, 461] width 1568 height 625
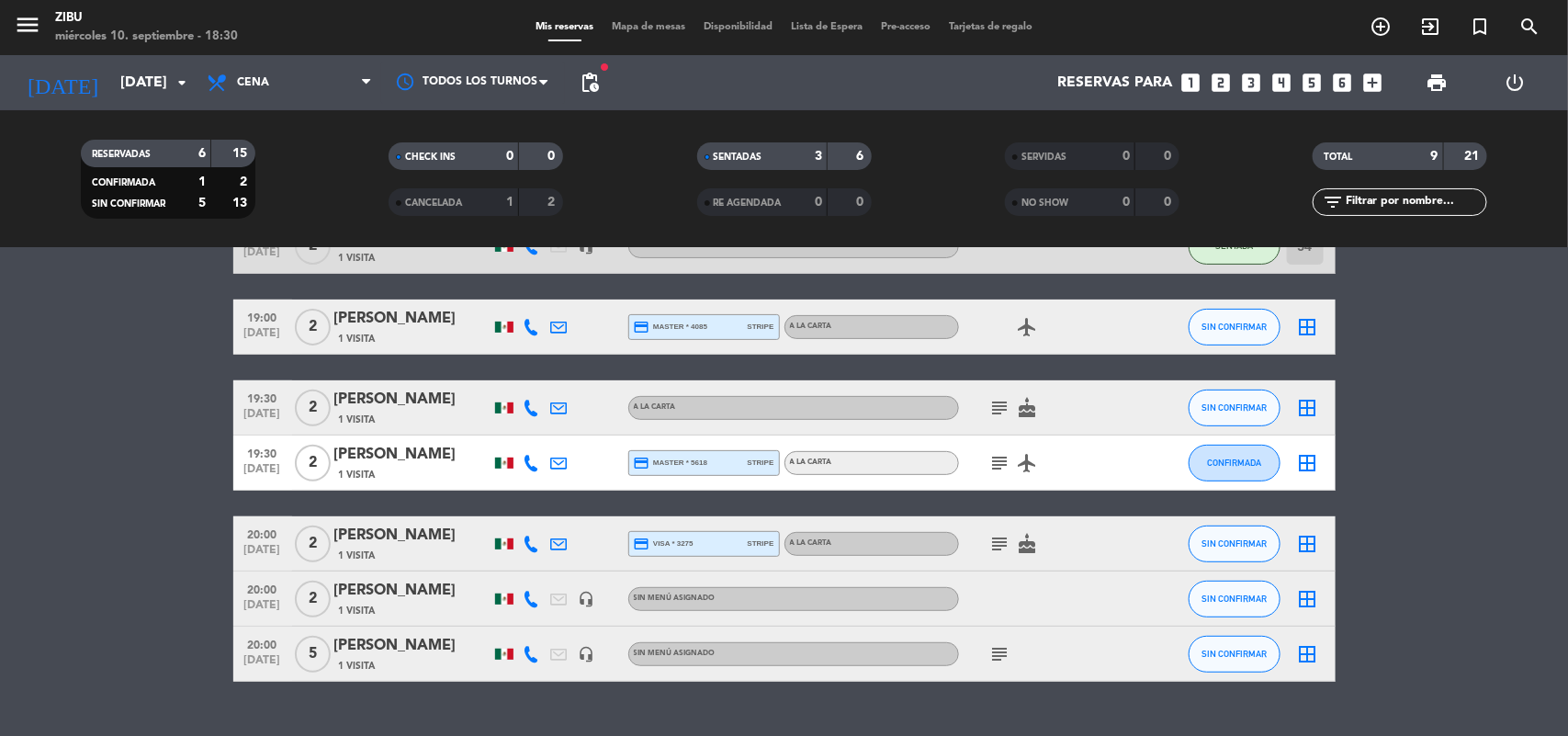
scroll to position [229, 0]
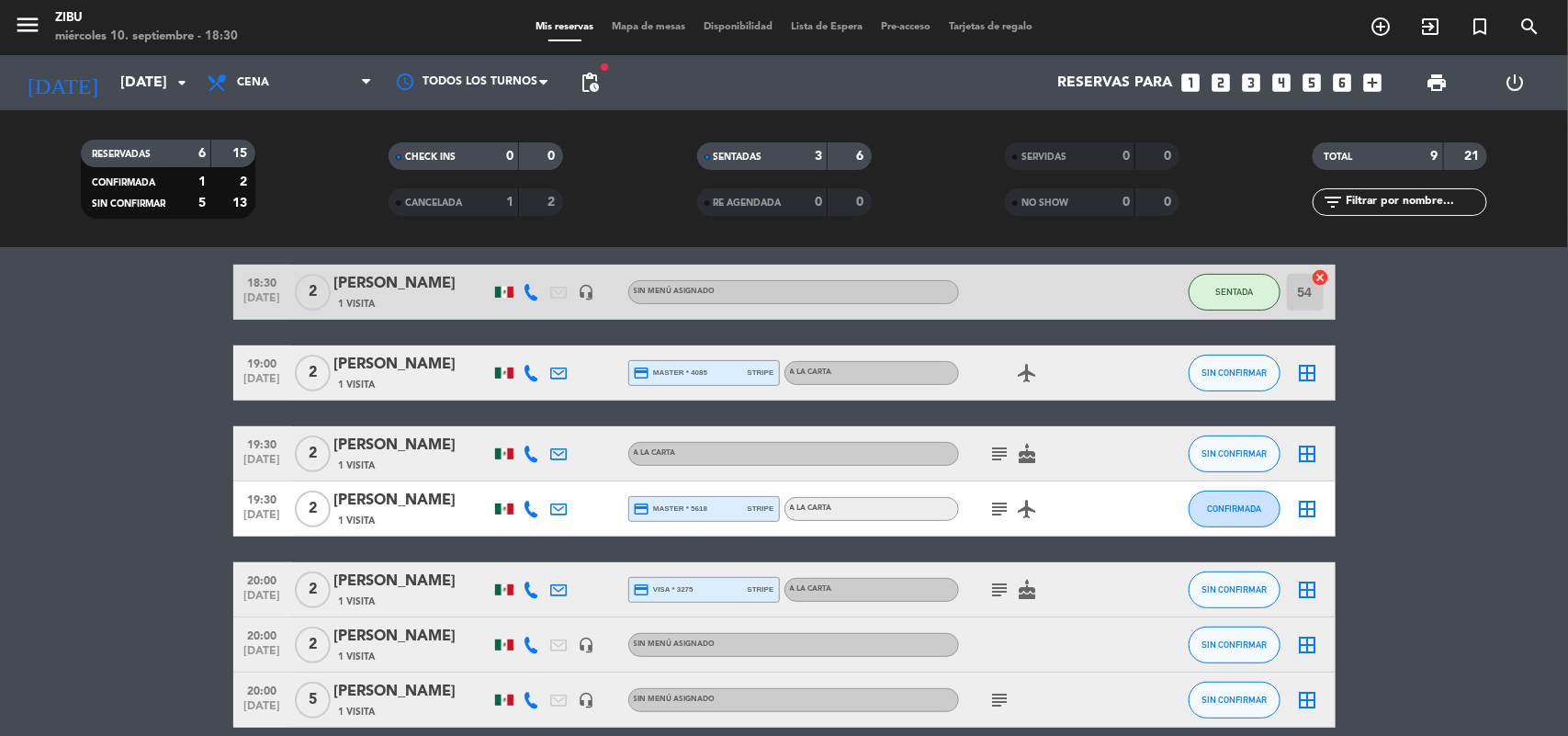
click at [1008, 500] on icon "subject" at bounding box center [1000, 509] width 22 height 22
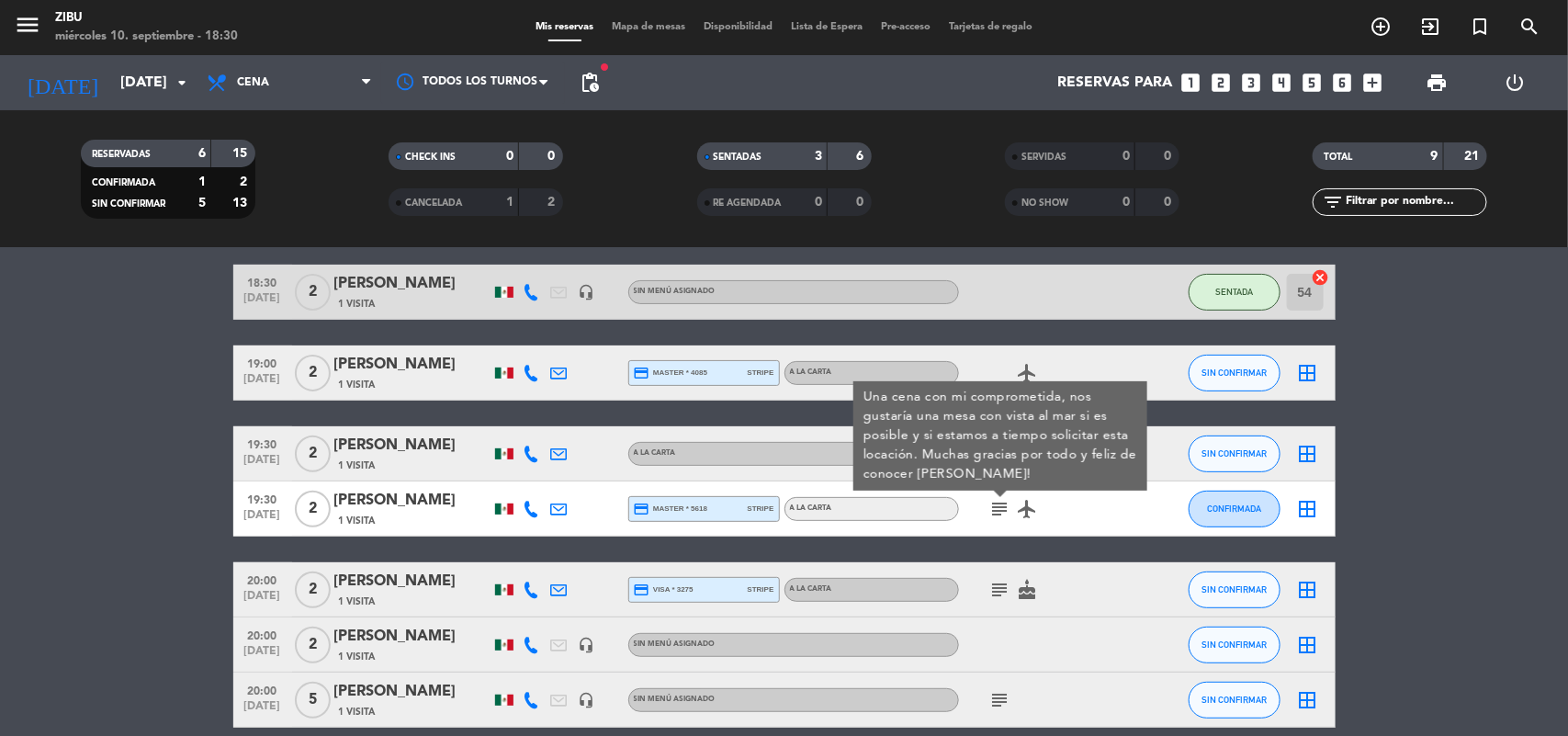
click at [23, 466] on bookings-row "17:30 [DATE] 2 [PERSON_NAME] 1 Visita headset_mic Sin menú asignado subject SEN…" at bounding box center [784, 415] width 1568 height 625
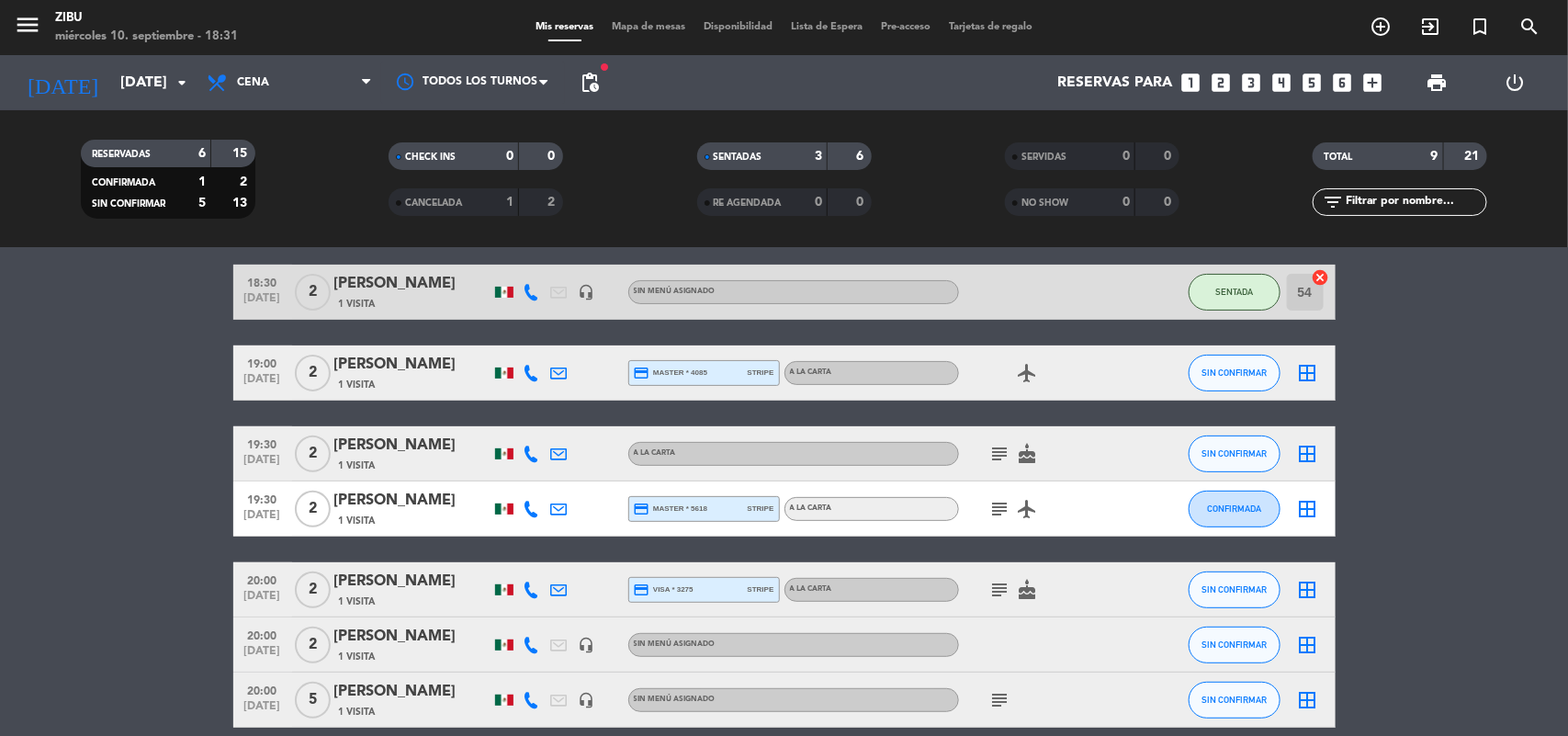
click at [401, 517] on div "1 Visita" at bounding box center [412, 520] width 156 height 16
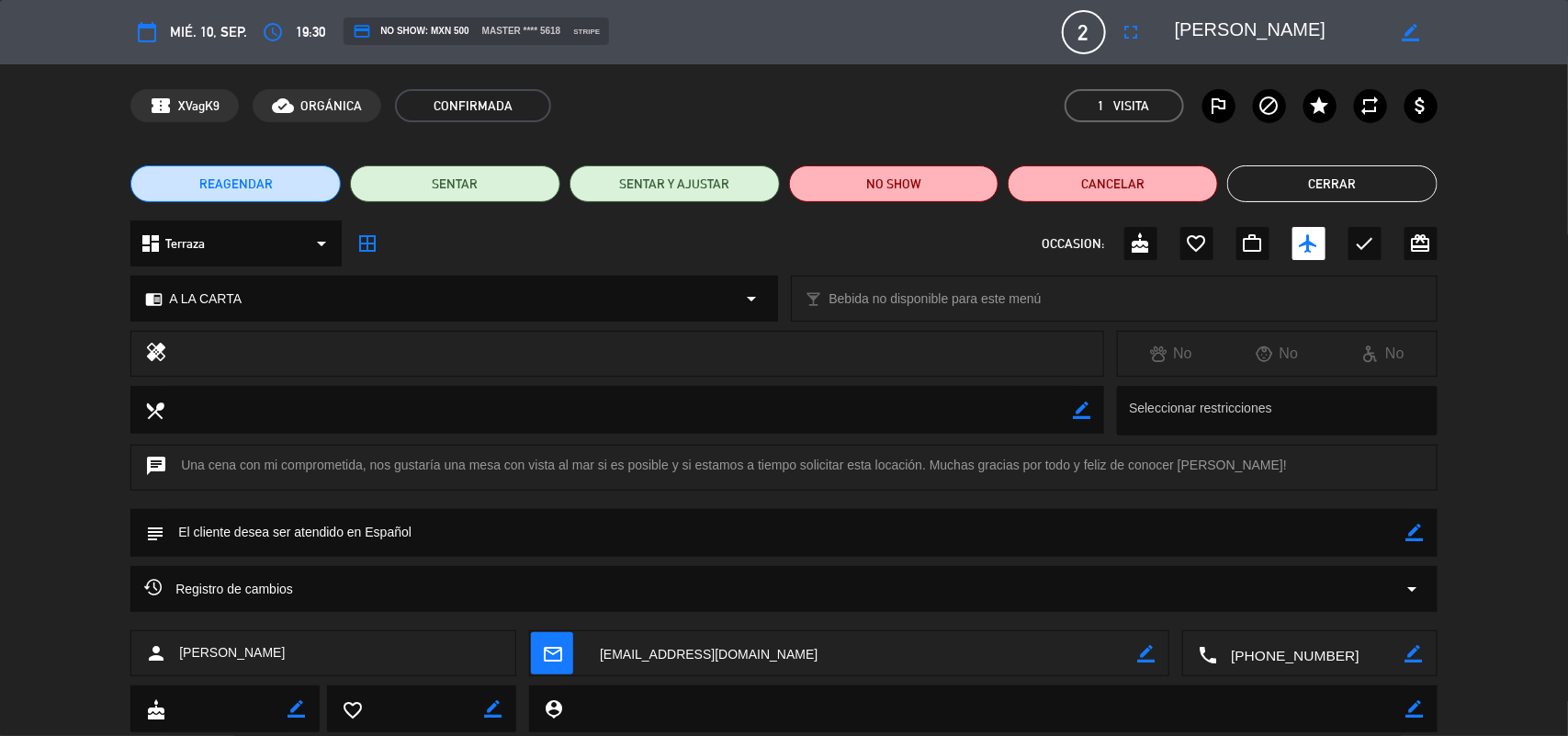
click at [1366, 189] on button "Cerrar" at bounding box center [1332, 184] width 211 height 37
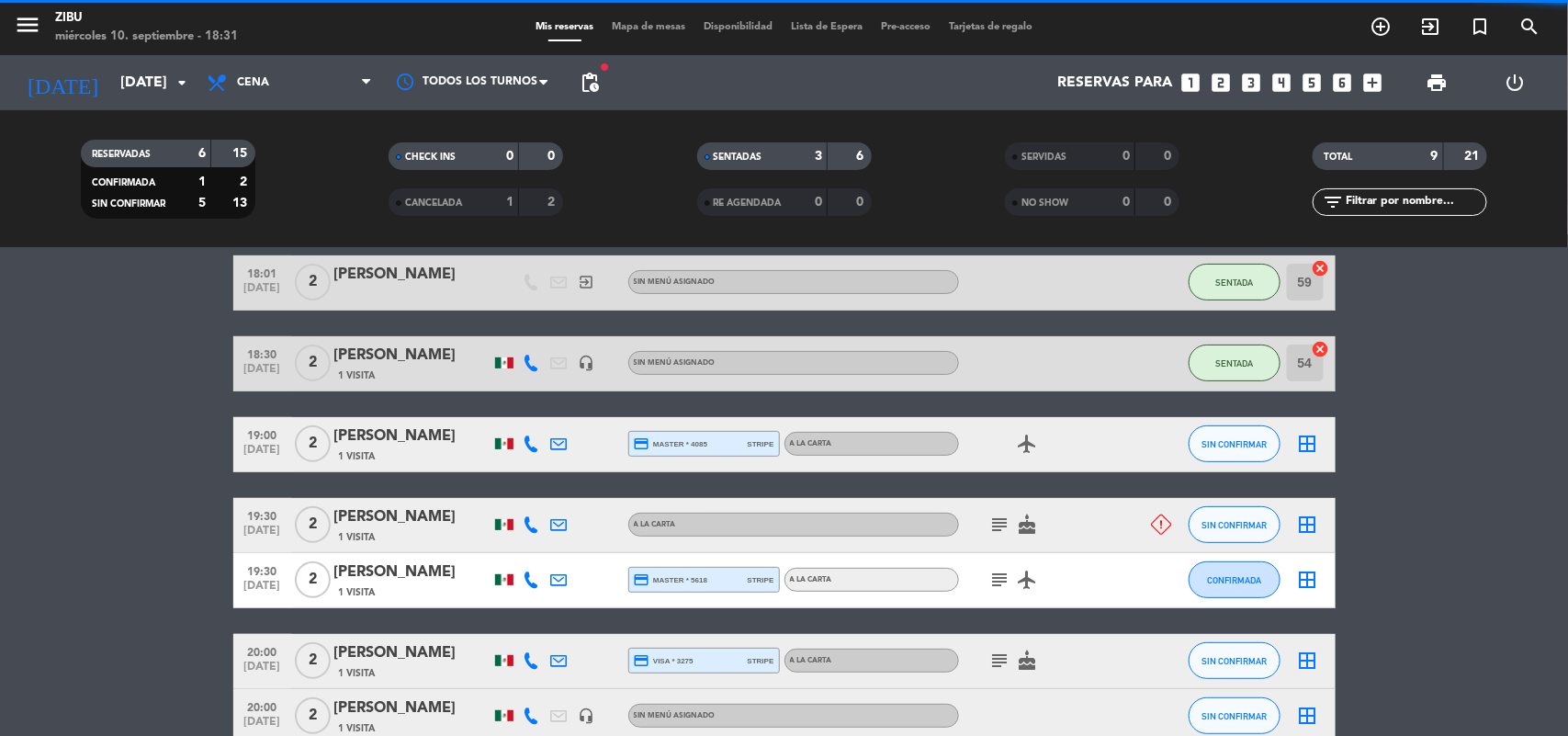
scroll to position [301, 0]
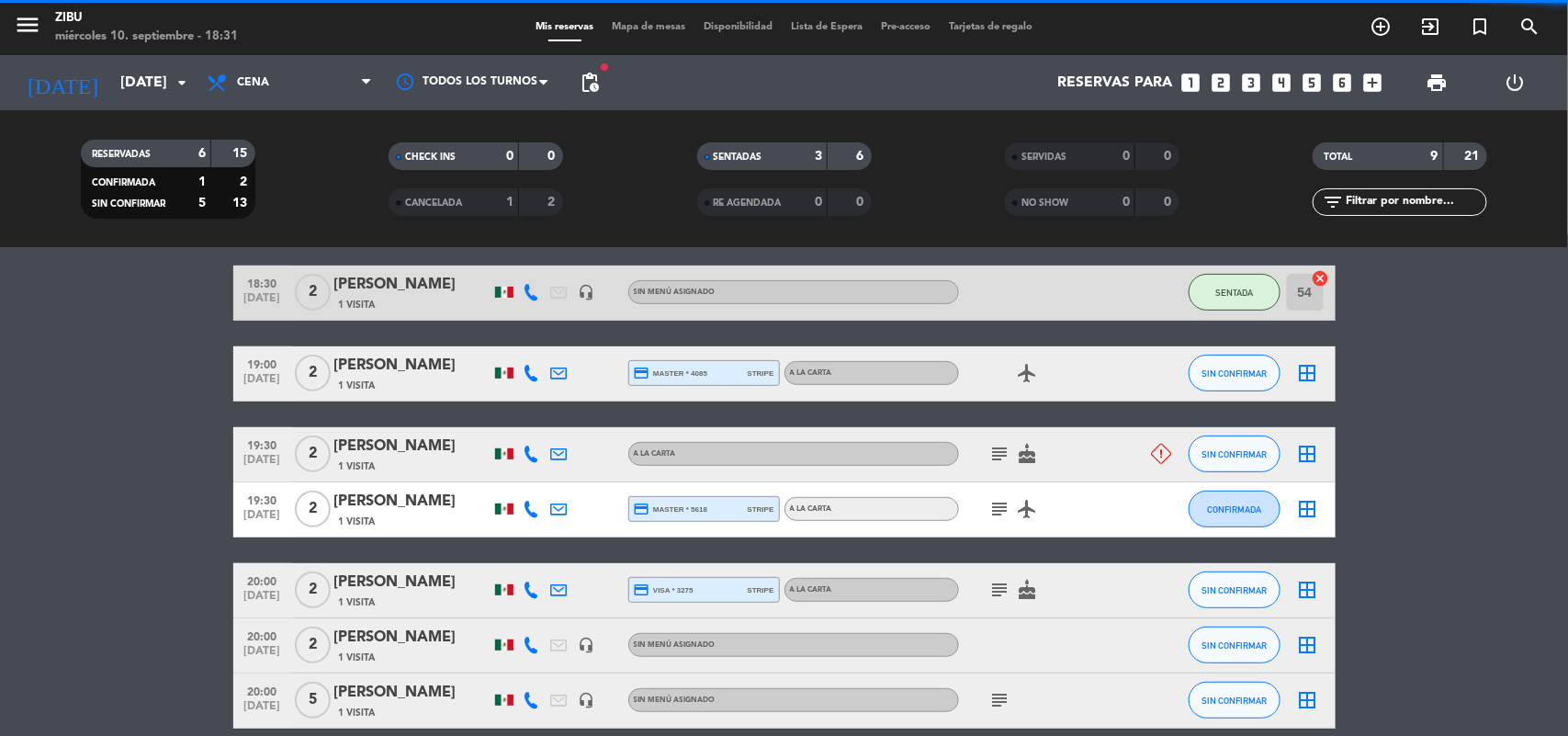
click at [34, 543] on bookings-row "17:30 [DATE] 2 [PERSON_NAME] 1 Visita headset_mic Sin menú asignado subject SEN…" at bounding box center [784, 416] width 1568 height 625
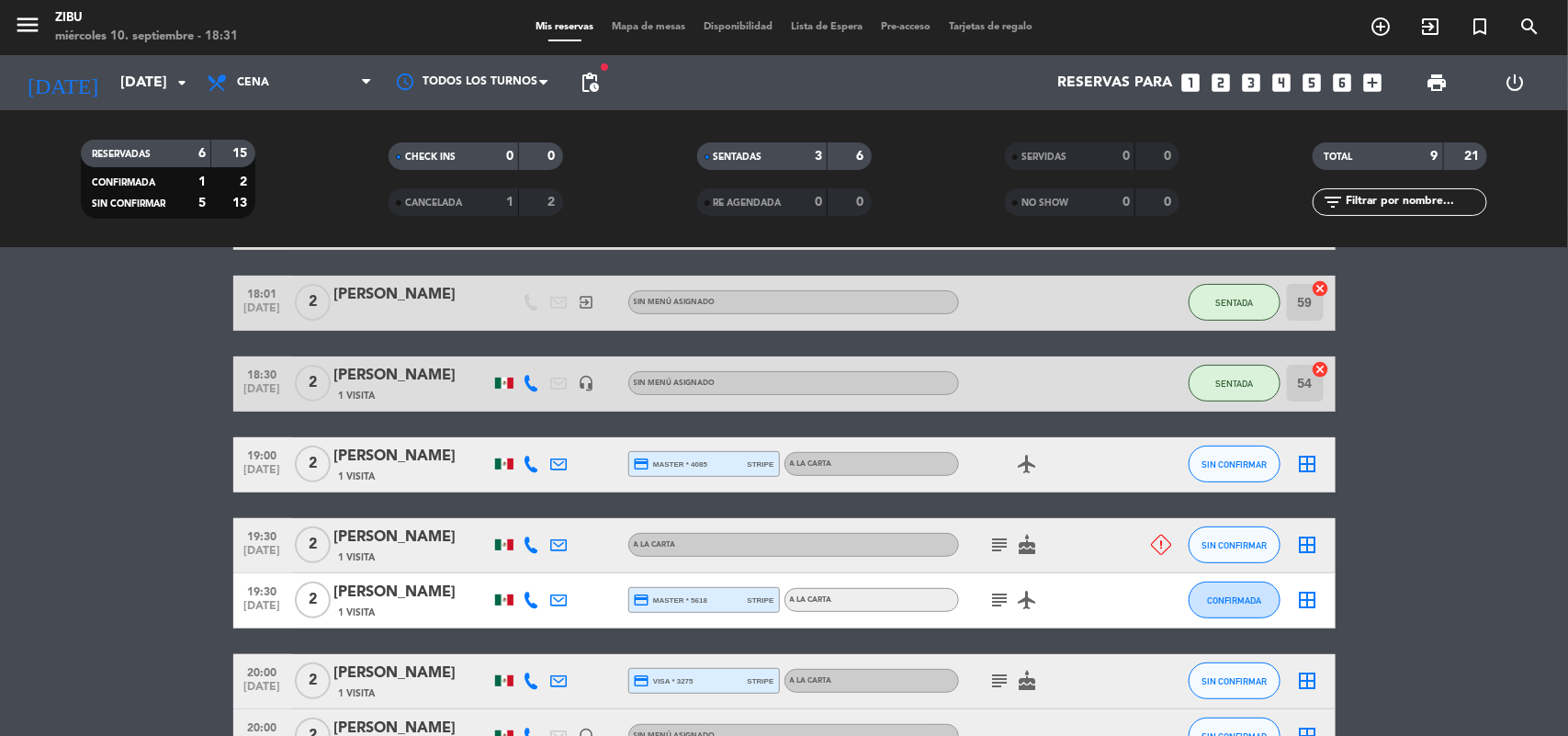
scroll to position [209, 0]
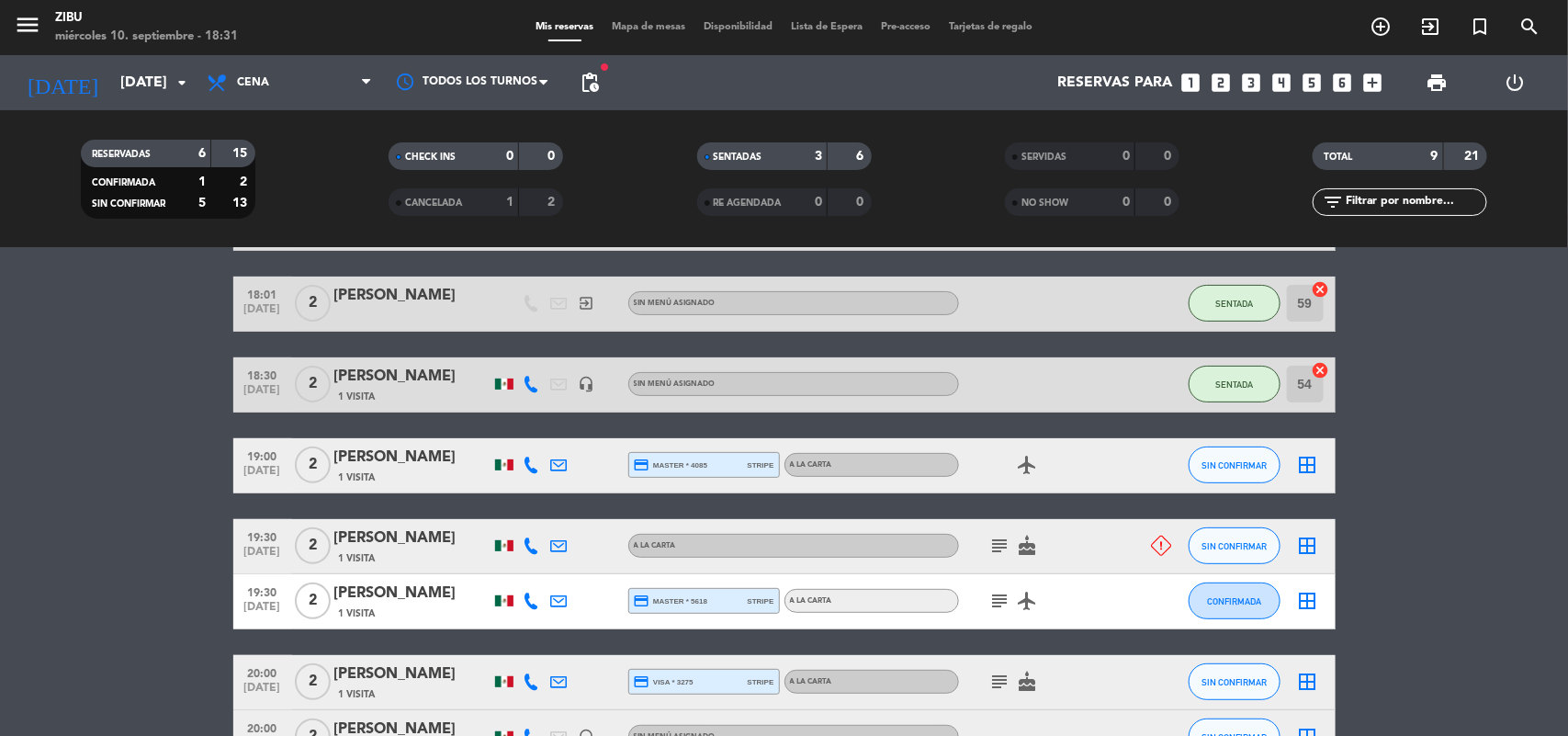
click at [423, 588] on div "[PERSON_NAME]" at bounding box center [412, 594] width 156 height 24
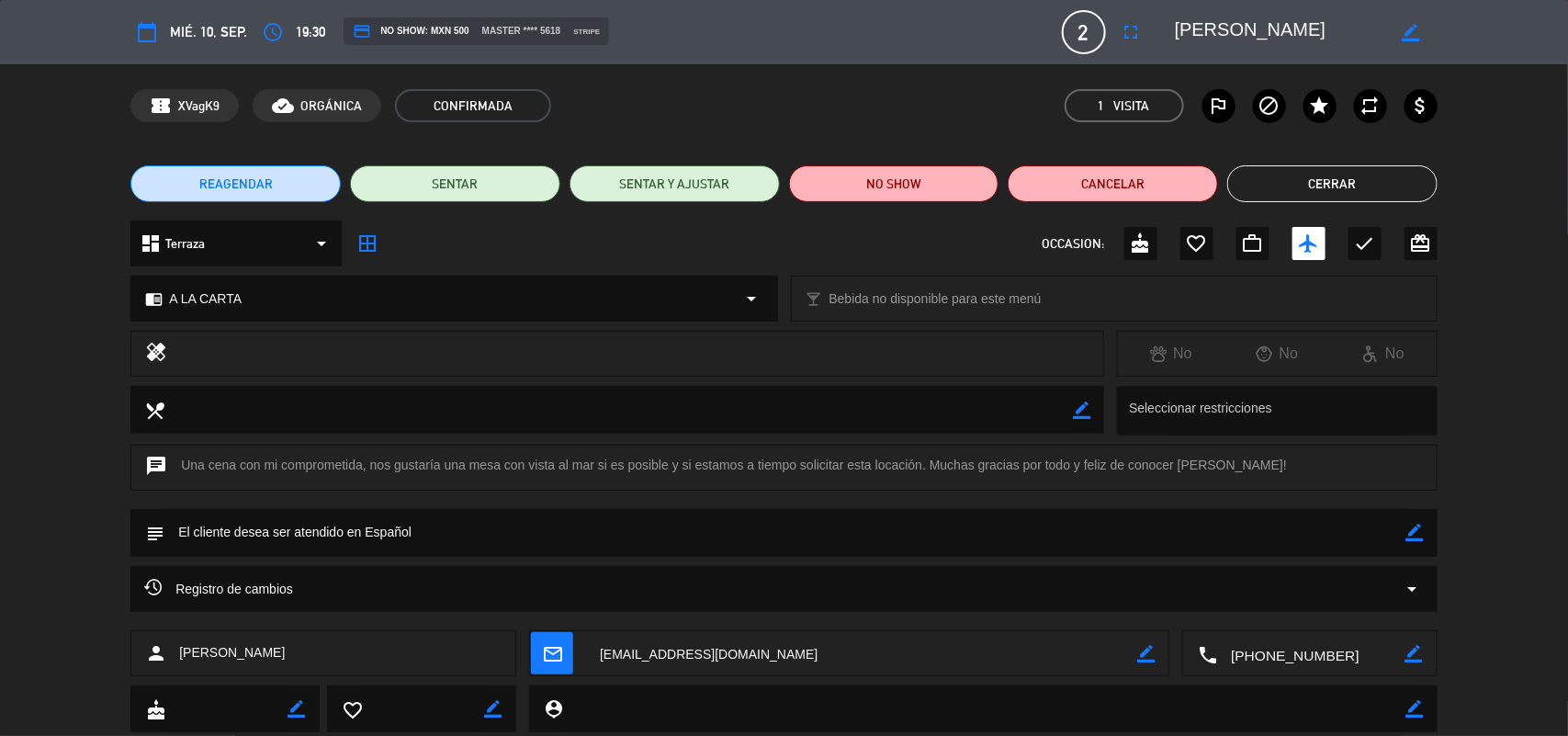
click at [1353, 170] on button "Cerrar" at bounding box center [1332, 184] width 211 height 37
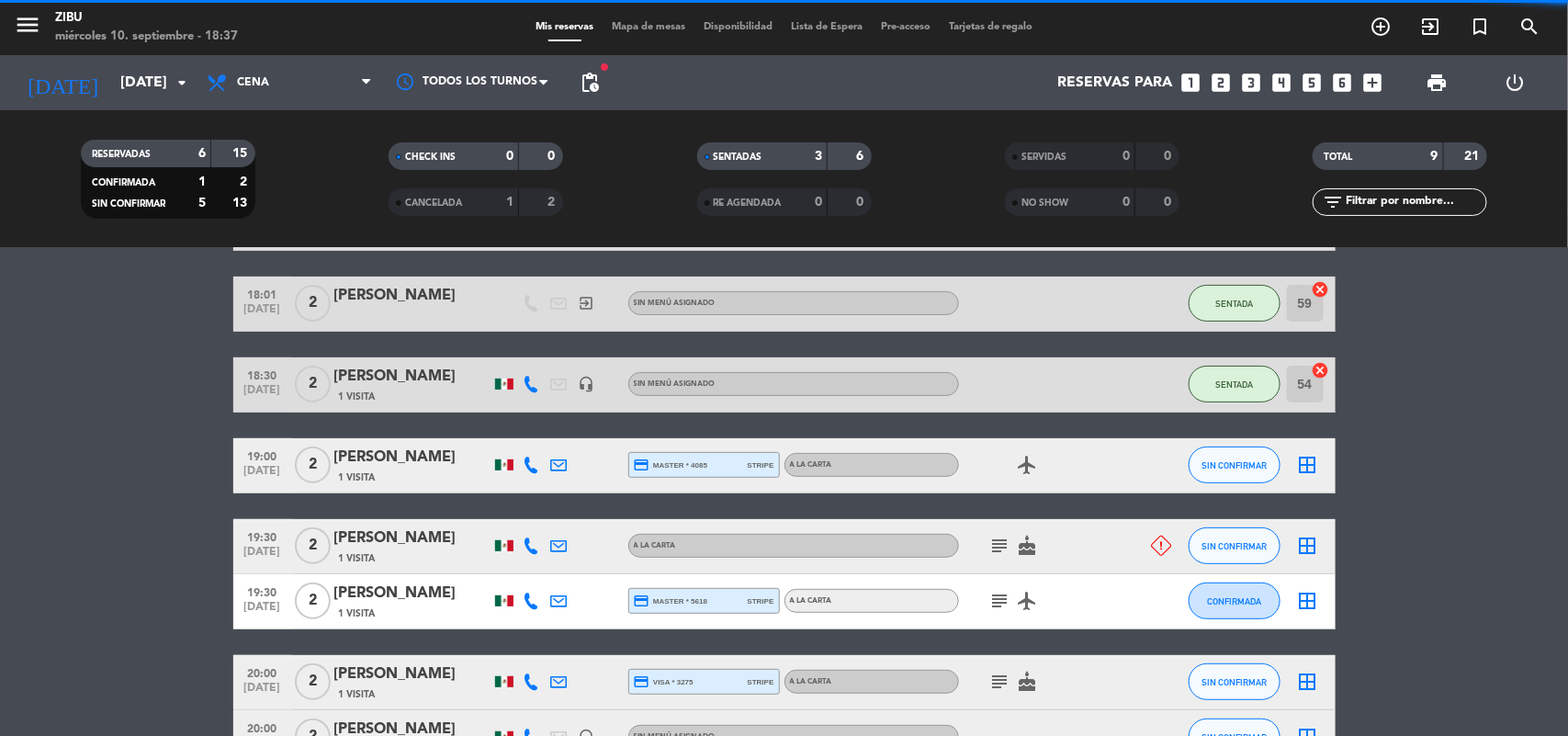
click at [24, 514] on bookings-row "17:30 [DATE] 2 [PERSON_NAME] 1 Visita headset_mic Sin menú asignado subject SEN…" at bounding box center [784, 509] width 1568 height 625
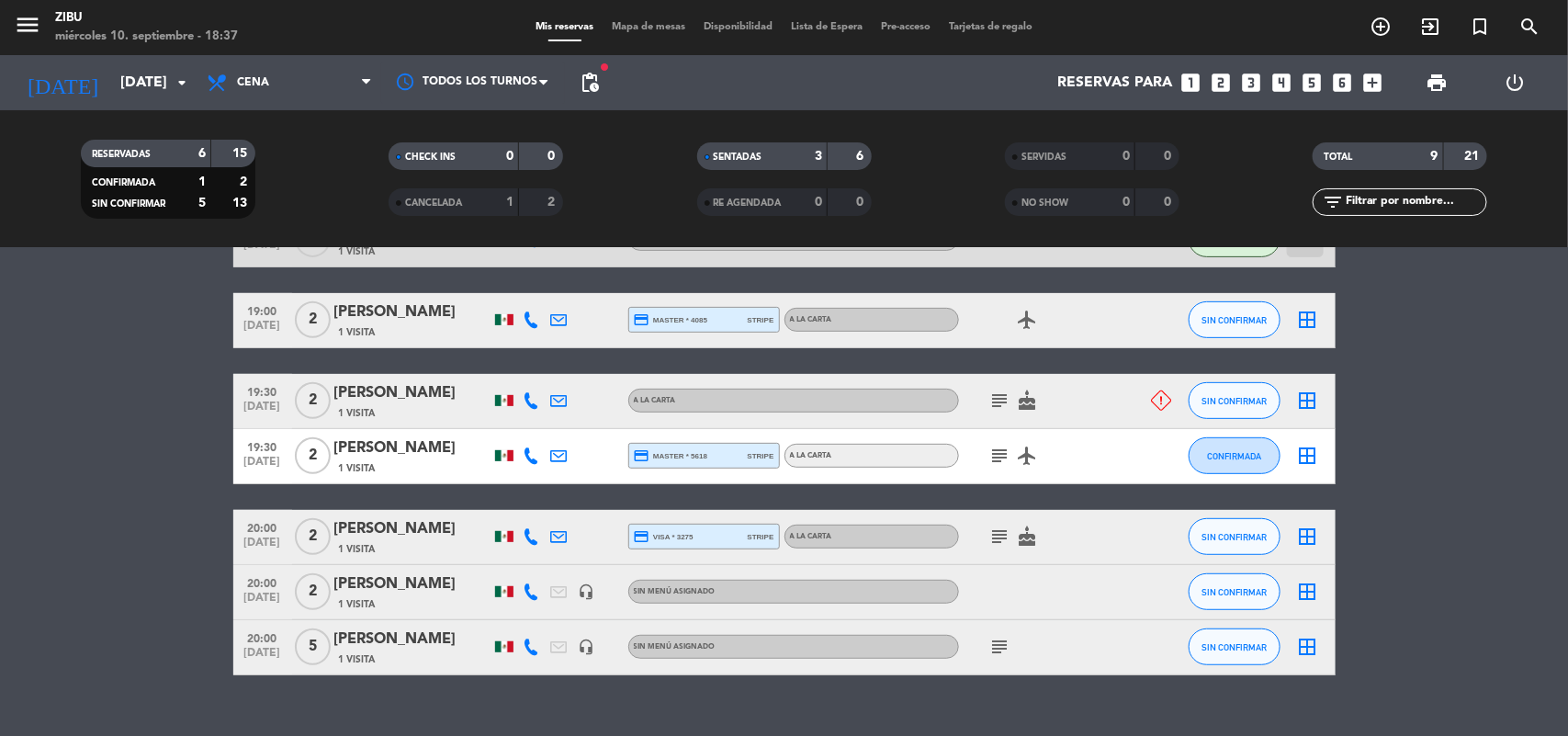
scroll to position [384, 0]
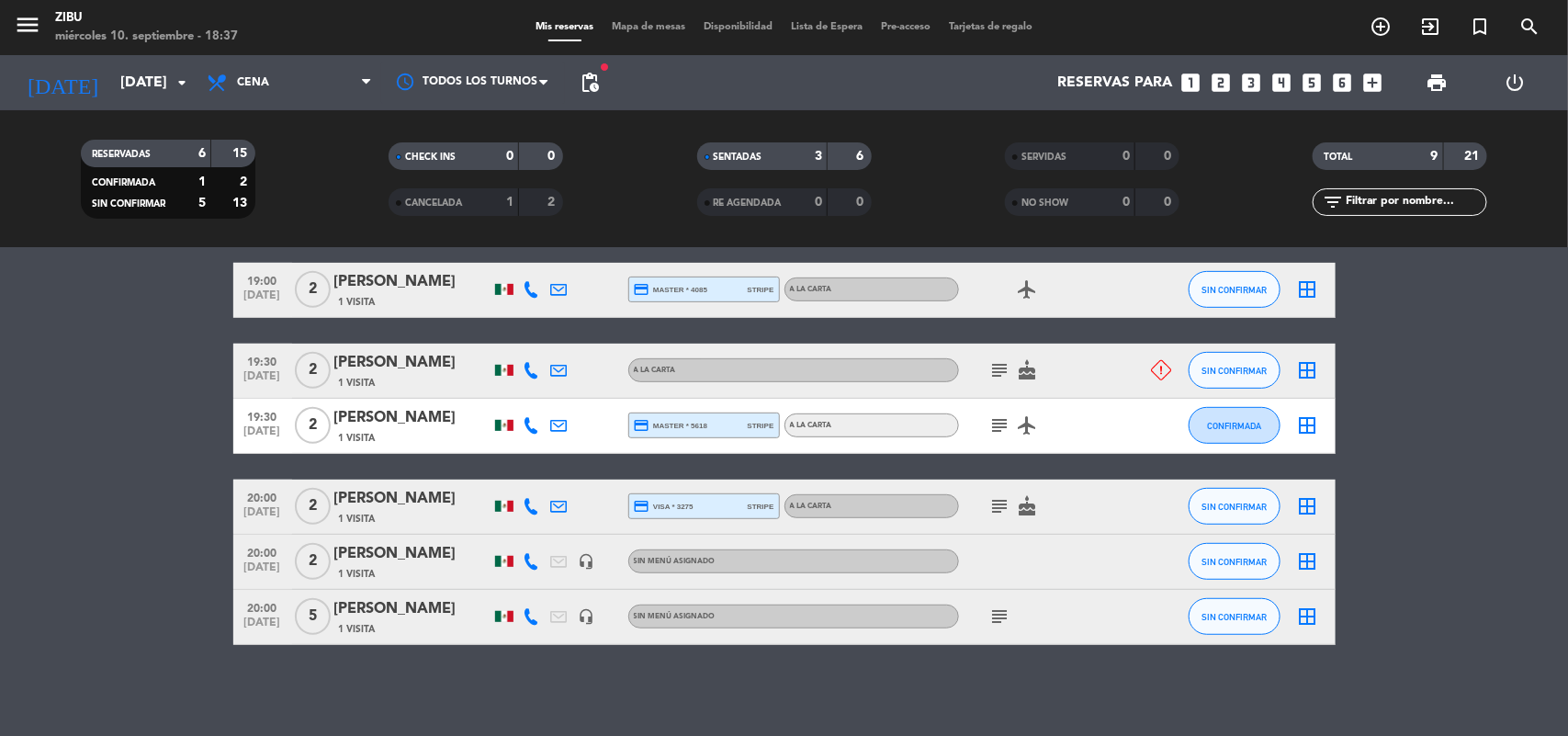
click at [369, 612] on div "[PERSON_NAME]" at bounding box center [412, 609] width 156 height 24
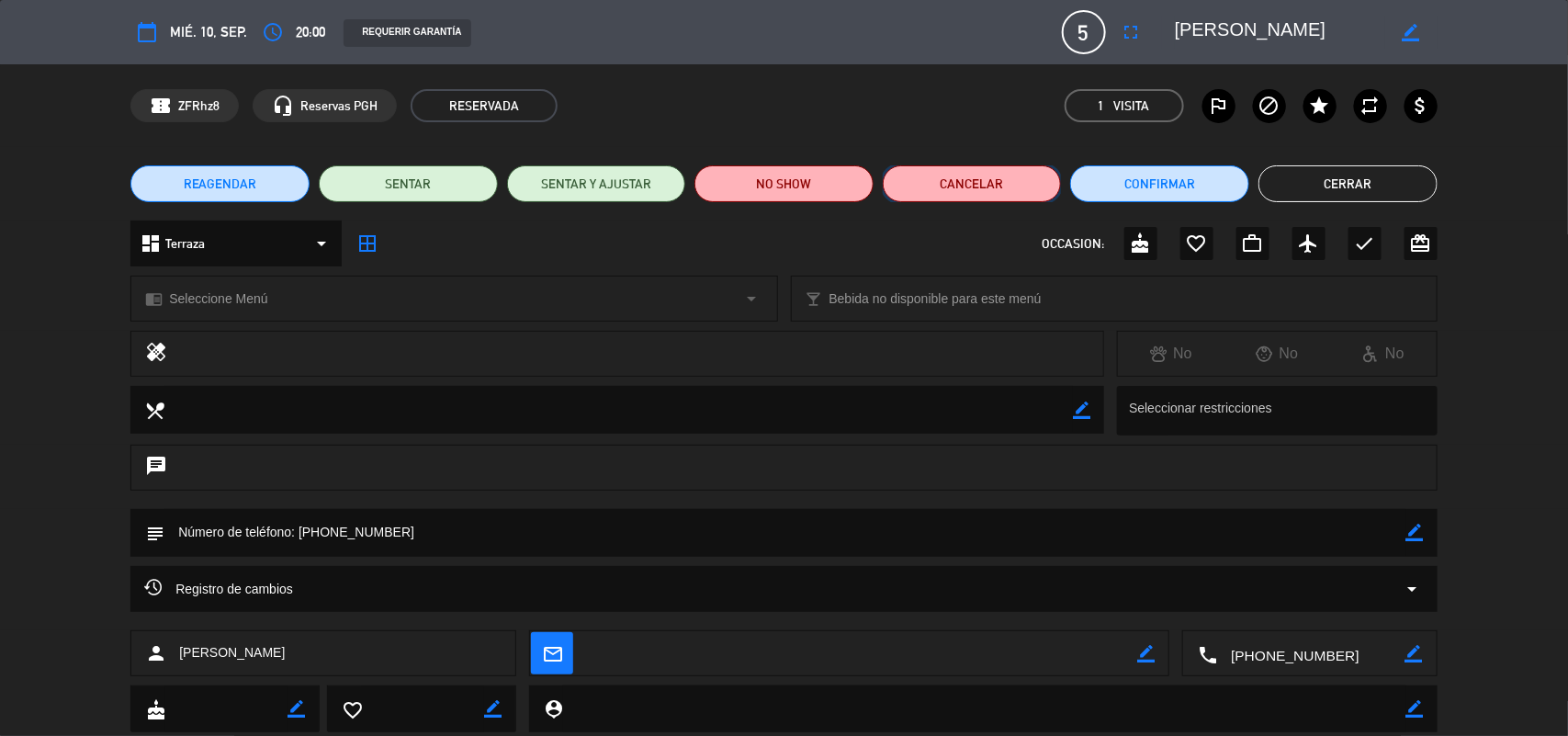
click at [965, 179] on button "Cancelar" at bounding box center [973, 184] width 179 height 37
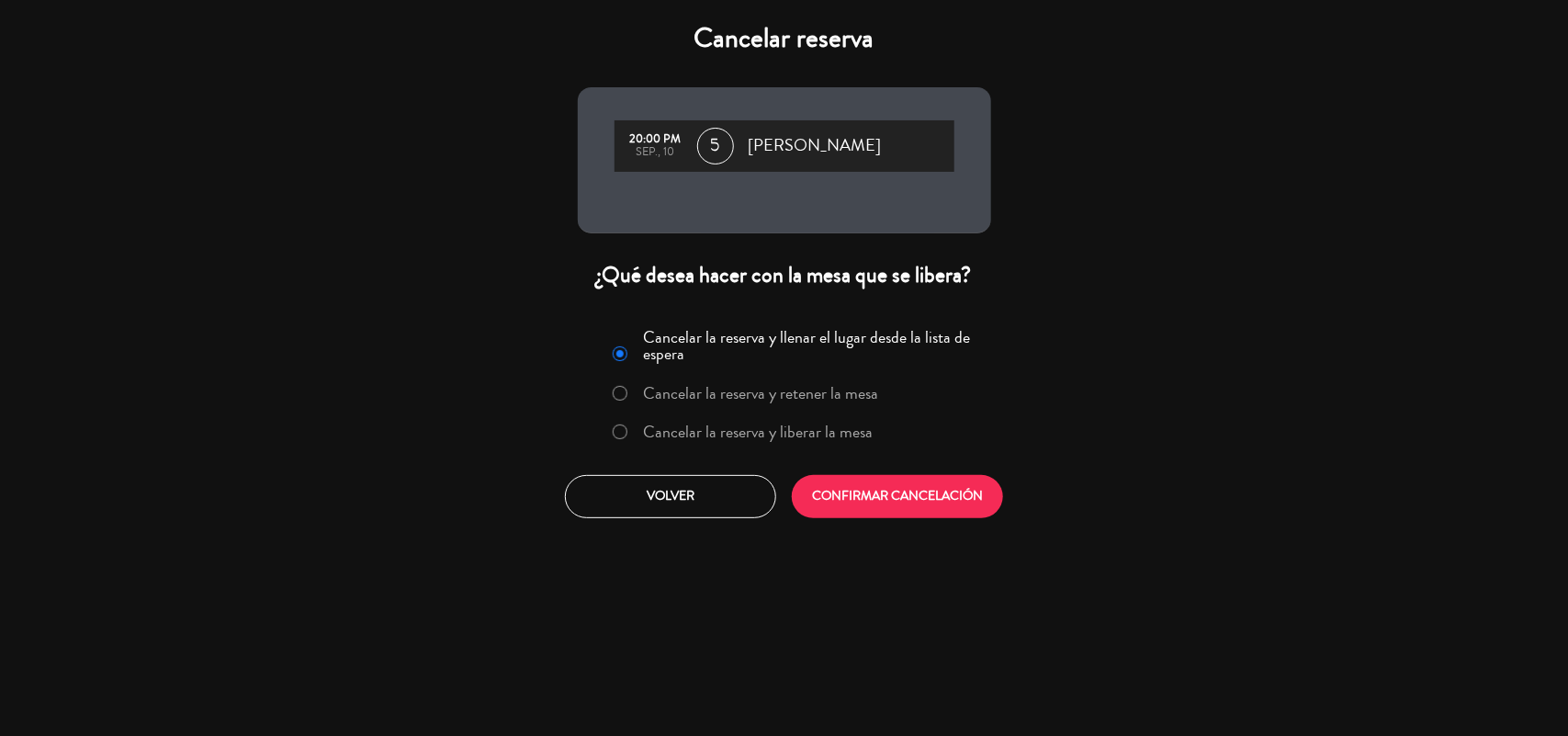
click at [781, 435] on label "Cancelar la reserva y liberar la mesa" at bounding box center [757, 432] width 229 height 17
click at [888, 512] on button "CONFIRMAR CANCELACIÓN" at bounding box center [897, 497] width 212 height 43
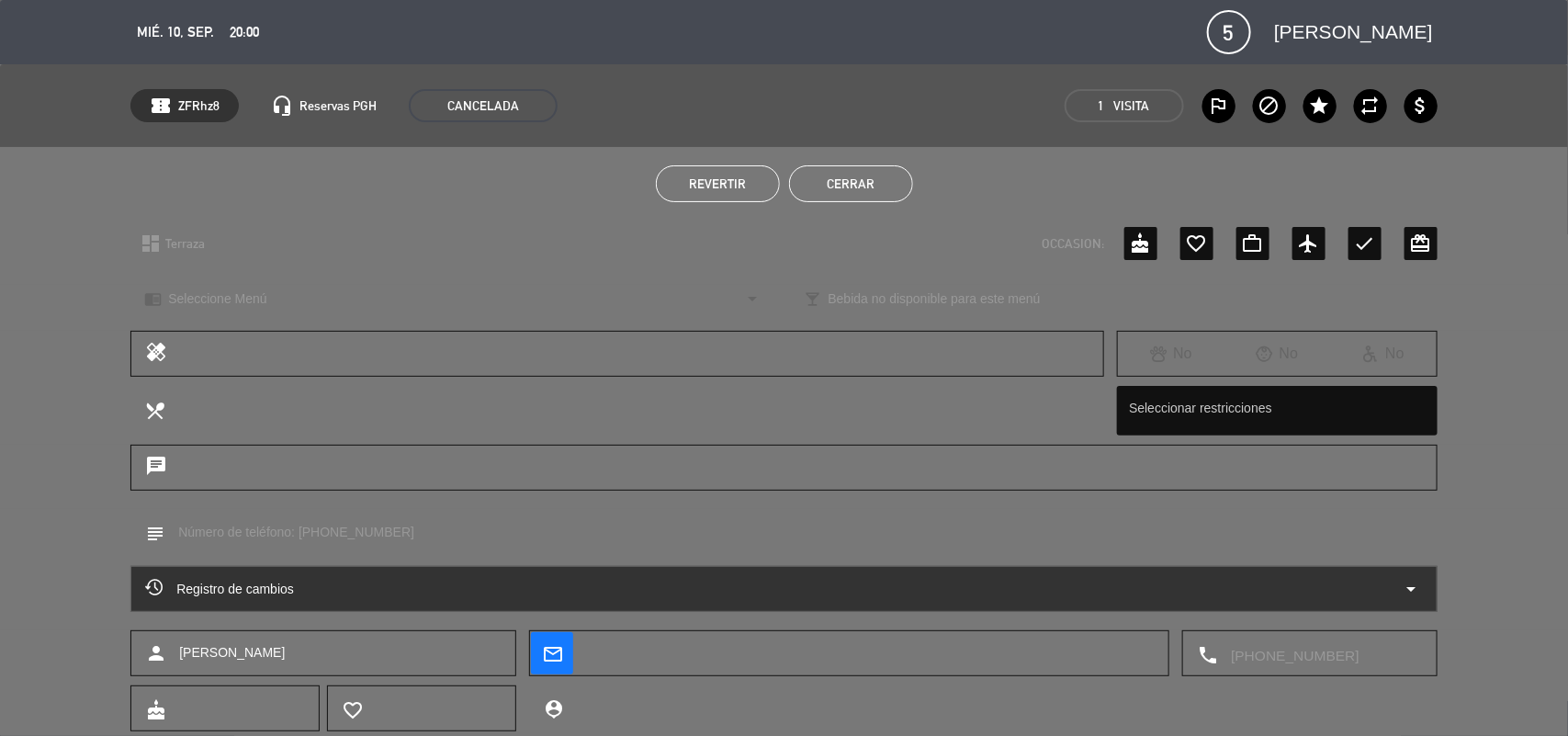
click at [840, 203] on div "Revertir Cerrar" at bounding box center [784, 183] width 1568 height 73
click at [847, 195] on button "Cerrar" at bounding box center [851, 184] width 124 height 37
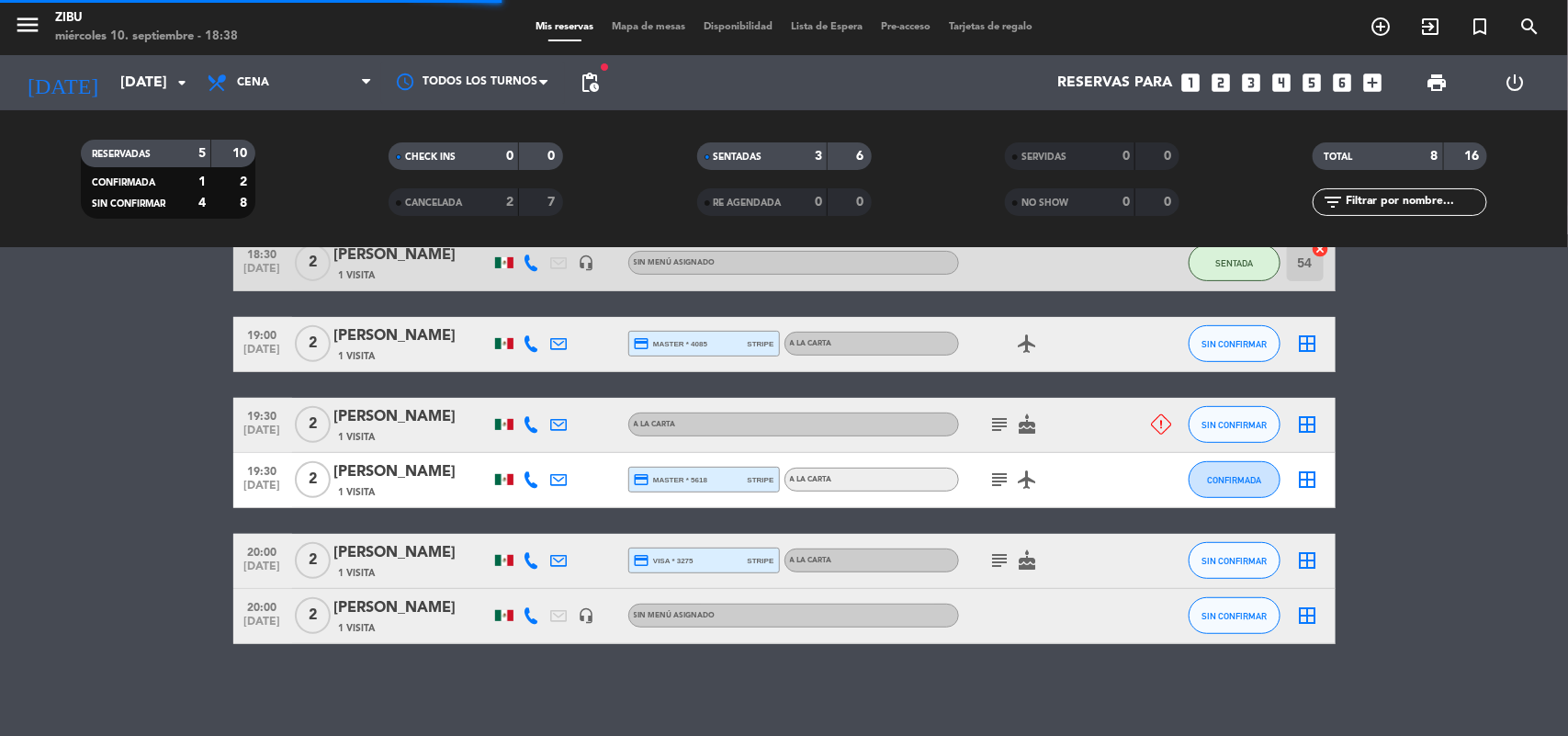
scroll to position [329, 0]
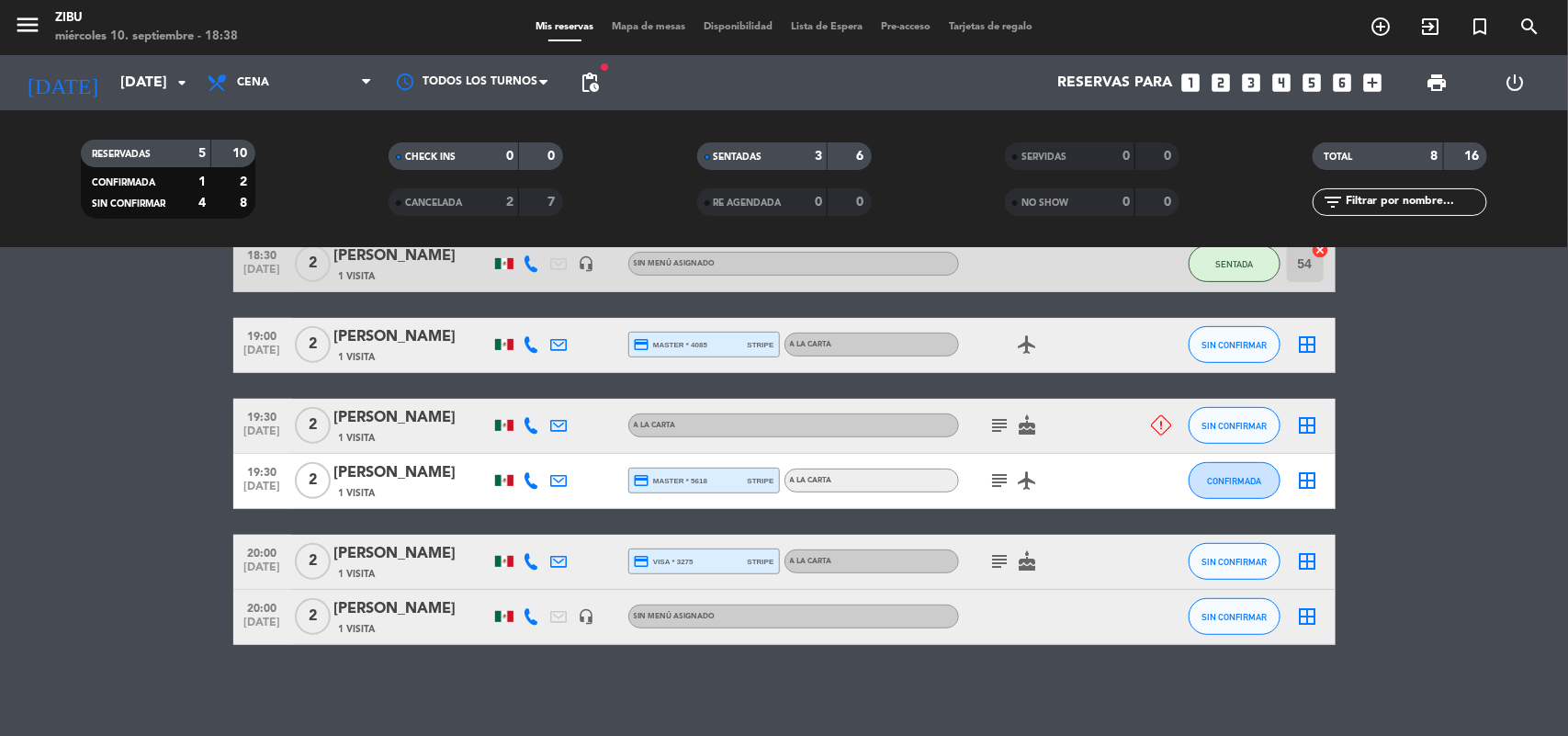
click at [995, 410] on div "subject cake" at bounding box center [1041, 425] width 165 height 55
click at [992, 427] on icon "subject" at bounding box center [1000, 425] width 22 height 22
click at [526, 423] on icon at bounding box center [532, 425] width 17 height 17
click at [162, 568] on bookings-row "17:30 [DATE] 2 [PERSON_NAME] 1 Visita headset_mic Sin menú asignado subject SEN…" at bounding box center [784, 360] width 1568 height 570
click at [148, 421] on bookings-row "17:30 [DATE] 2 [PERSON_NAME] 1 Visita headset_mic Sin menú asignado subject SEN…" at bounding box center [784, 360] width 1568 height 570
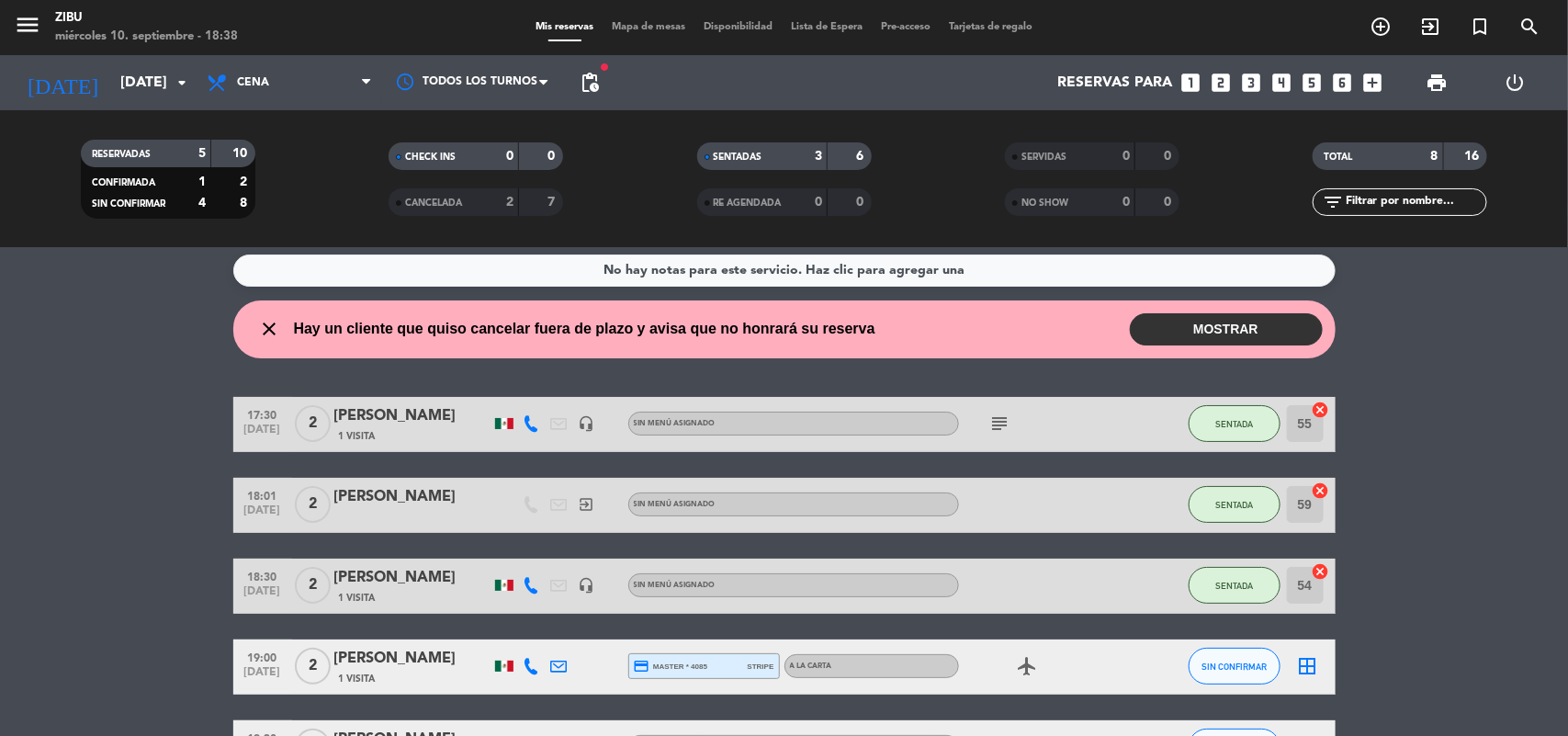
scroll to position [0, 0]
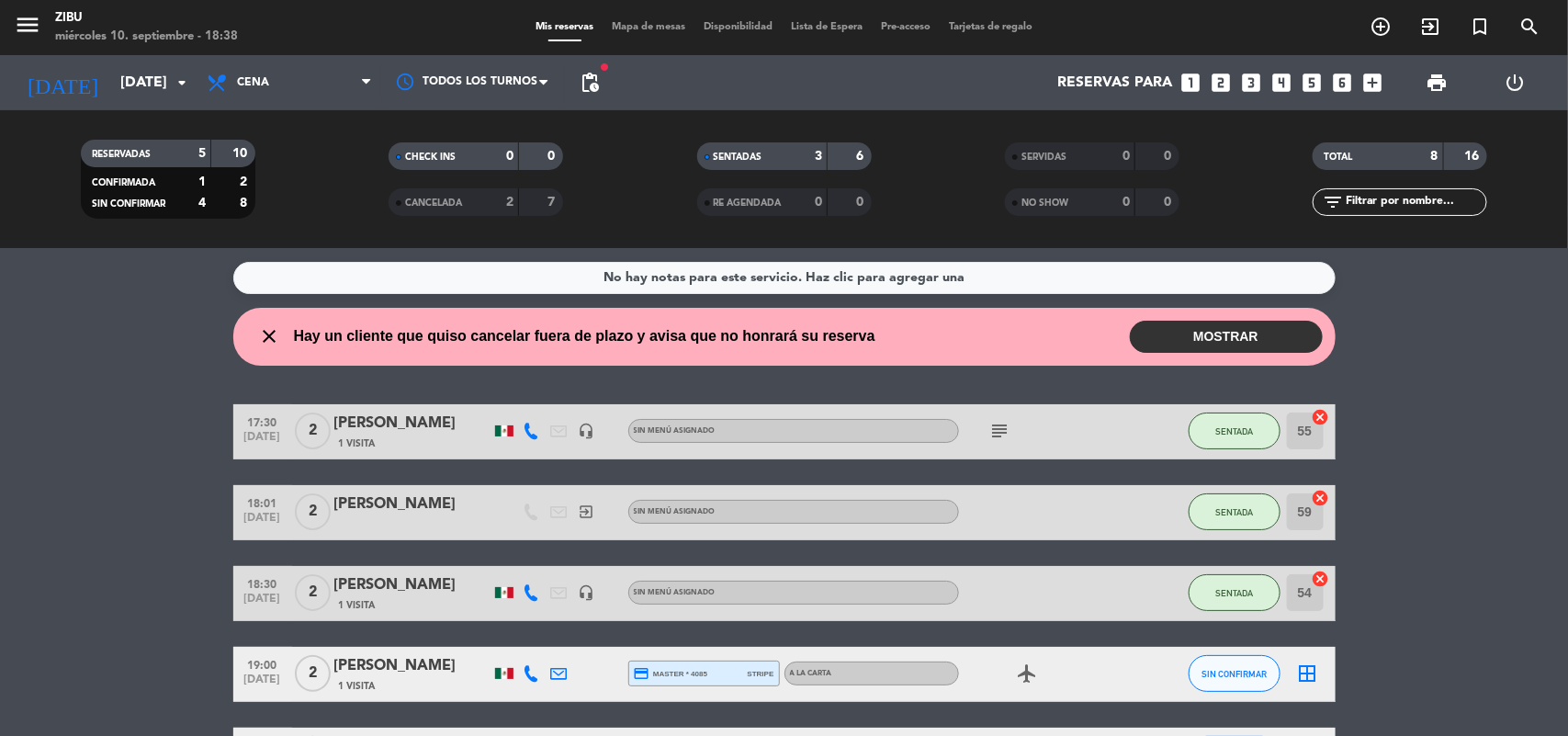
click at [1194, 328] on button "MOSTRAR" at bounding box center [1226, 337] width 193 height 32
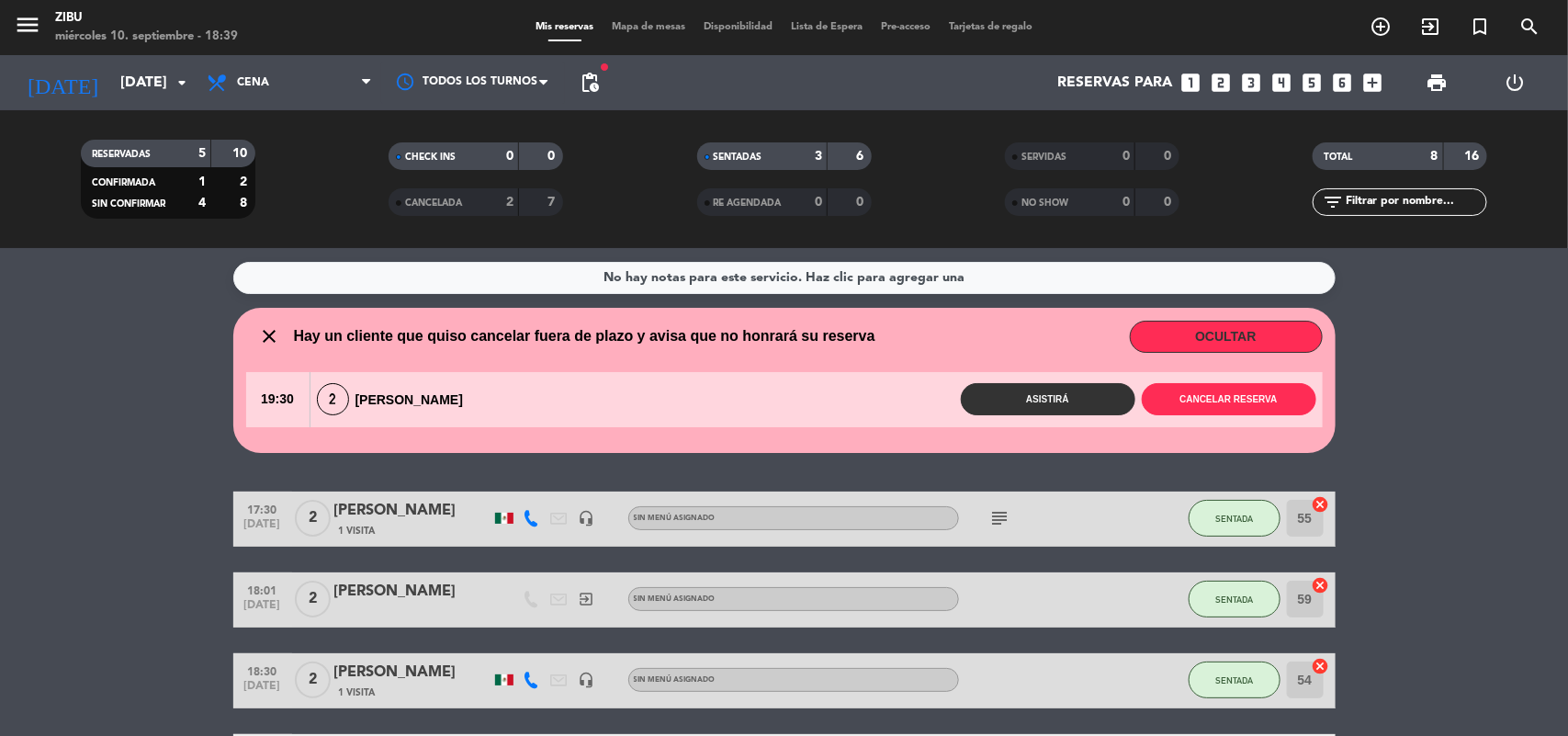
click at [406, 401] on div "2 [PERSON_NAME]" at bounding box center [395, 399] width 169 height 32
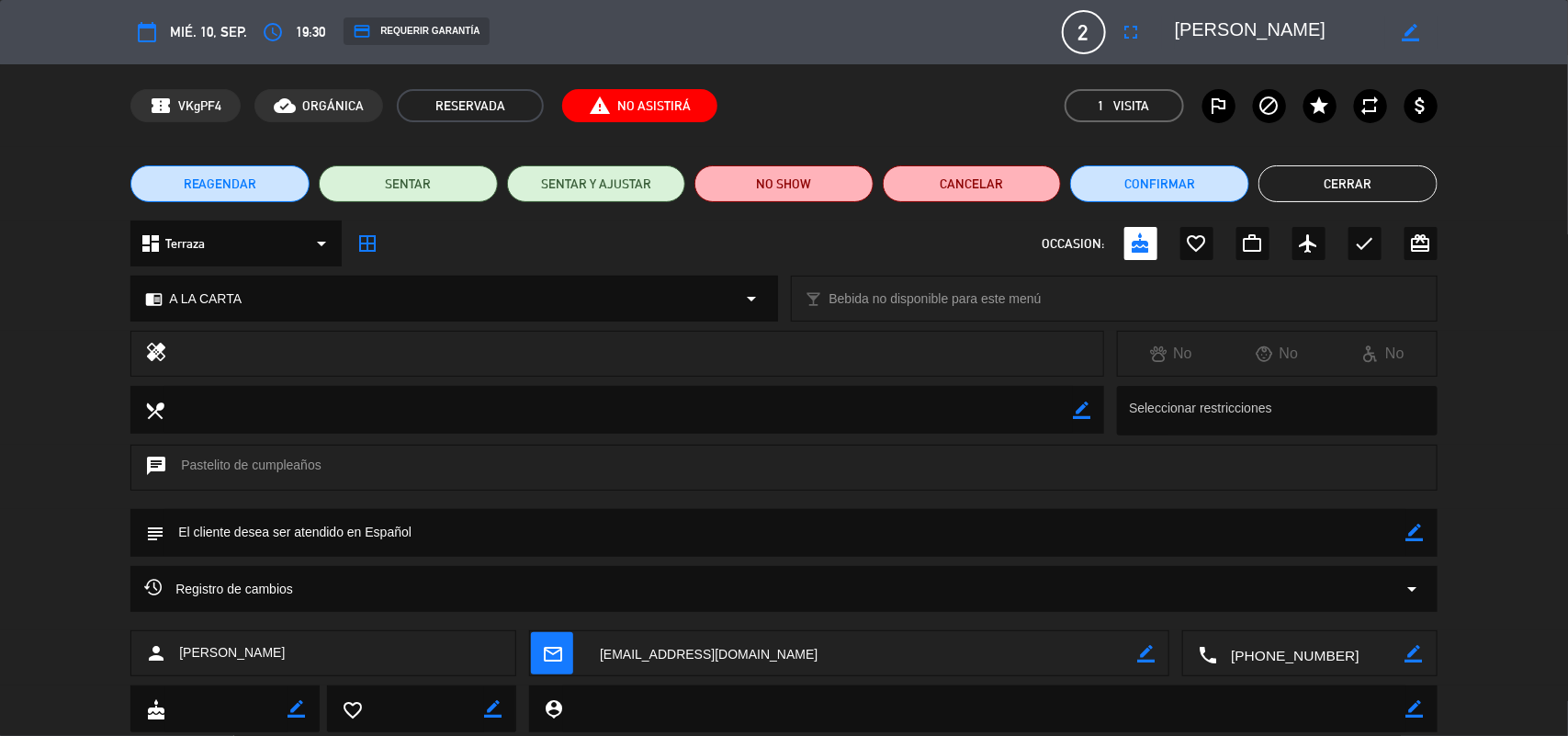
click at [1364, 177] on button "Cerrar" at bounding box center [1348, 184] width 179 height 37
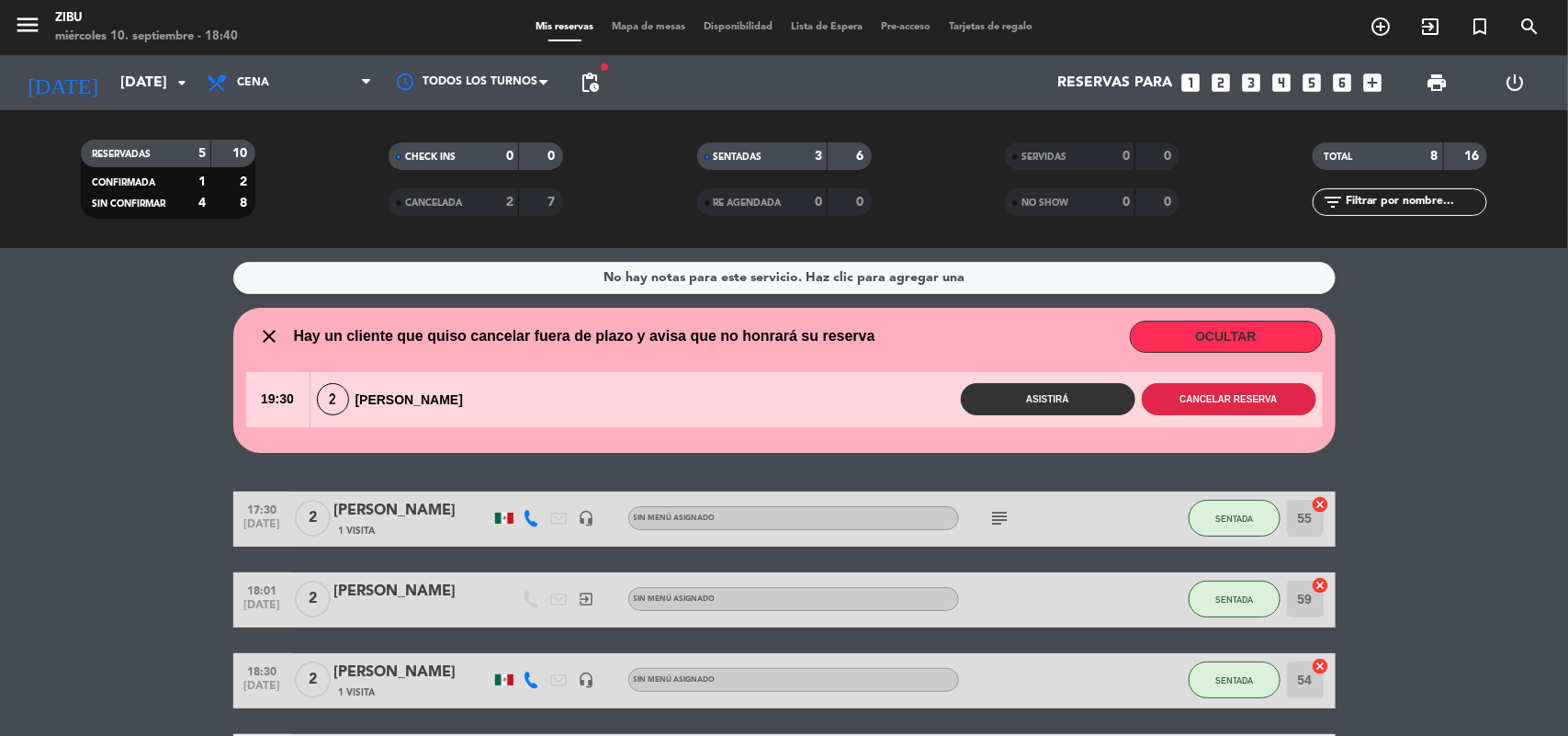
click at [1272, 399] on button "Cancelar reserva" at bounding box center [1229, 399] width 175 height 32
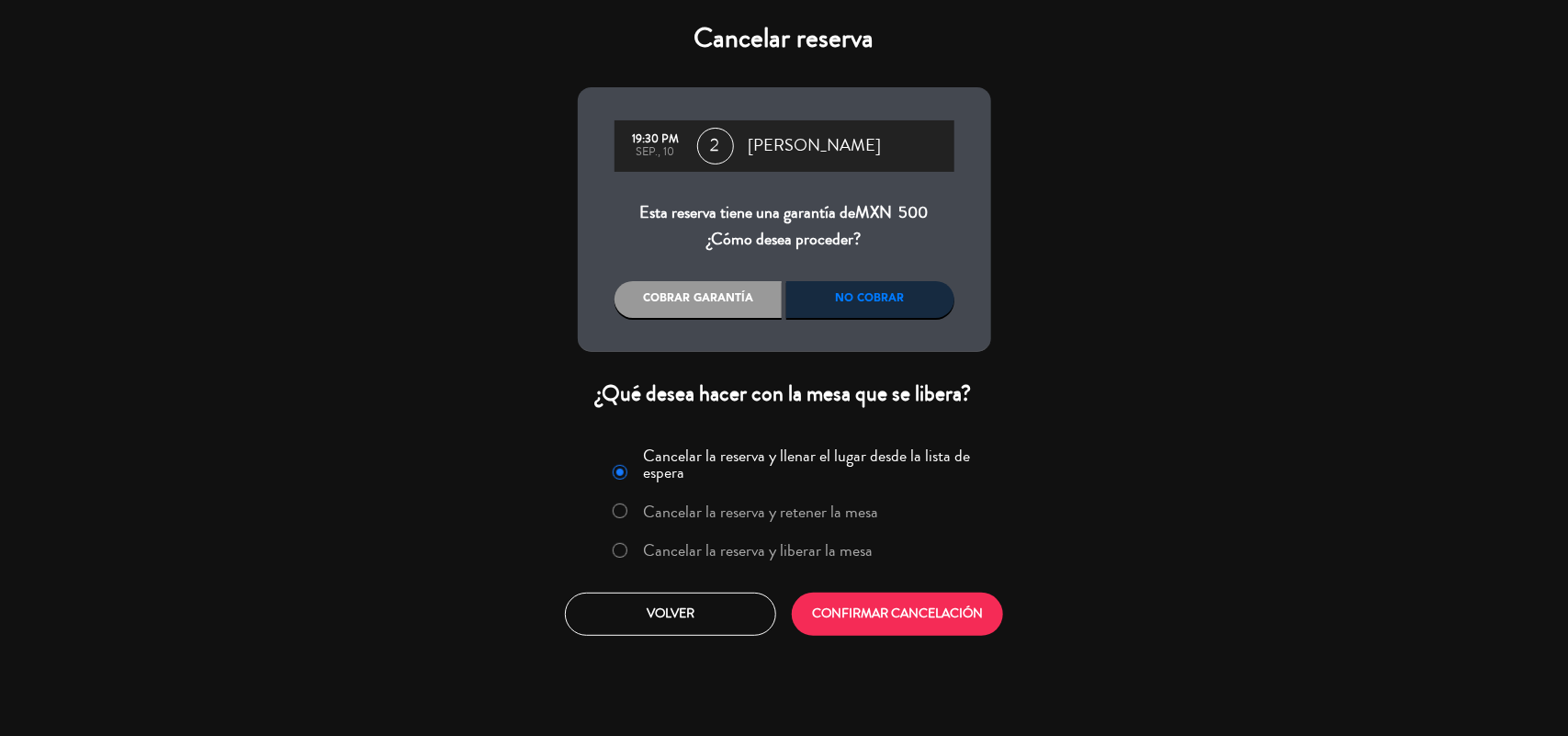
click at [892, 291] on div "No cobrar" at bounding box center [870, 300] width 168 height 37
click at [619, 544] on input "Cancelar la reserva y liberar la mesa" at bounding box center [619, 548] width 12 height 12
radio input "true"
click at [880, 306] on div "No cobrar" at bounding box center [870, 300] width 168 height 37
click at [930, 604] on button "CONFIRMAR CANCELACIÓN" at bounding box center [897, 614] width 212 height 43
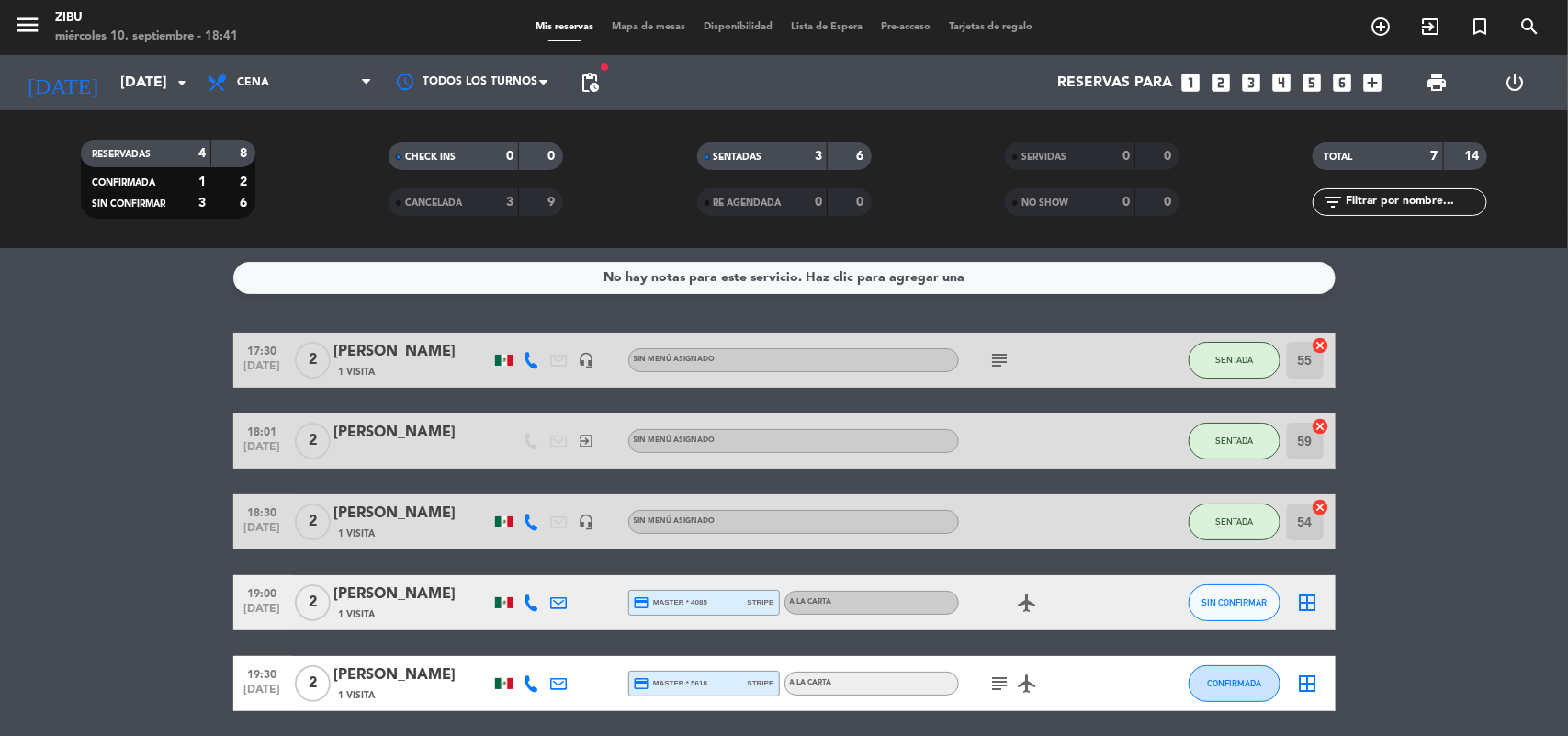
click at [108, 460] on bookings-row "17:30 [DATE] 2 [PERSON_NAME] 1 Visita headset_mic Sin menú asignado subject SEN…" at bounding box center [784, 590] width 1568 height 514
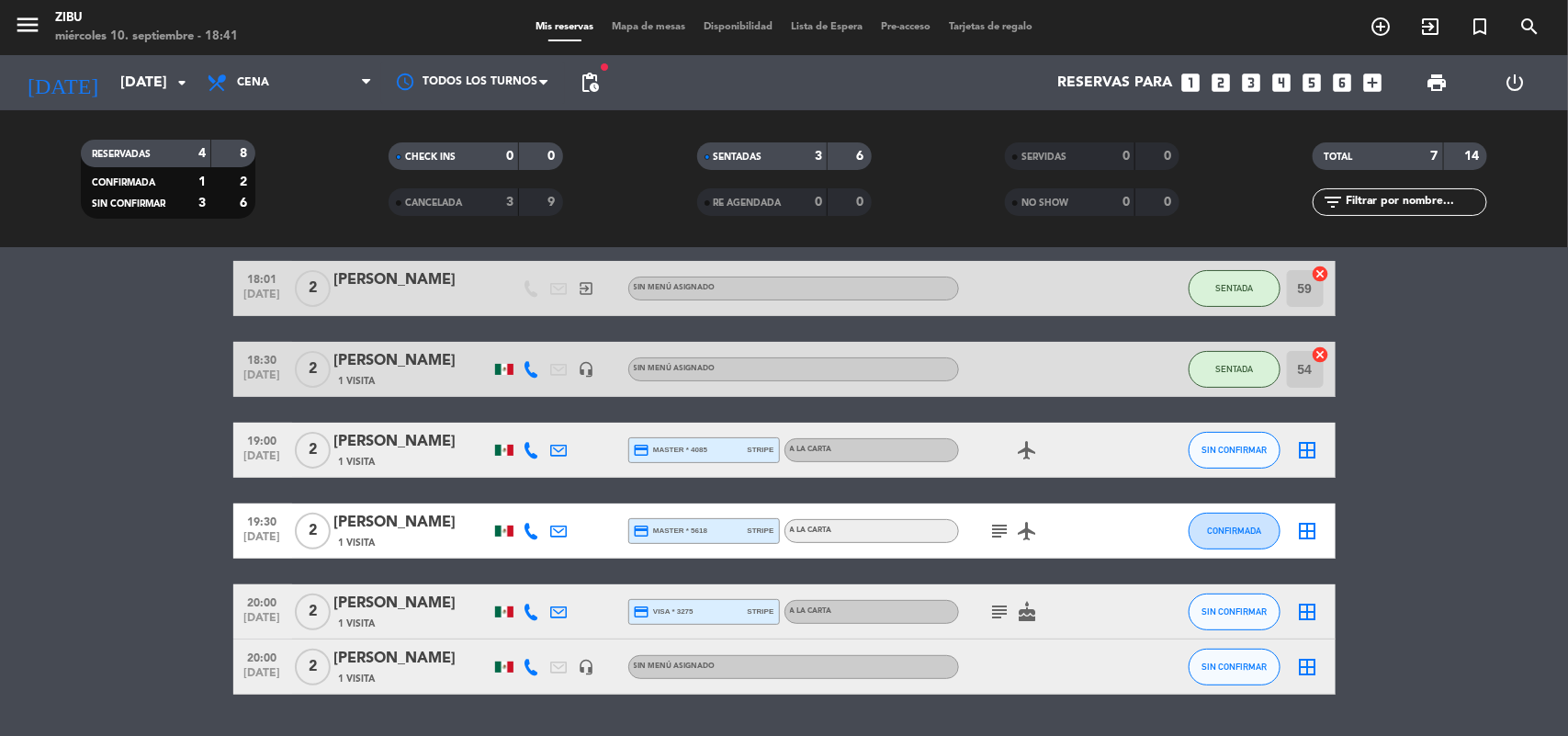
scroll to position [203, 0]
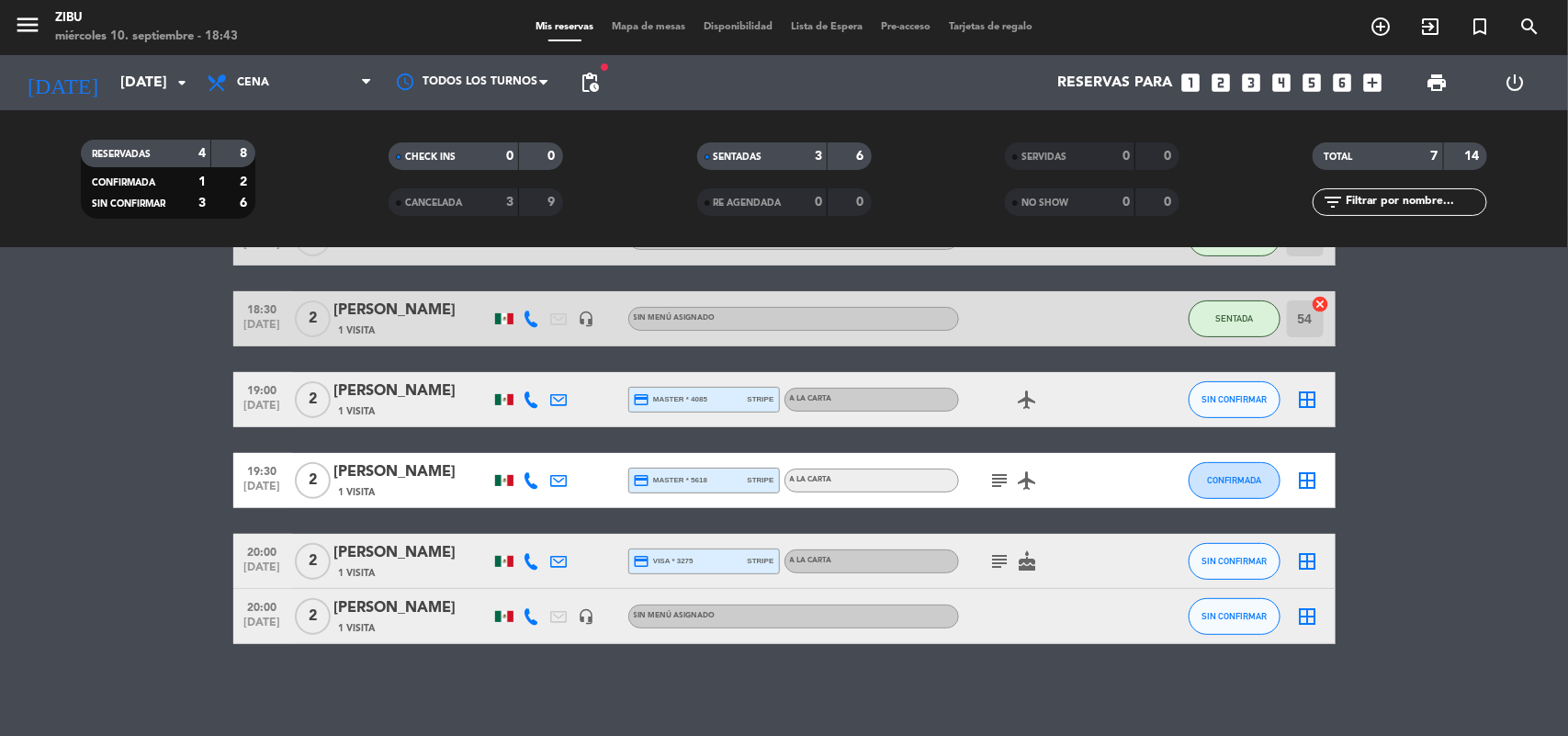
click at [124, 496] on bookings-row "17:30 [DATE] 2 [PERSON_NAME] 1 Visita headset_mic Sin menú asignado subject SEN…" at bounding box center [784, 386] width 1568 height 514
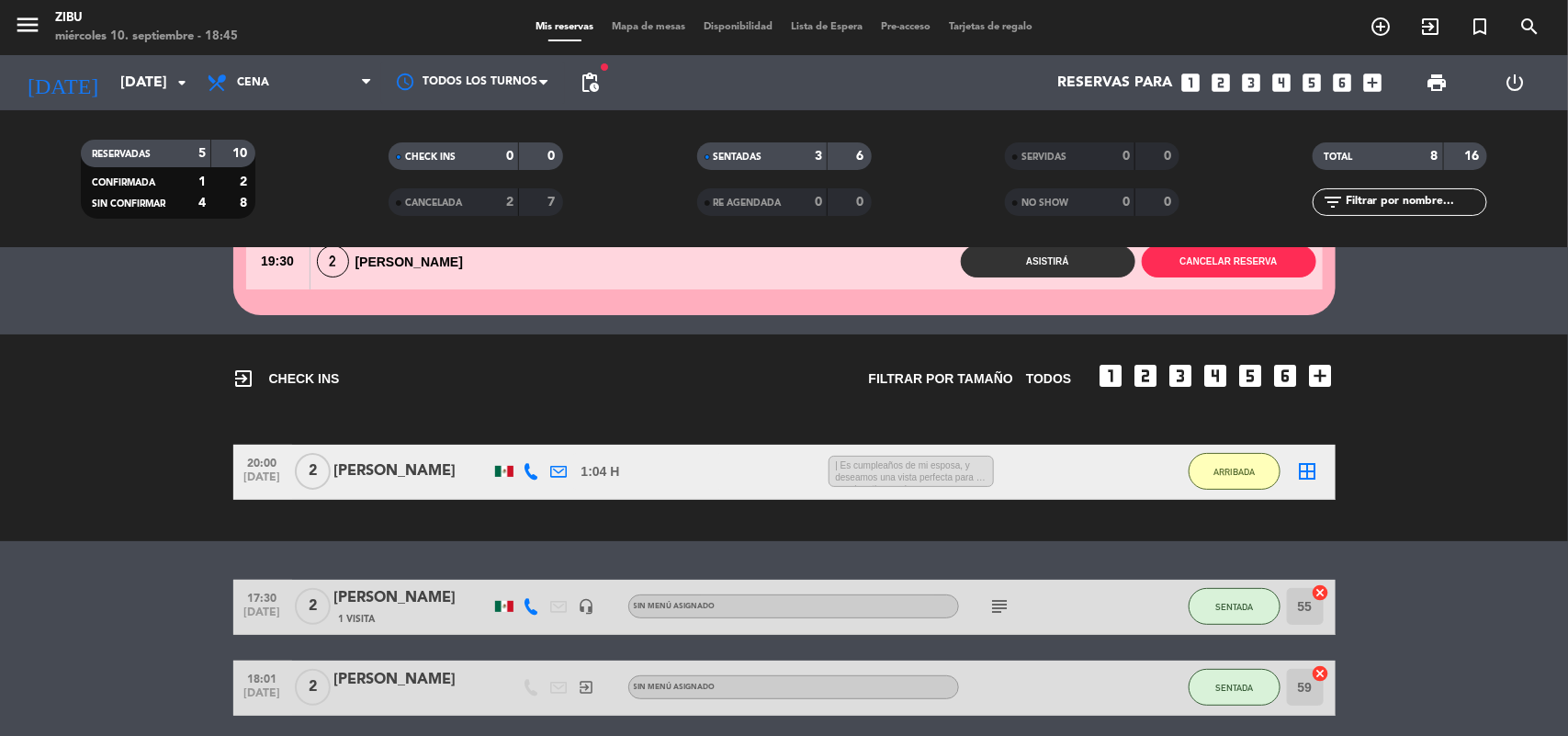
scroll to position [521, 0]
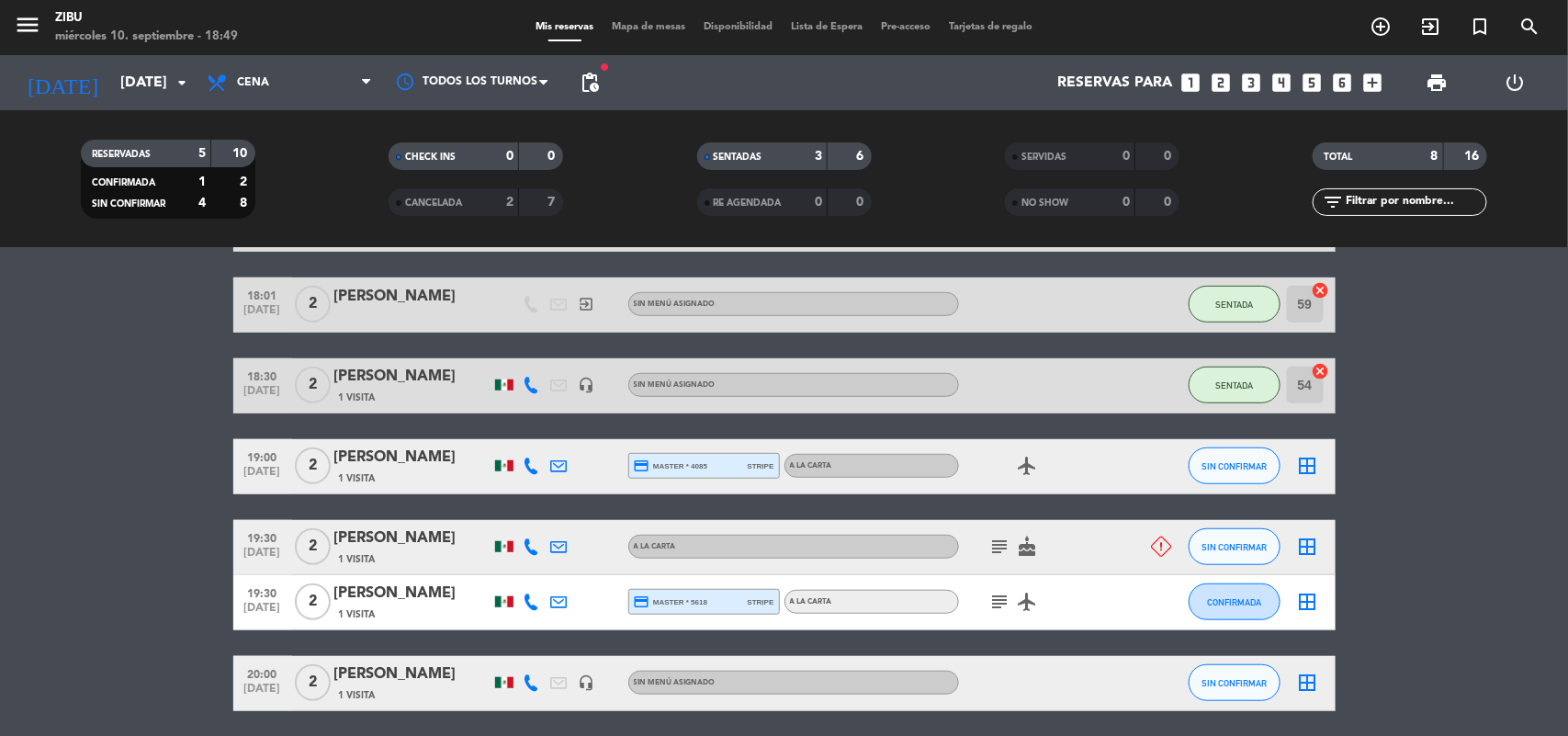
click at [191, 531] on bookings-row "17:30 [DATE] 2 [PERSON_NAME] 1 Visita headset_mic Sin menú asignado subject SEN…" at bounding box center [784, 454] width 1568 height 514
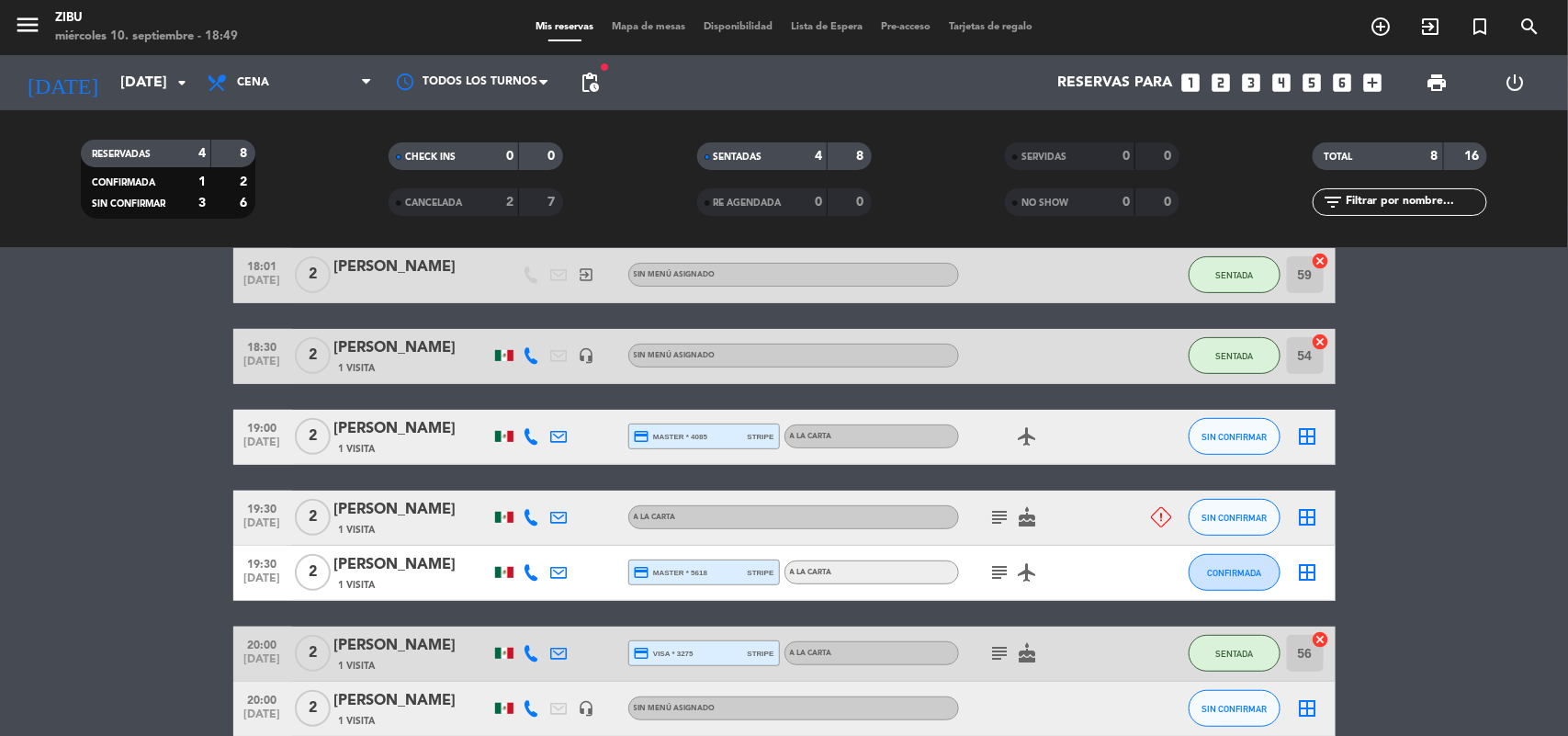
scroll to position [278, 0]
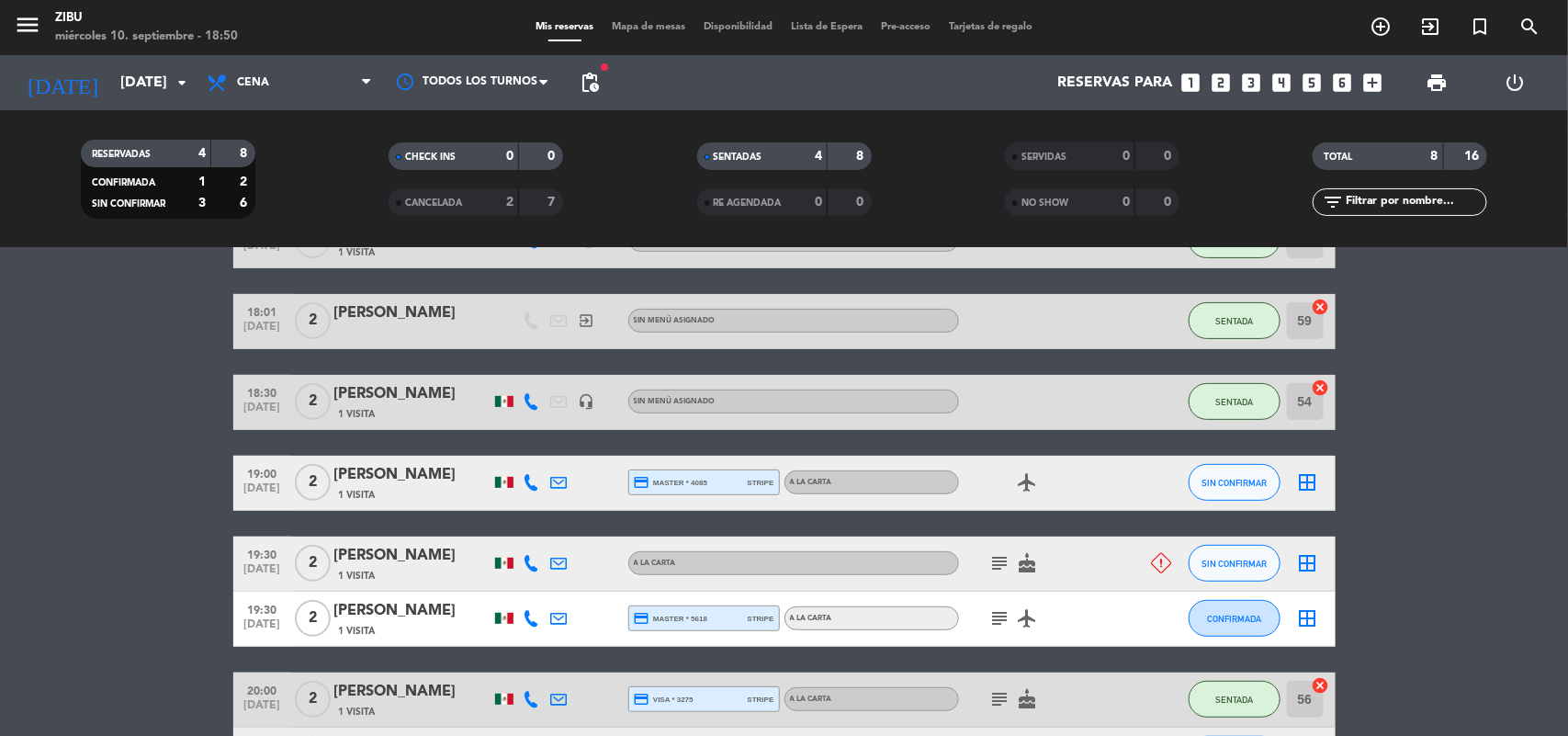
click at [31, 583] on bookings-row "17:30 [DATE] 2 [PERSON_NAME] 1 Visita headset_mic Sin menú asignado subject SEN…" at bounding box center [784, 497] width 1568 height 570
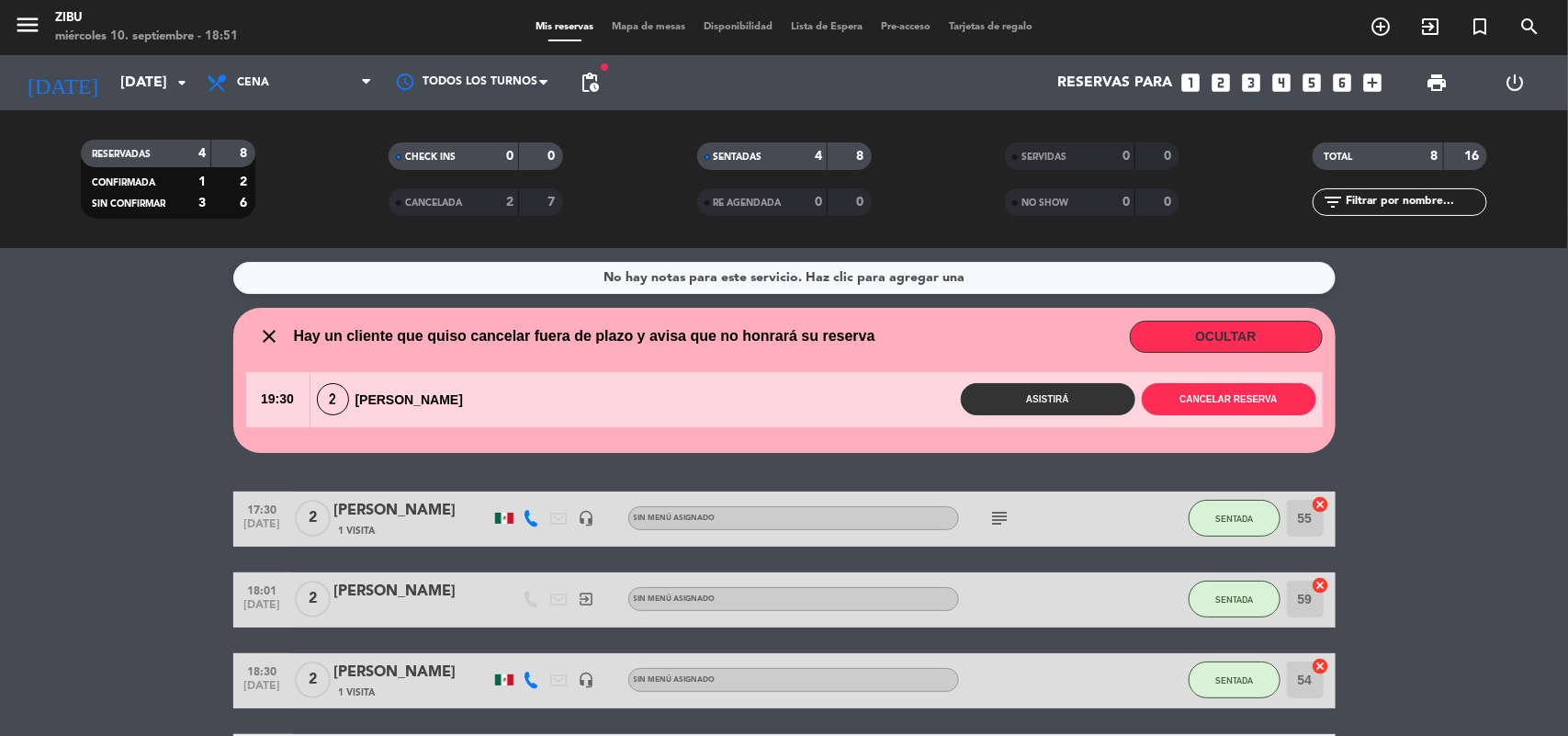
scroll to position [46, 0]
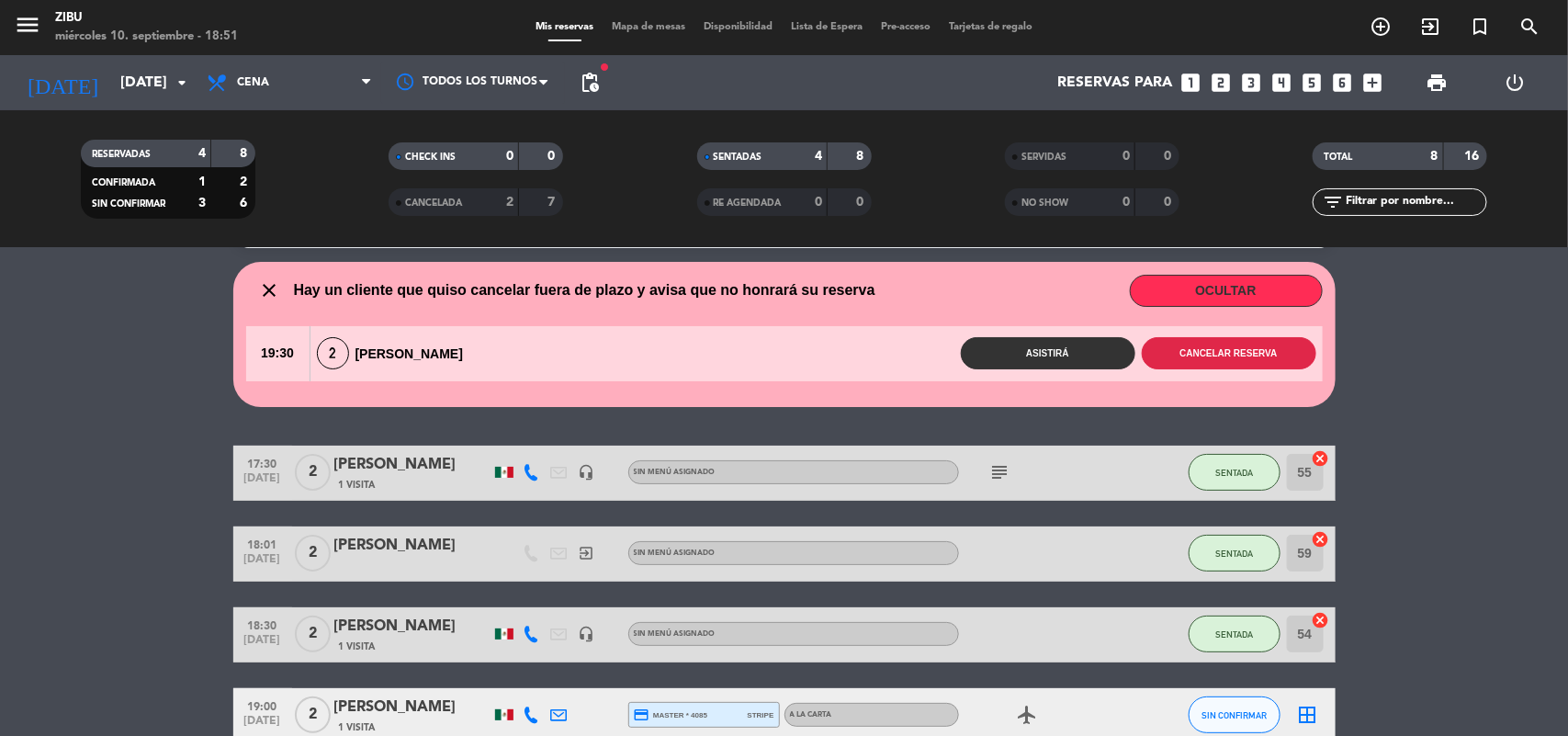
click at [1250, 358] on button "Cancelar reserva" at bounding box center [1229, 353] width 175 height 32
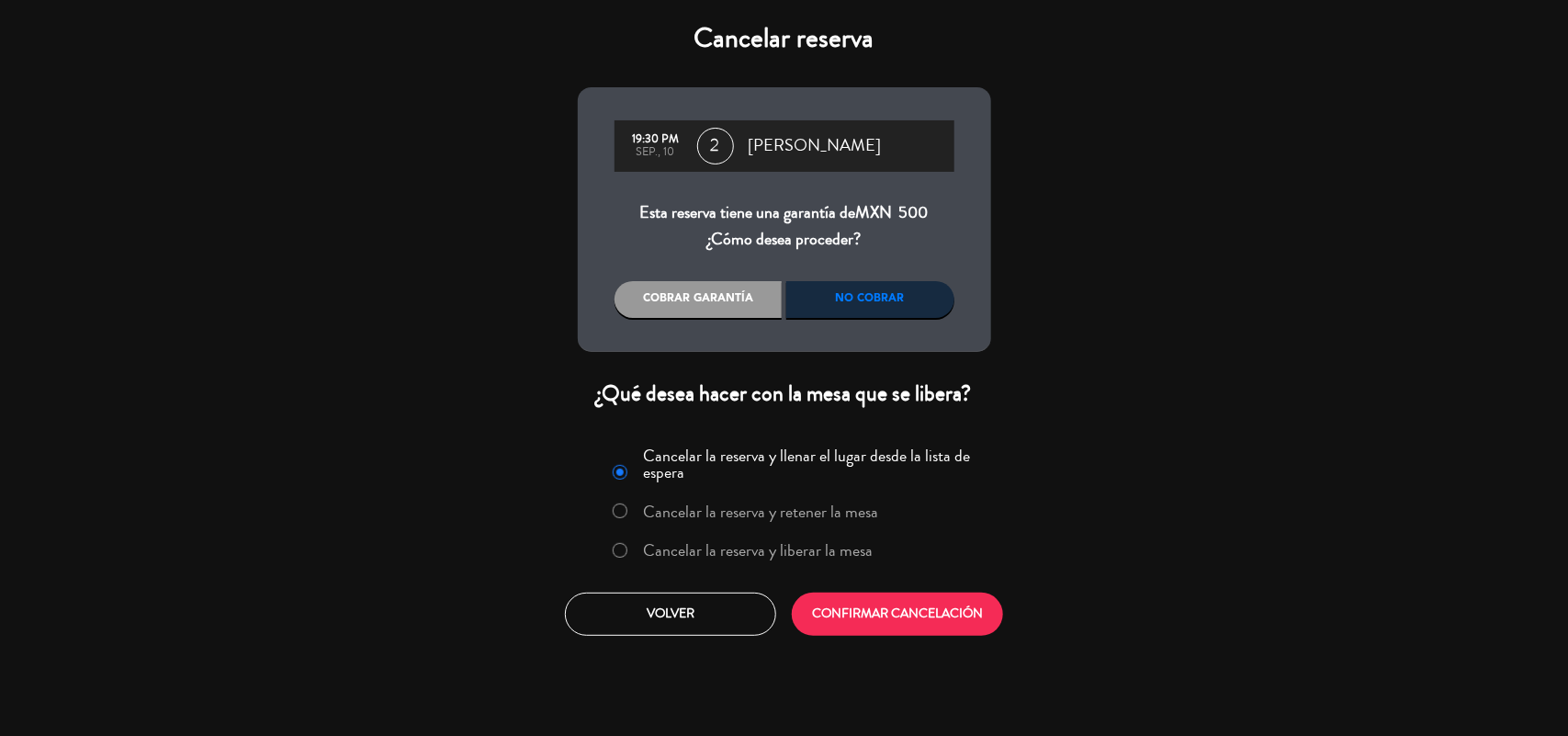
click at [874, 297] on div "No cobrar" at bounding box center [870, 300] width 168 height 37
click at [737, 542] on label "Cancelar la reserva y liberar la mesa" at bounding box center [757, 550] width 229 height 17
click at [862, 608] on button "CONFIRMAR CANCELACIÓN" at bounding box center [897, 614] width 212 height 43
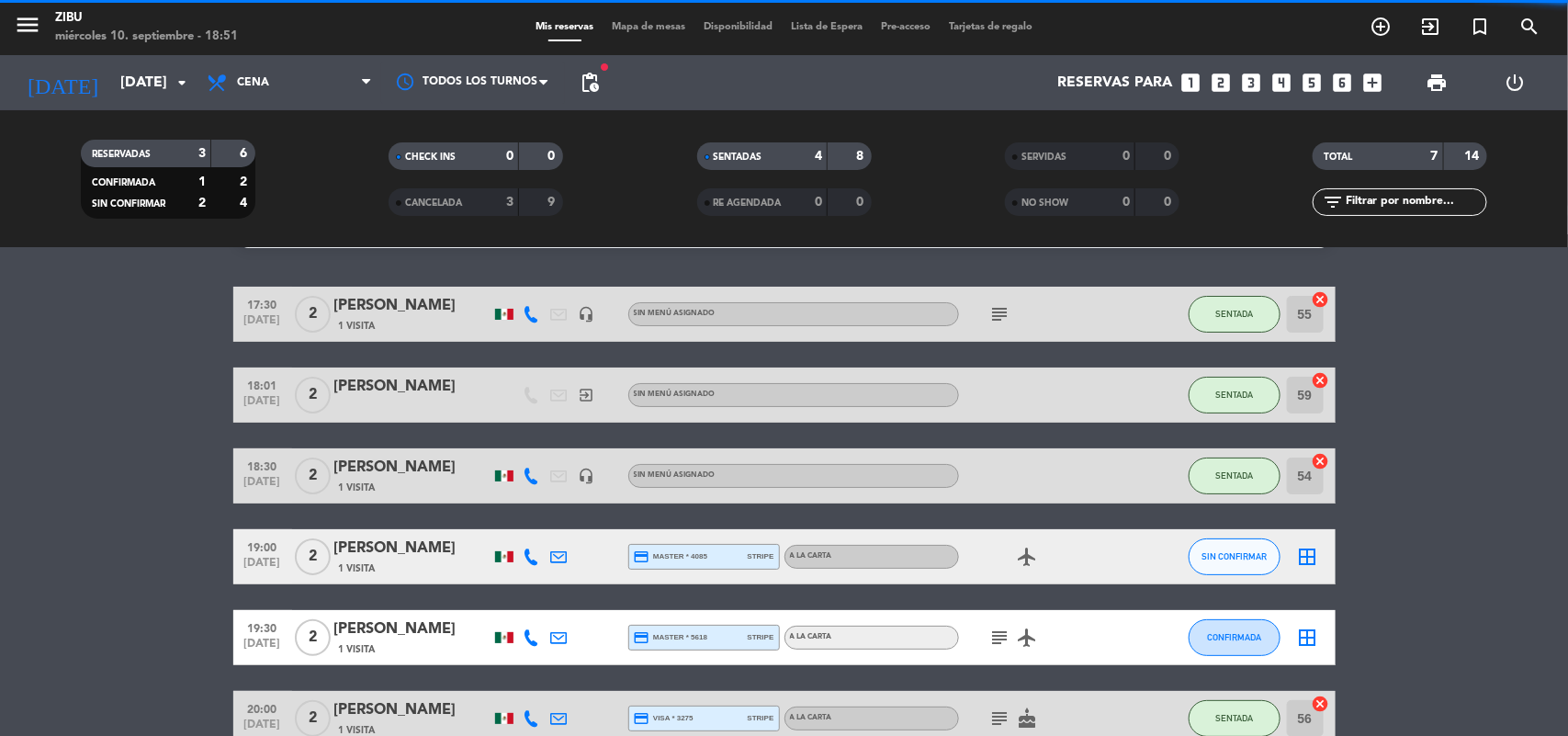
scroll to position [0, 0]
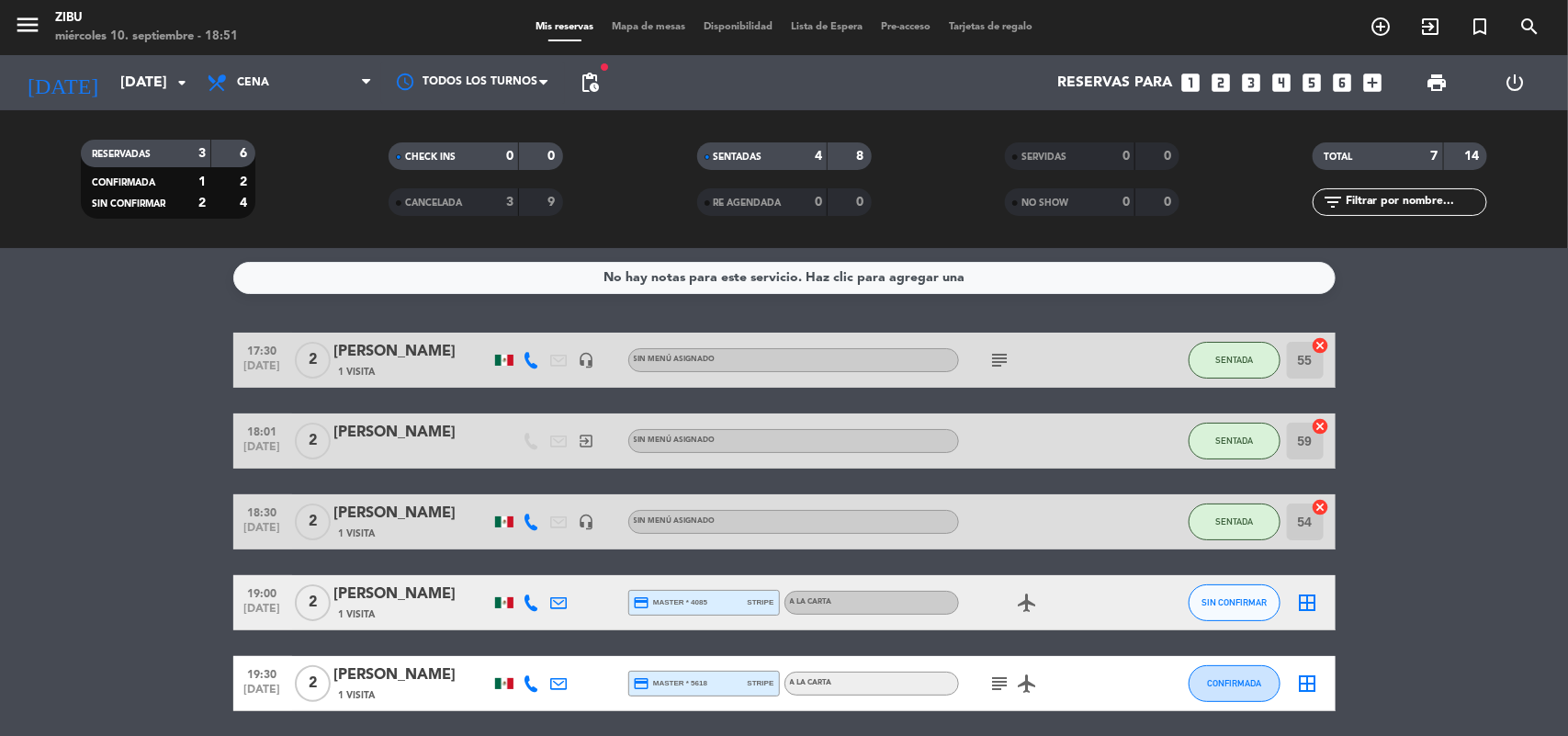
click at [37, 374] on bookings-row "17:30 [DATE] 2 [PERSON_NAME] 1 Visita headset_mic Sin menú asignado subject SEN…" at bounding box center [784, 590] width 1568 height 514
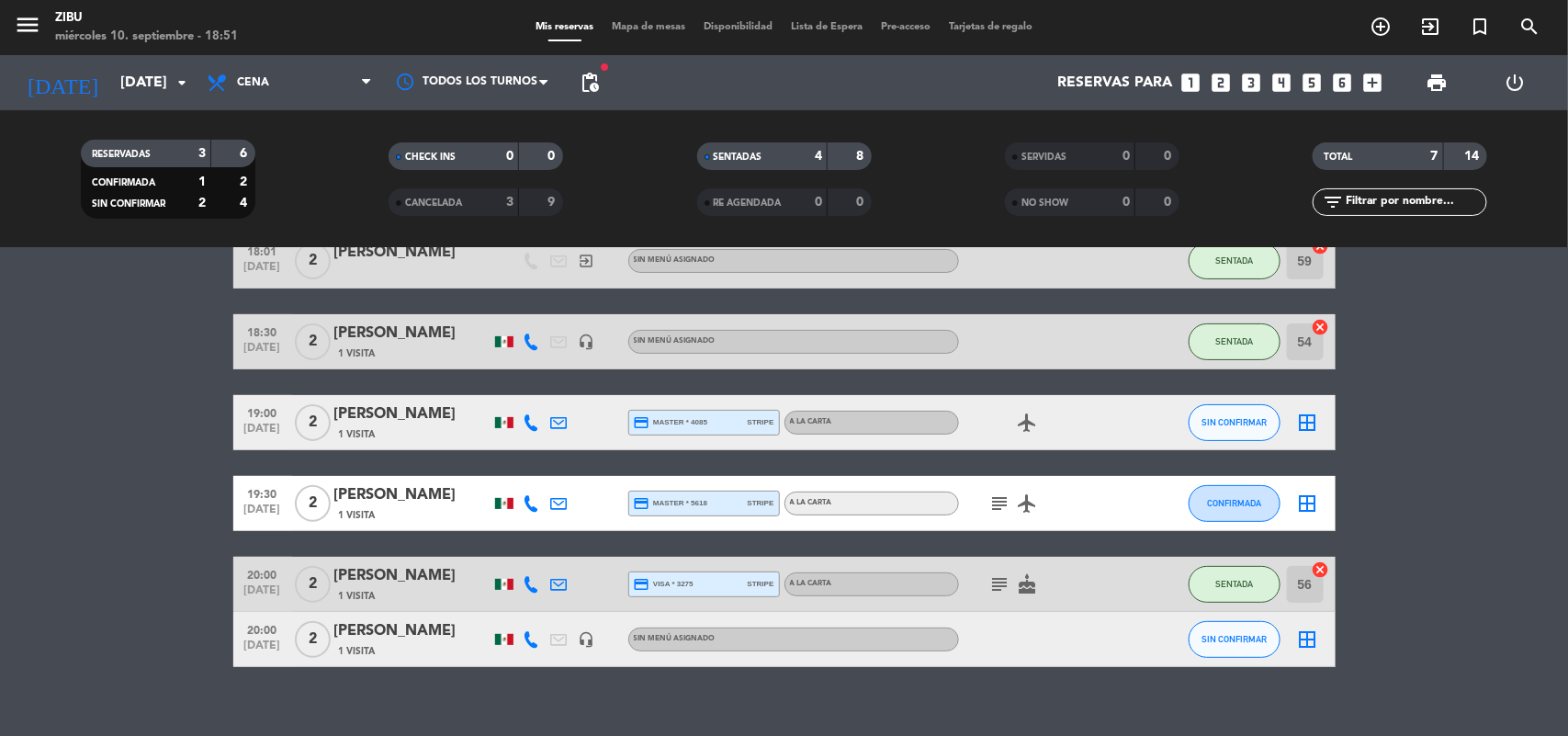
scroll to position [184, 0]
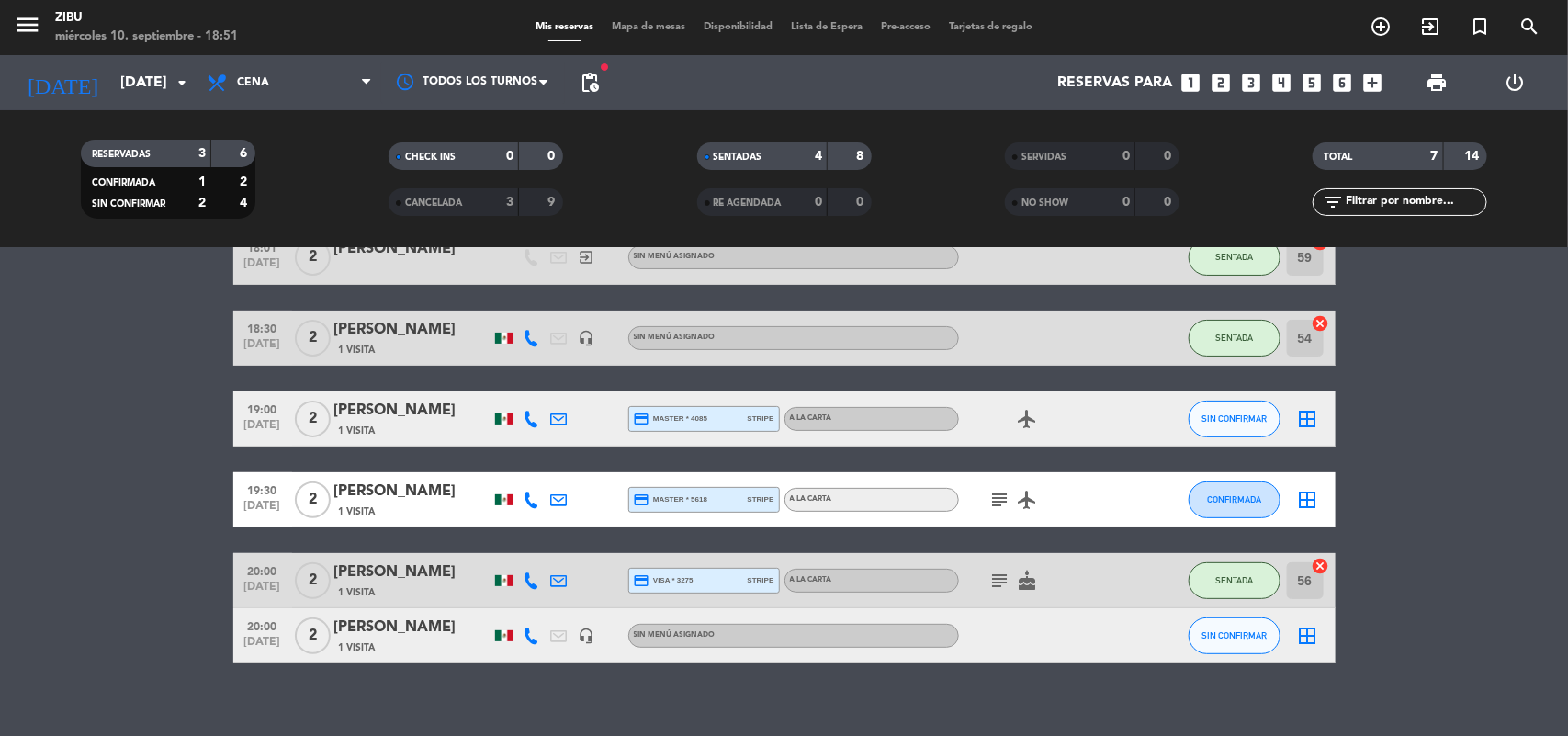
click at [125, 420] on bookings-row "17:30 [DATE] 2 [PERSON_NAME] 1 Visita headset_mic Sin menú asignado subject SEN…" at bounding box center [784, 406] width 1568 height 514
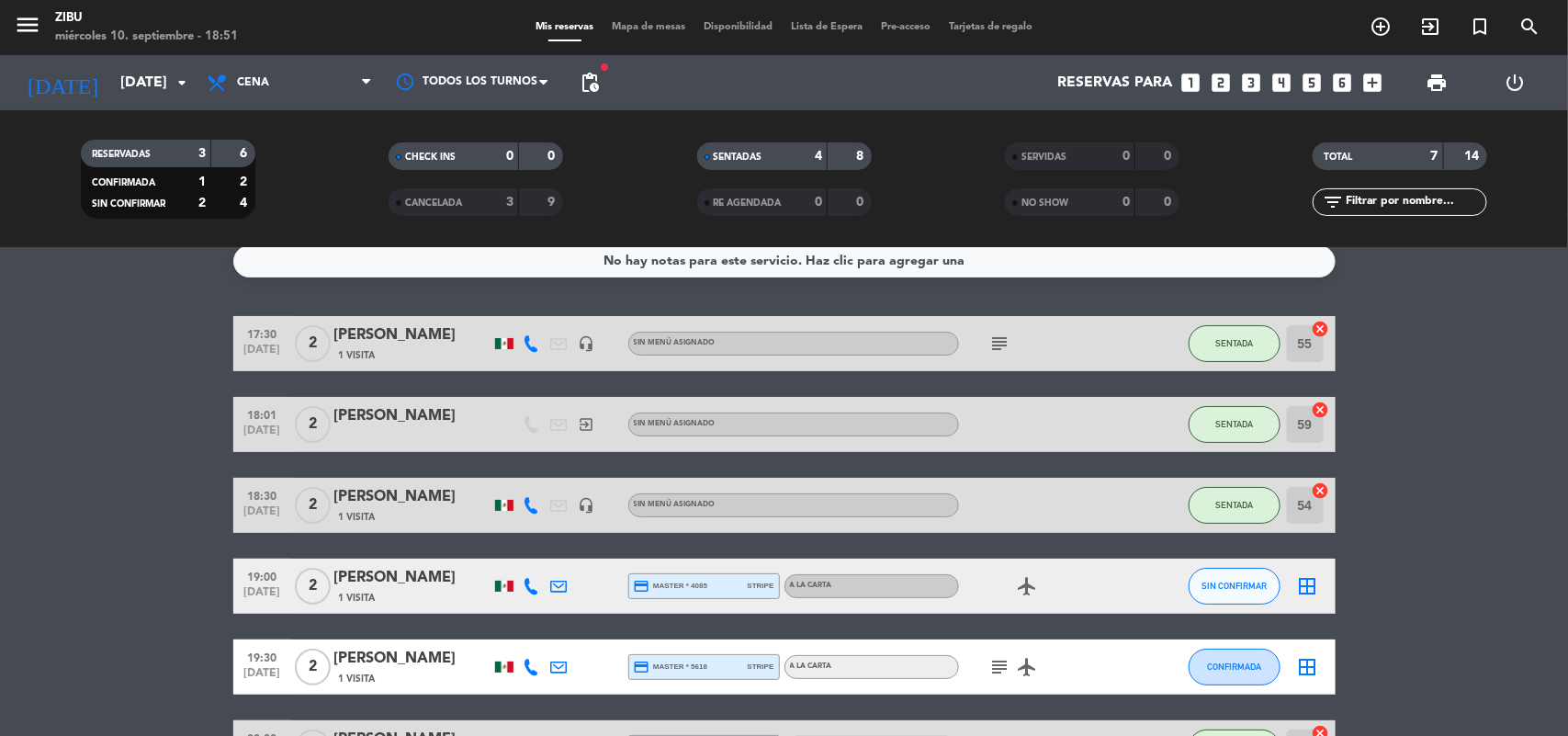
scroll to position [0, 0]
